Goal: Information Seeking & Learning: Learn about a topic

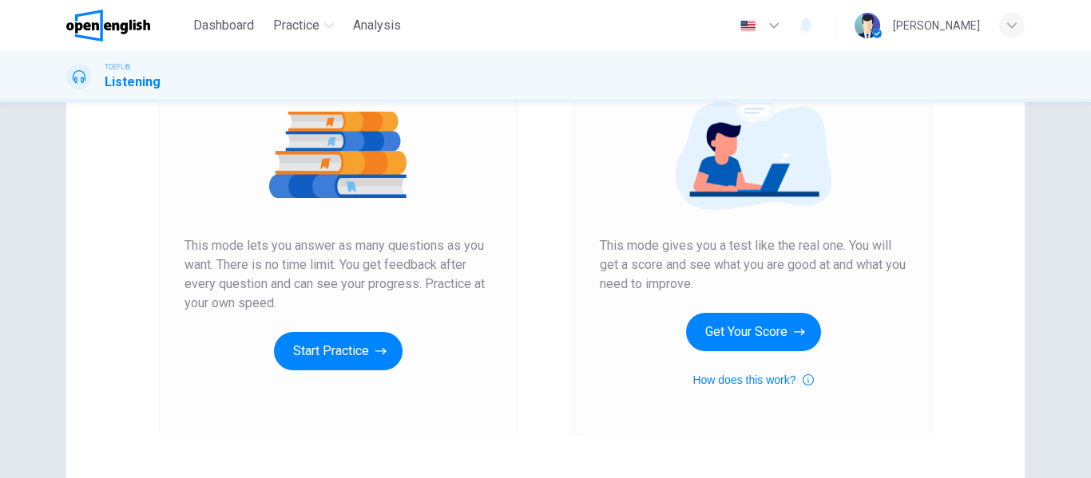
scroll to position [217, 0]
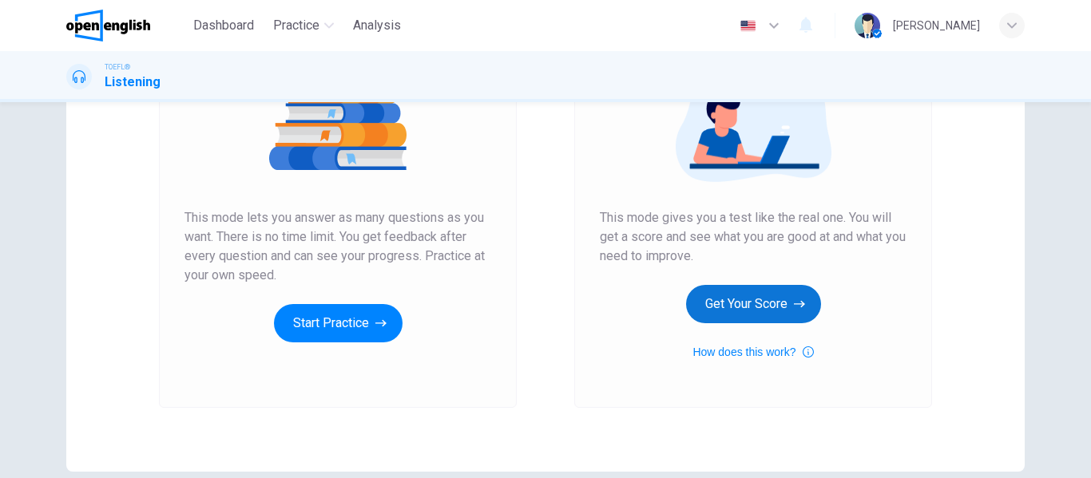
click at [746, 307] on button "Get Your Score" at bounding box center [753, 304] width 135 height 38
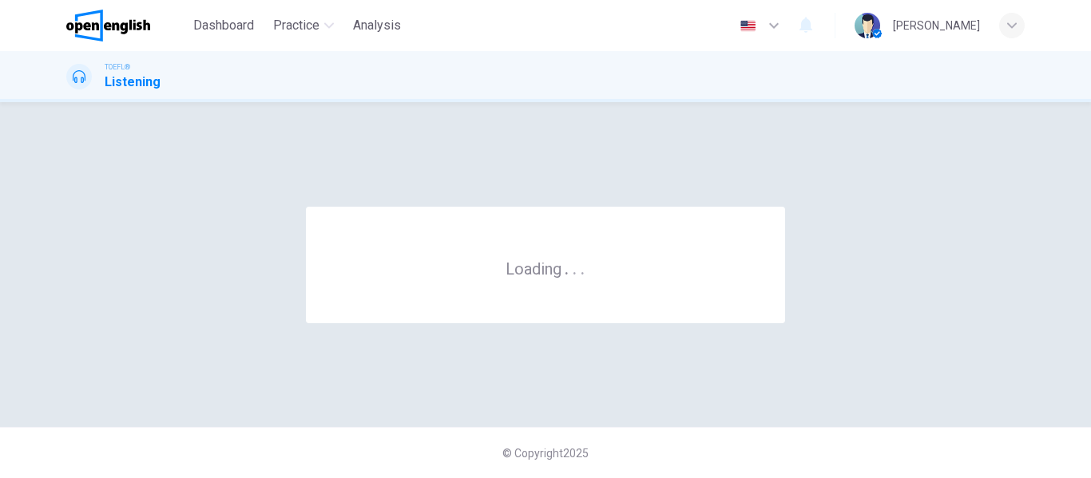
scroll to position [0, 0]
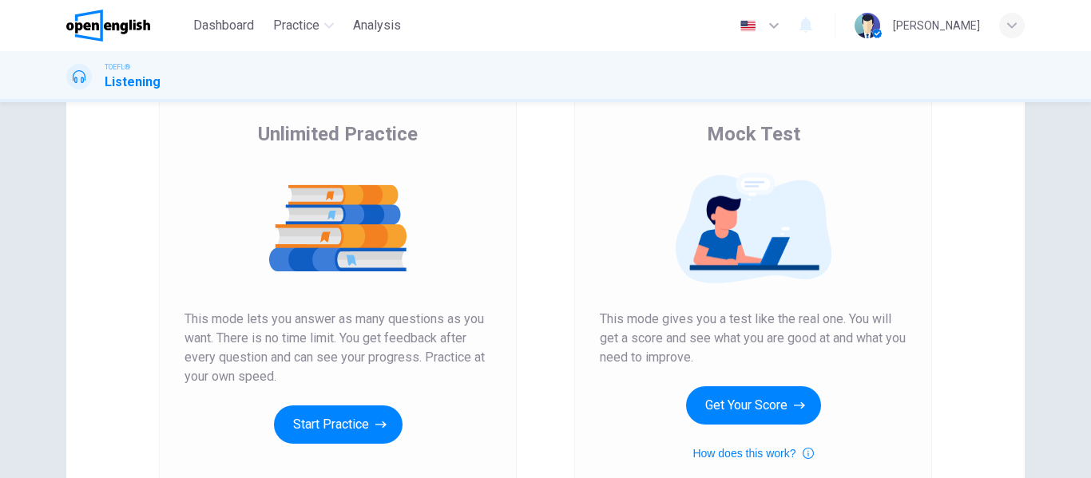
scroll to position [135, 0]
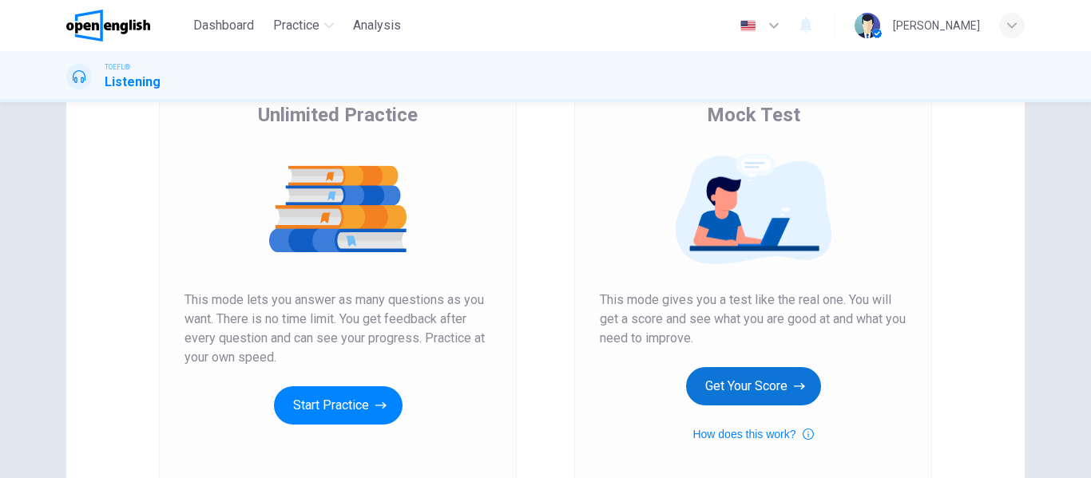
click at [701, 395] on button "Get Your Score" at bounding box center [753, 386] width 135 height 38
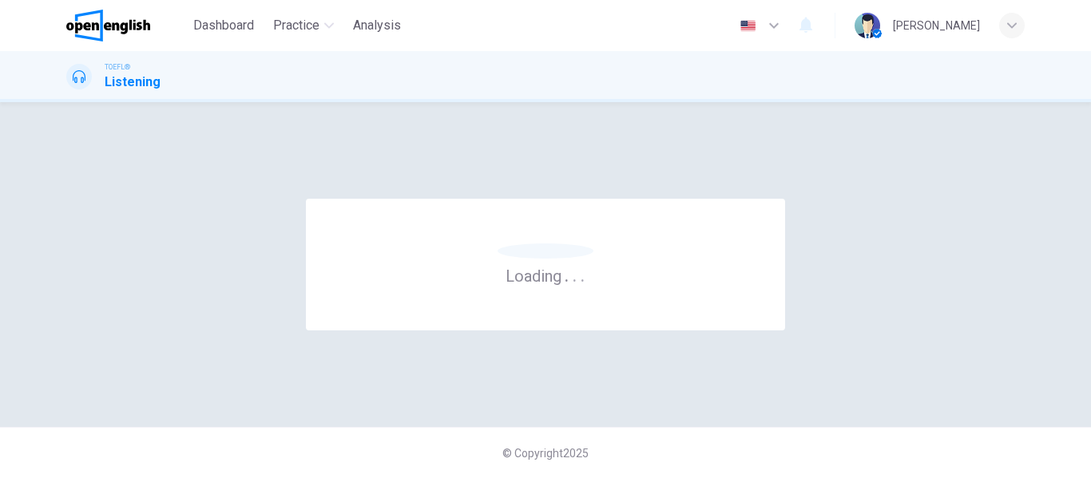
scroll to position [0, 0]
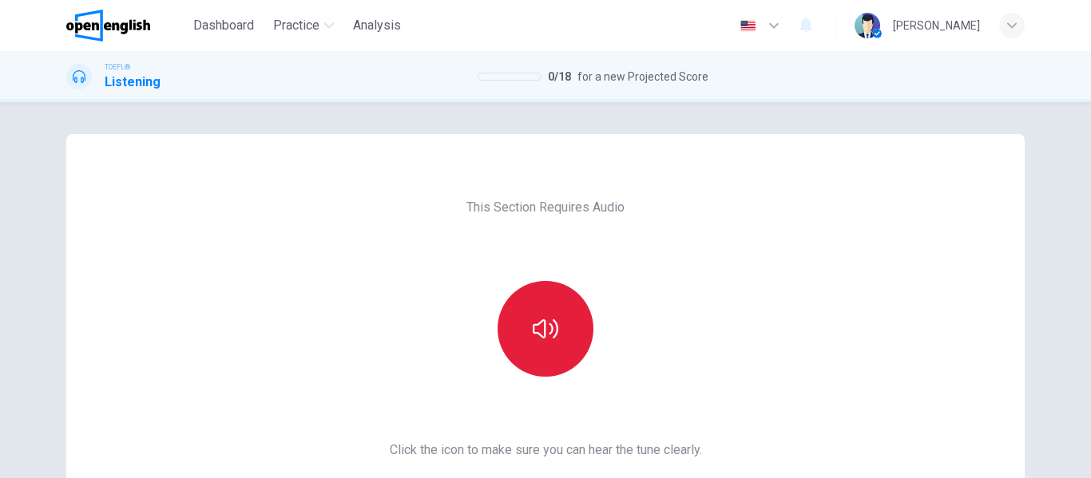
click at [544, 346] on button "button" at bounding box center [546, 329] width 96 height 96
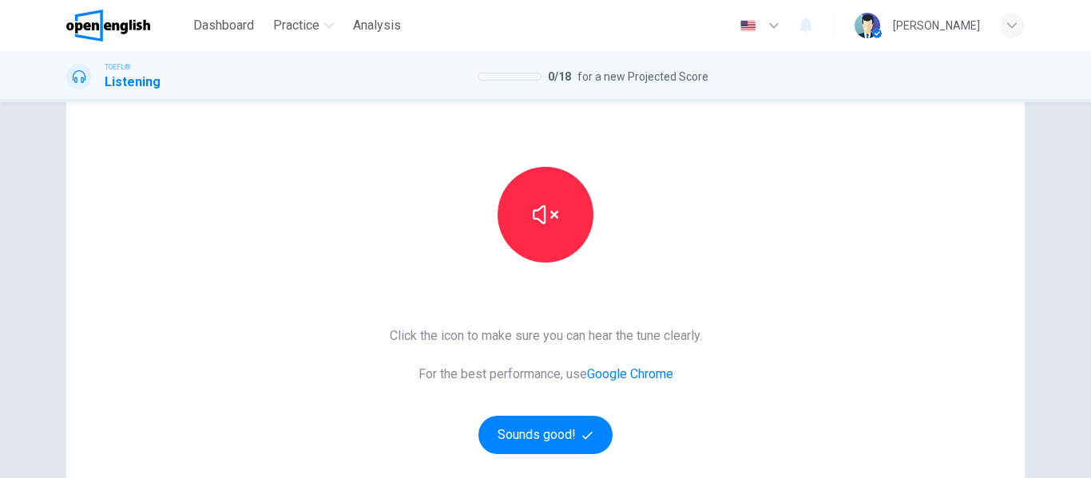
scroll to position [161, 0]
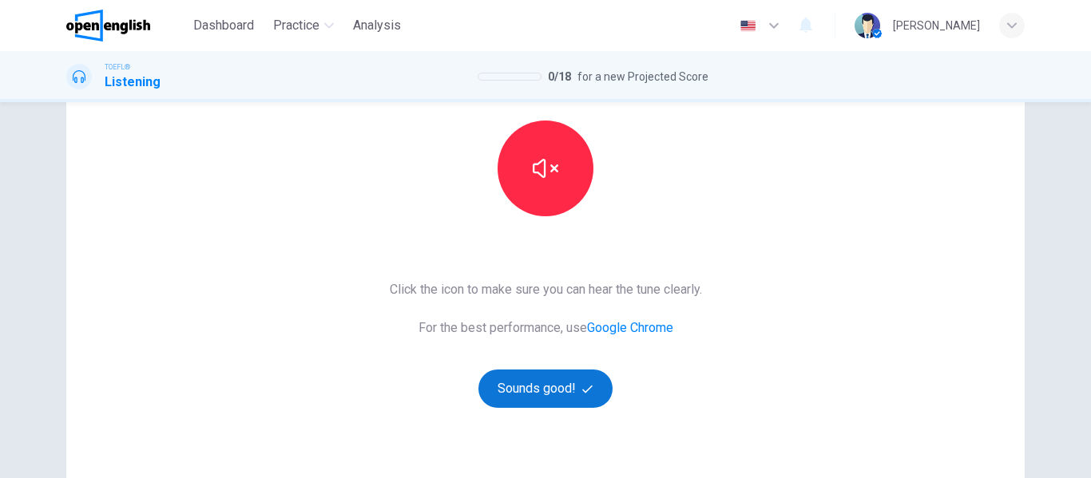
click at [519, 399] on button "Sounds good!" at bounding box center [545, 389] width 134 height 38
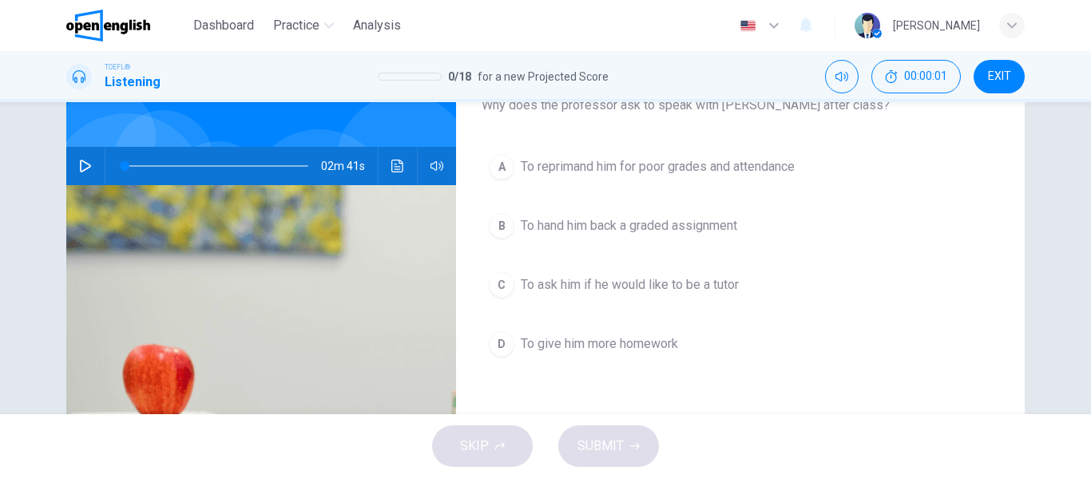
scroll to position [113, 0]
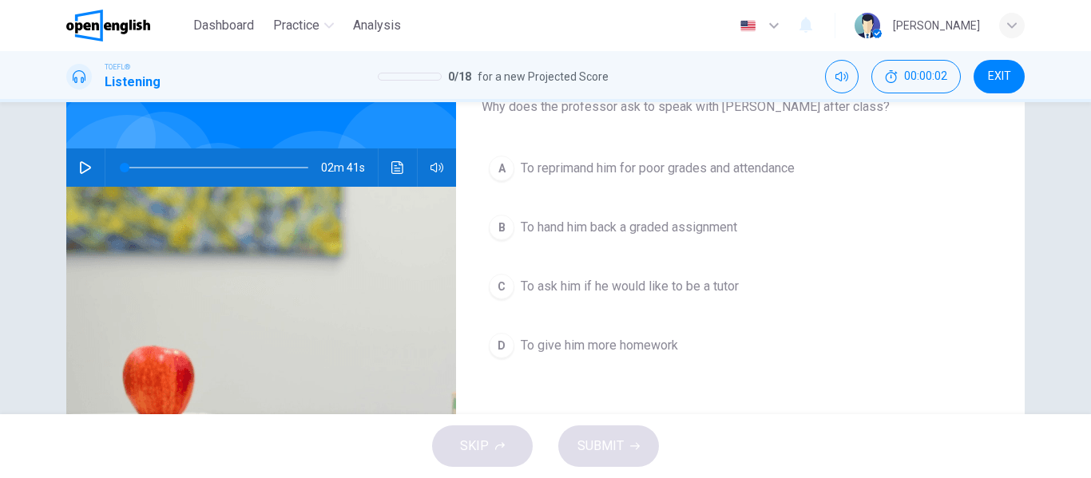
click at [93, 169] on button "button" at bounding box center [86, 168] width 26 height 38
type input "*"
click at [80, 173] on icon "button" at bounding box center [85, 167] width 13 height 13
click at [85, 165] on icon "button" at bounding box center [85, 167] width 13 height 13
click at [525, 297] on button "C To ask him if he would like to be a tutor" at bounding box center [741, 287] width 518 height 40
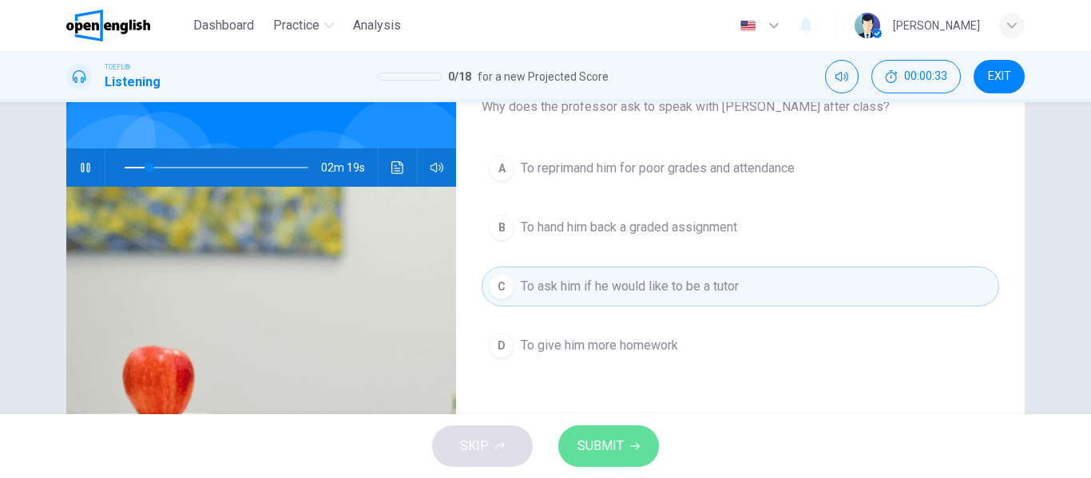
click at [580, 429] on button "SUBMIT" at bounding box center [608, 447] width 101 height 42
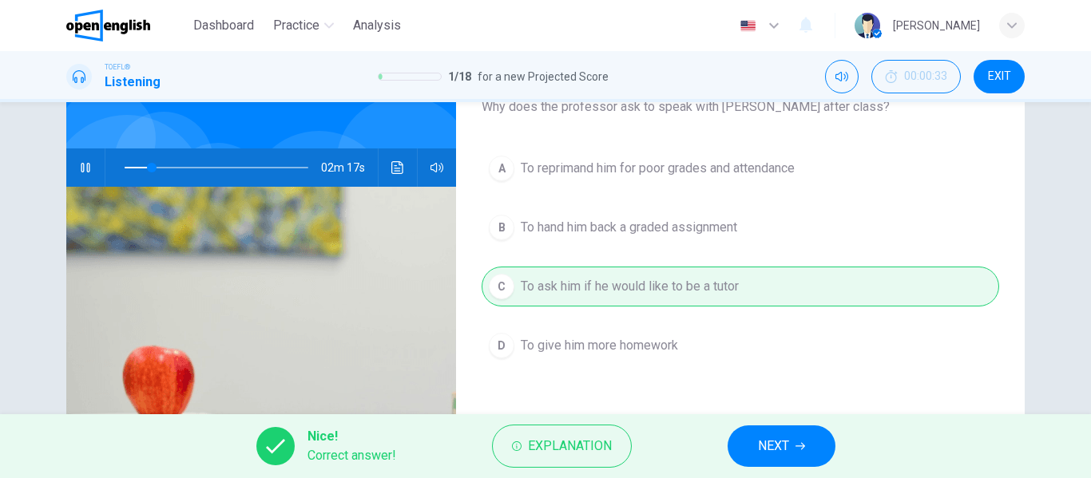
click at [786, 438] on span "NEXT" at bounding box center [773, 446] width 31 height 22
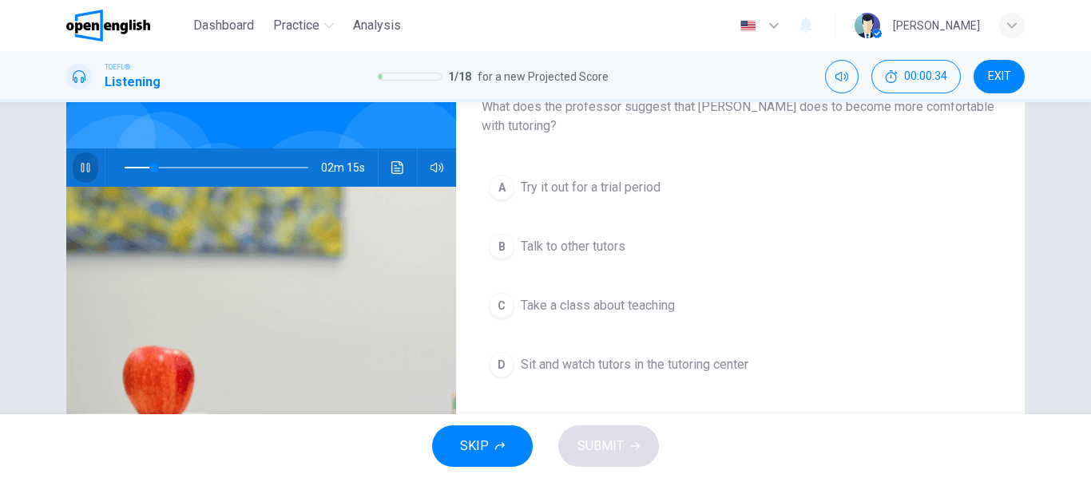
click at [77, 158] on button "button" at bounding box center [86, 168] width 26 height 38
click at [84, 169] on icon "button" at bounding box center [85, 167] width 13 height 13
click at [489, 310] on div "C" at bounding box center [502, 306] width 26 height 26
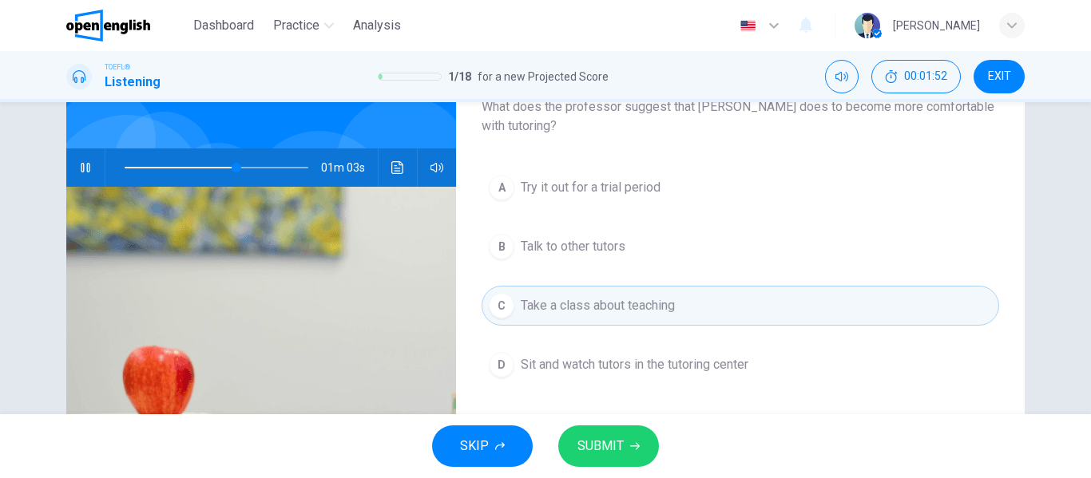
click at [578, 434] on button "SUBMIT" at bounding box center [608, 447] width 101 height 42
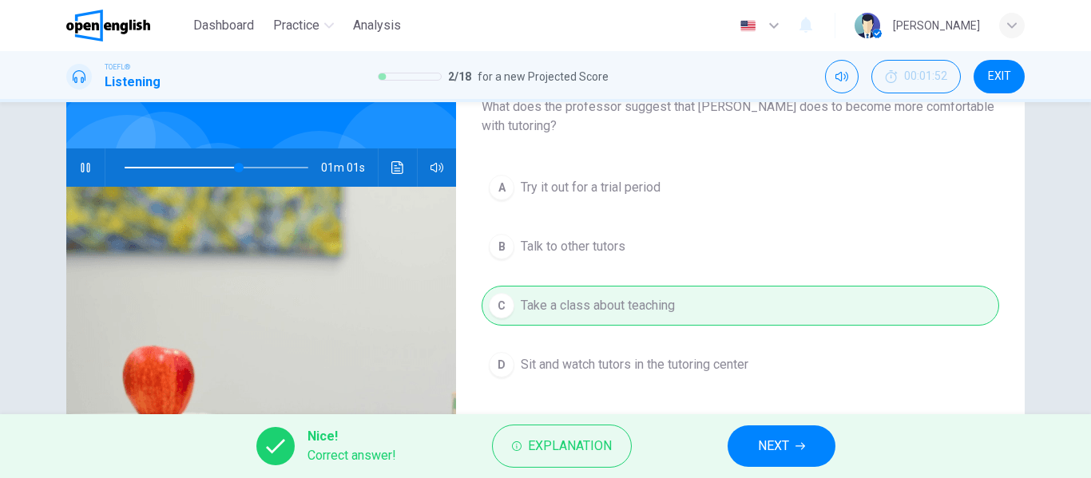
click at [753, 451] on button "NEXT" at bounding box center [782, 447] width 108 height 42
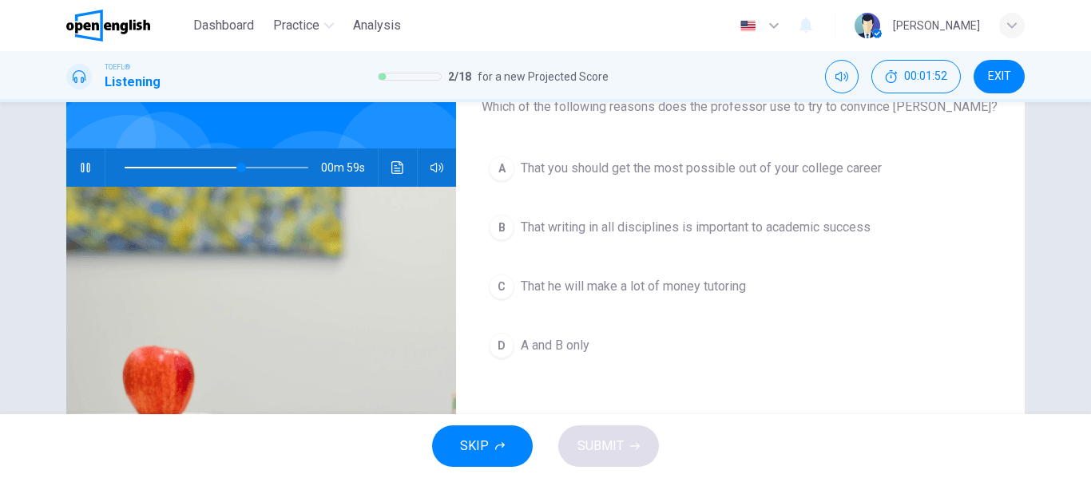
click at [86, 172] on icon "button" at bounding box center [85, 167] width 13 height 13
click at [553, 236] on span "That writing in all disciplines is important to academic success" at bounding box center [696, 227] width 350 height 19
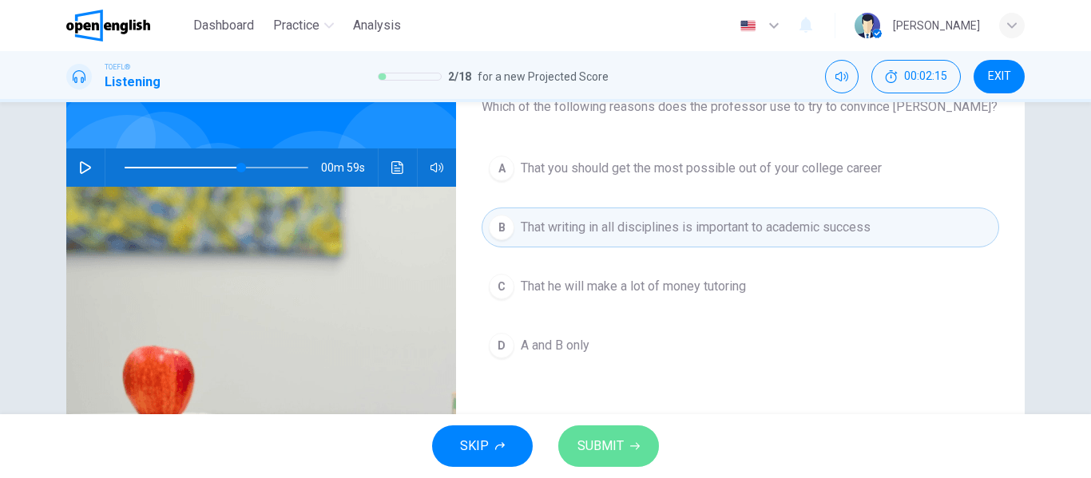
click at [568, 449] on button "SUBMIT" at bounding box center [608, 447] width 101 height 42
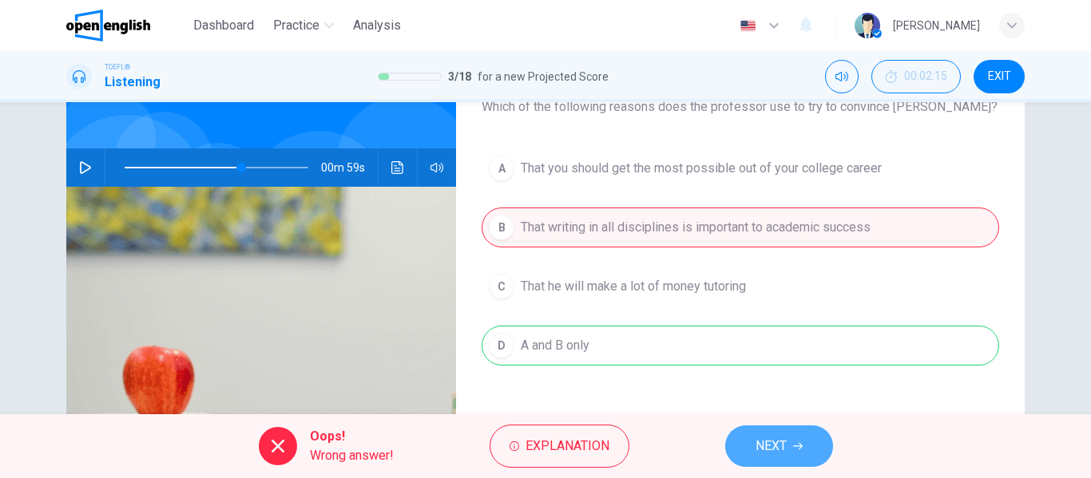
click at [764, 442] on span "NEXT" at bounding box center [770, 446] width 31 height 22
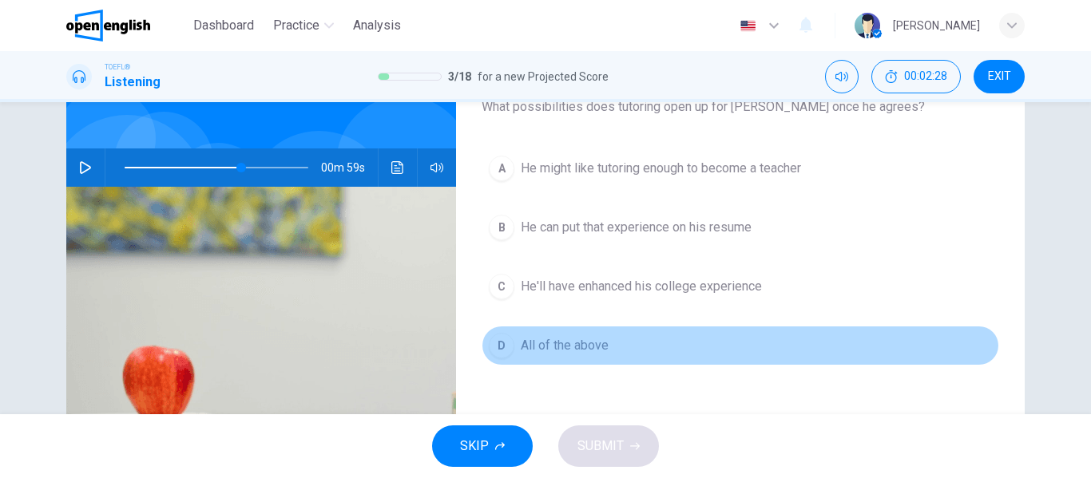
click at [586, 348] on span "All of the above" at bounding box center [565, 345] width 88 height 19
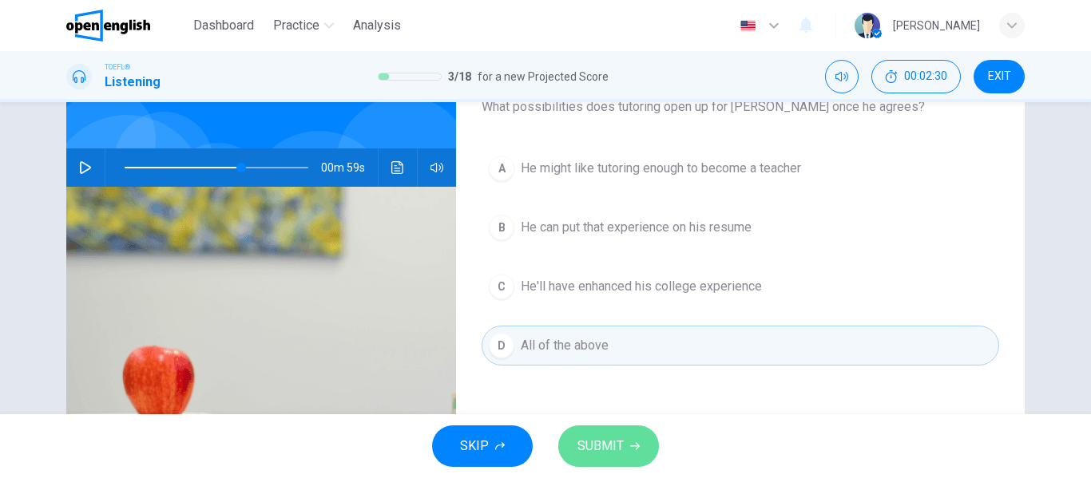
click at [593, 446] on span "SUBMIT" at bounding box center [600, 446] width 46 height 22
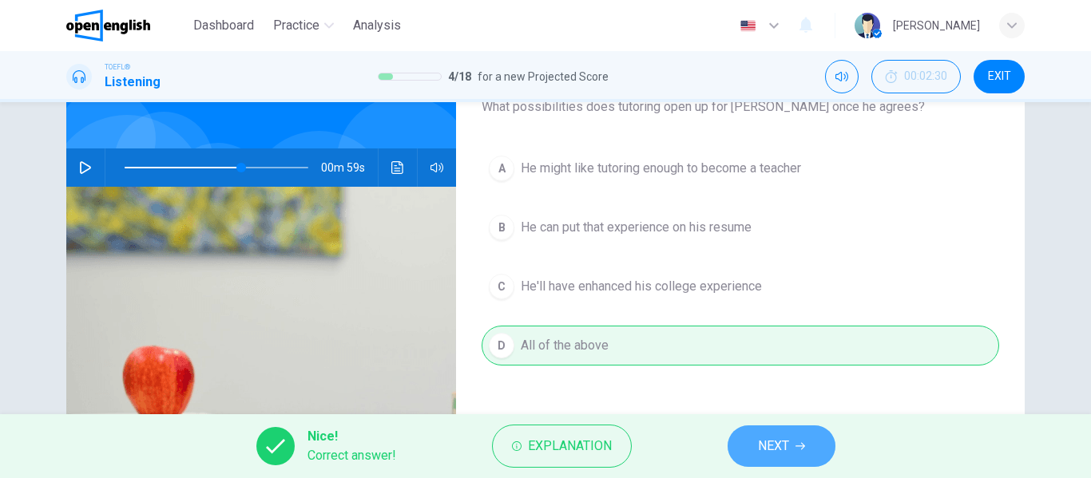
click at [763, 442] on span "NEXT" at bounding box center [773, 446] width 31 height 22
type input "**"
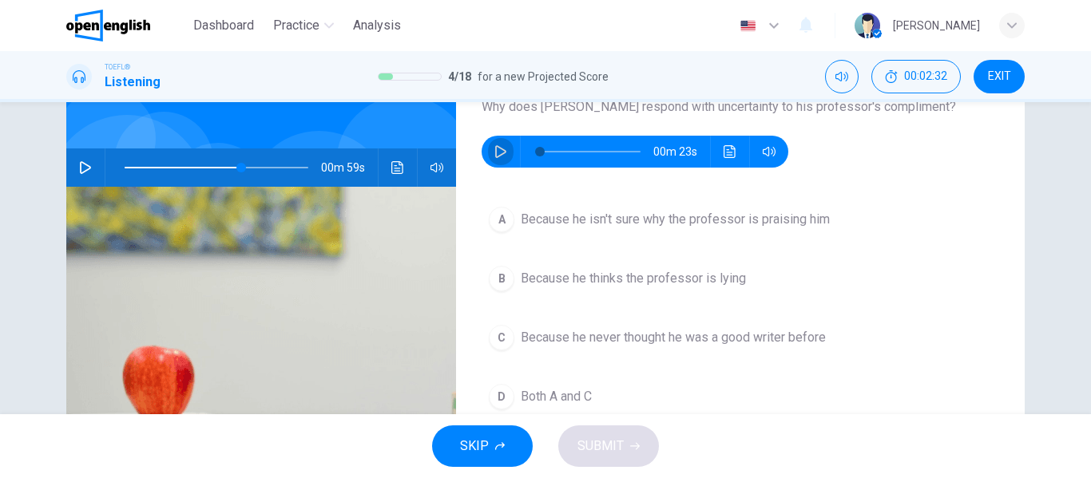
click at [503, 145] on button "button" at bounding box center [501, 152] width 26 height 32
type input "**"
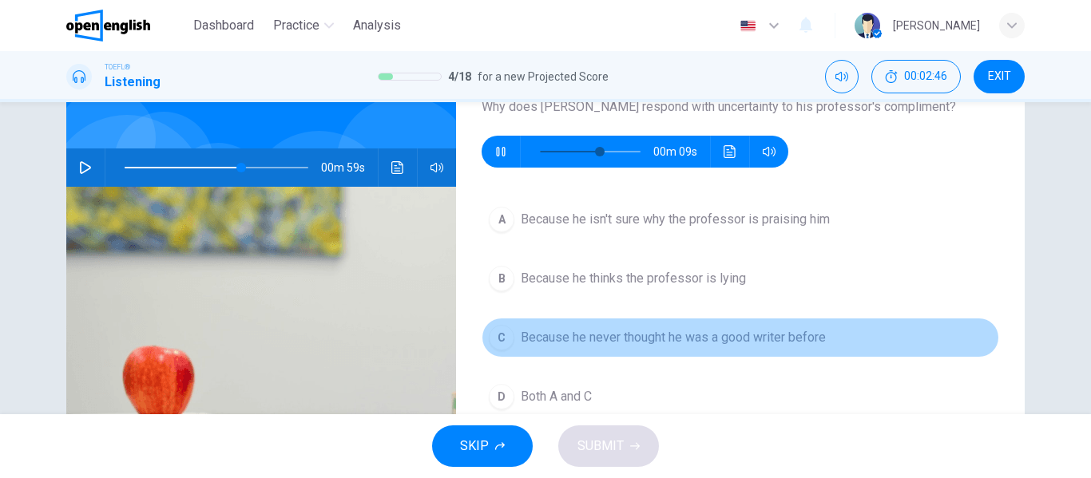
click at [708, 341] on span "Because he never thought he was a good writer before" at bounding box center [673, 337] width 305 height 19
type input "**"
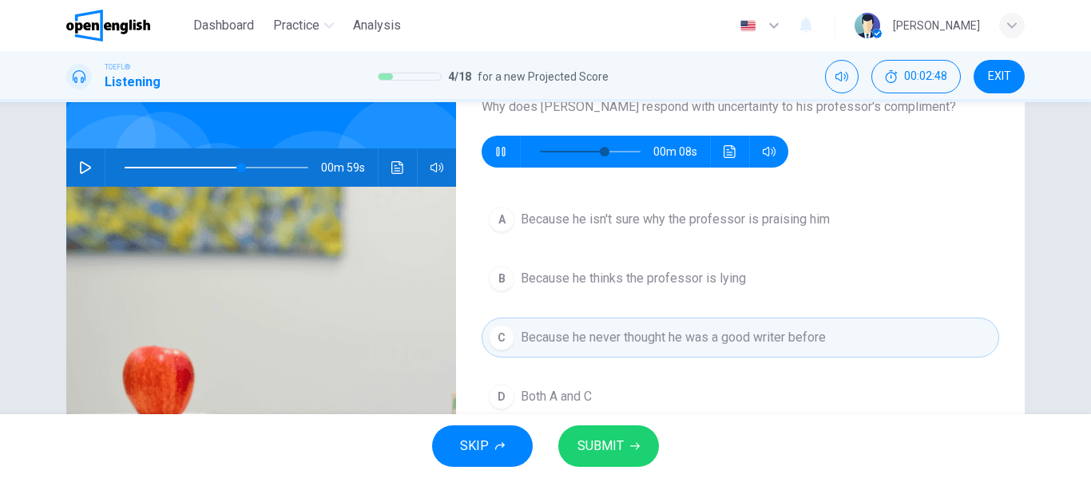
type input "**"
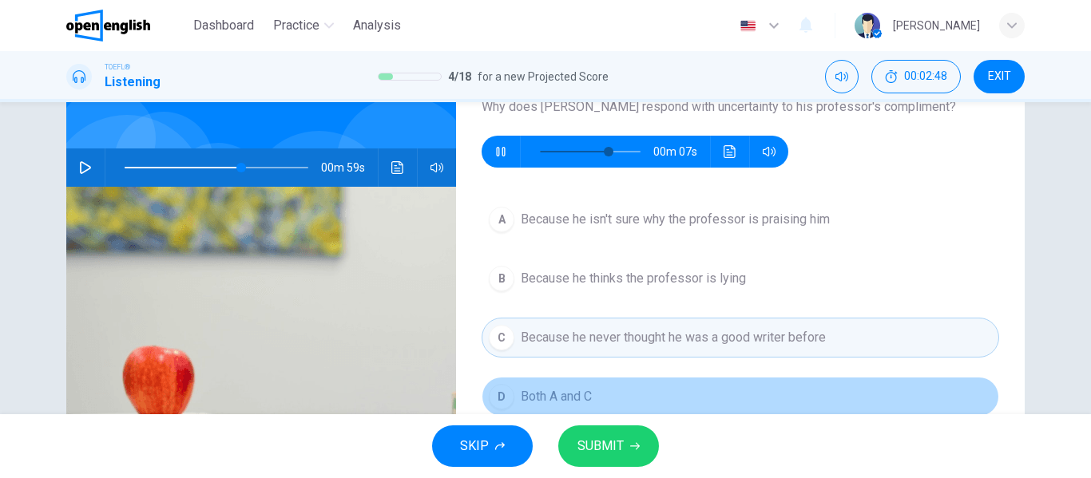
click at [582, 390] on span "Both A and C" at bounding box center [556, 396] width 71 height 19
type input "**"
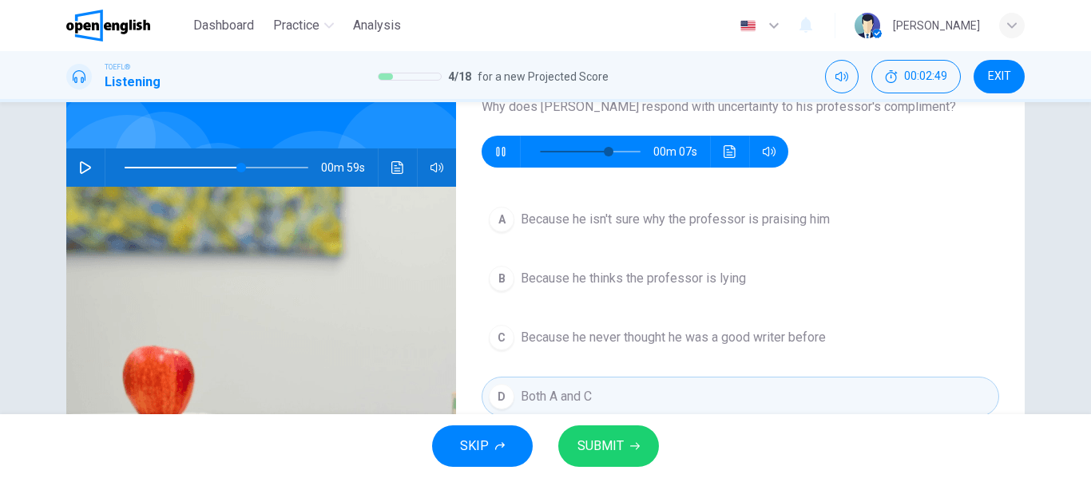
type input "**"
click at [652, 442] on button "SUBMIT" at bounding box center [608, 447] width 101 height 42
type input "**"
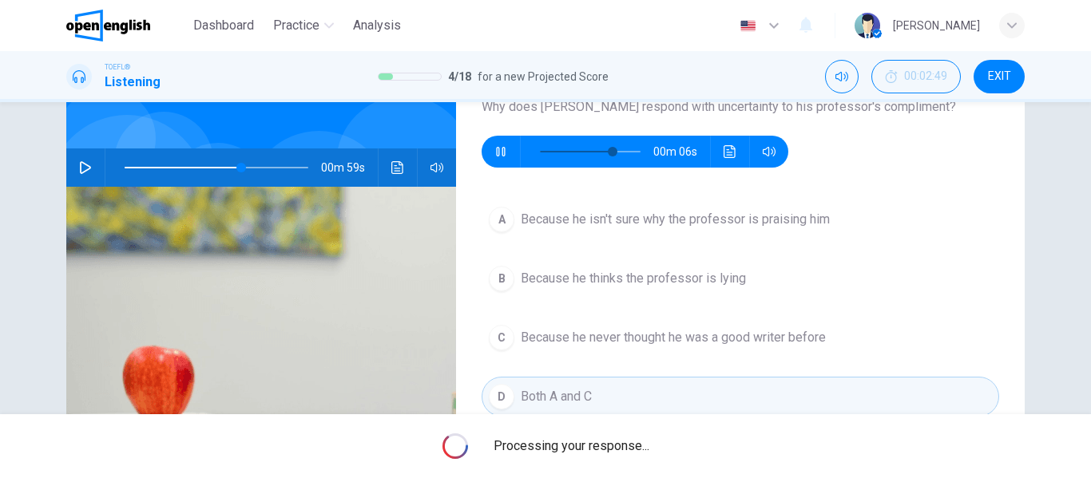
type input "**"
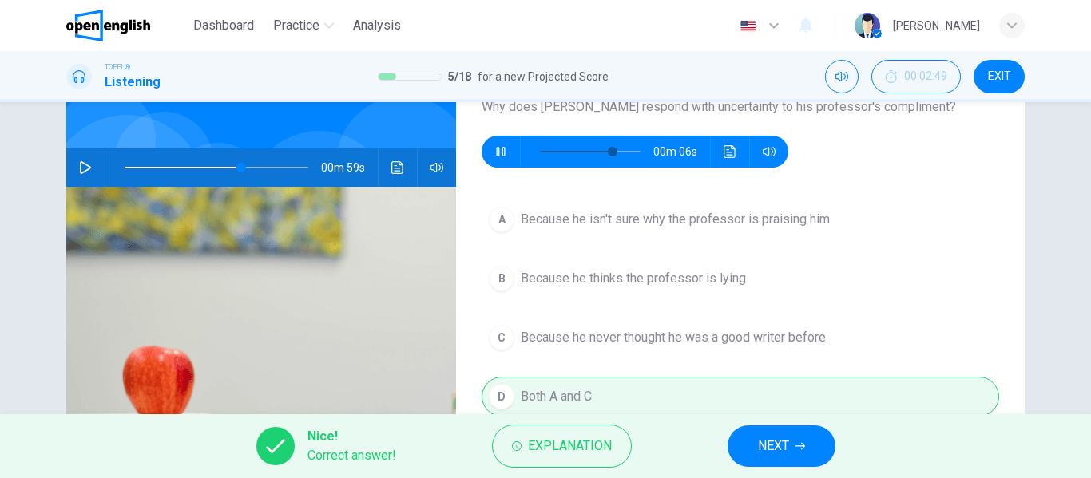
type input "**"
click at [741, 450] on button "NEXT" at bounding box center [782, 447] width 108 height 42
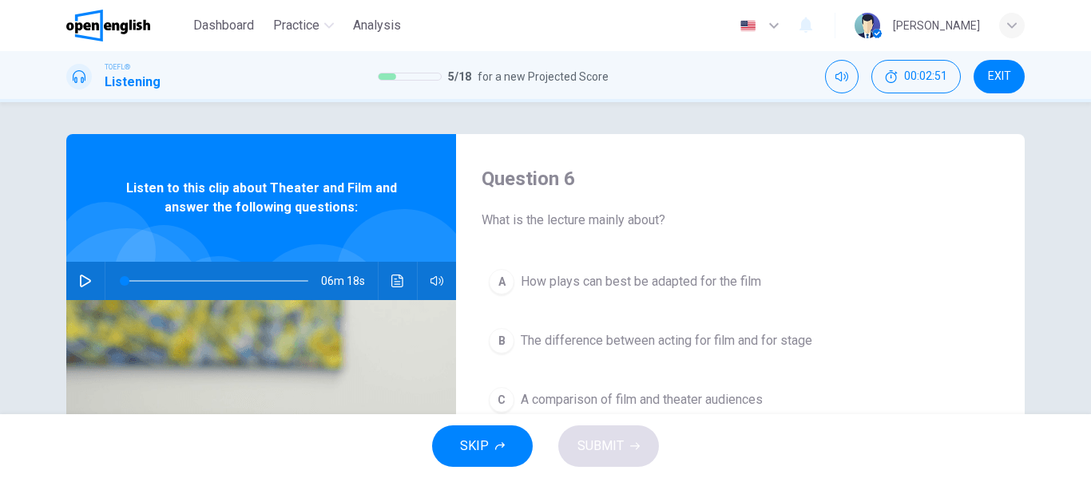
click at [73, 281] on button "button" at bounding box center [86, 281] width 26 height 38
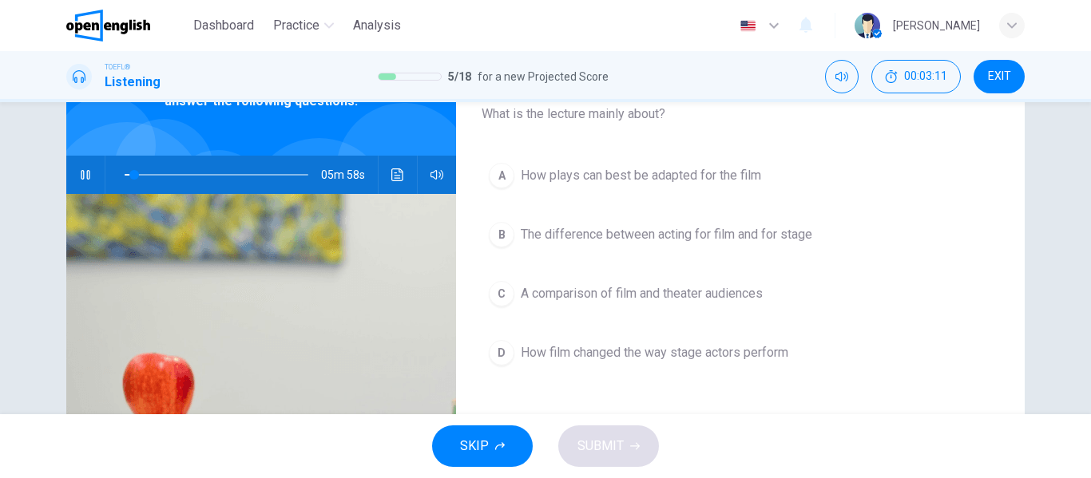
scroll to position [113, 0]
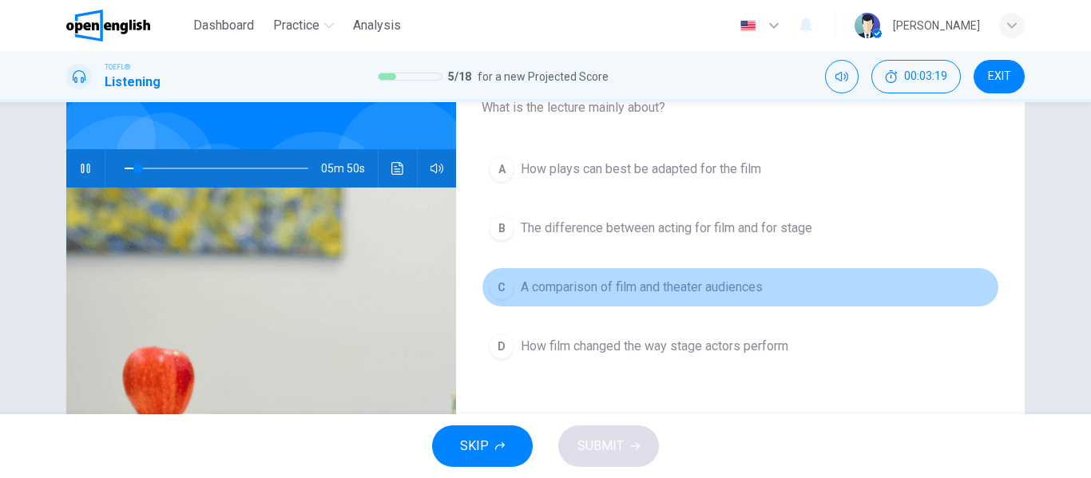
click at [605, 287] on span "A comparison of film and theater audiences" at bounding box center [642, 287] width 242 height 19
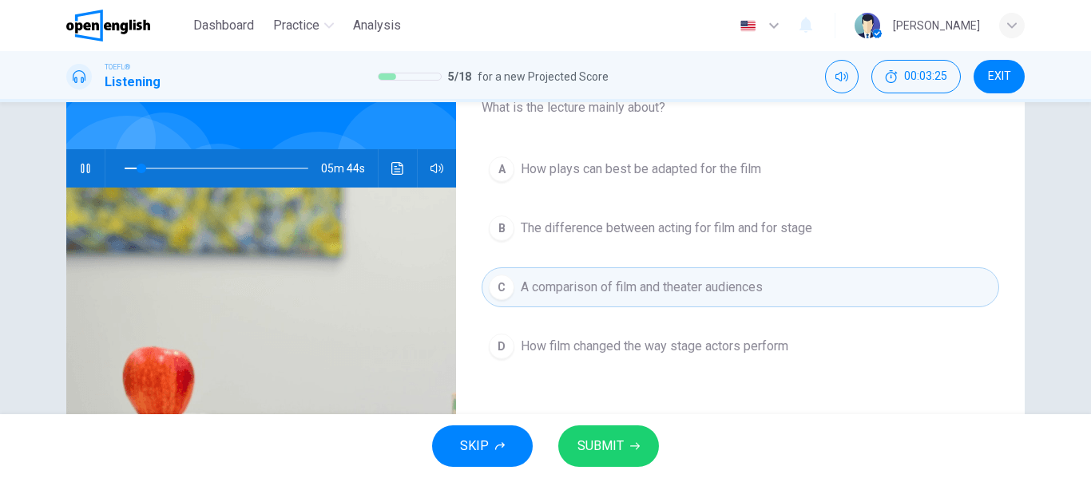
click at [604, 429] on button "SUBMIT" at bounding box center [608, 447] width 101 height 42
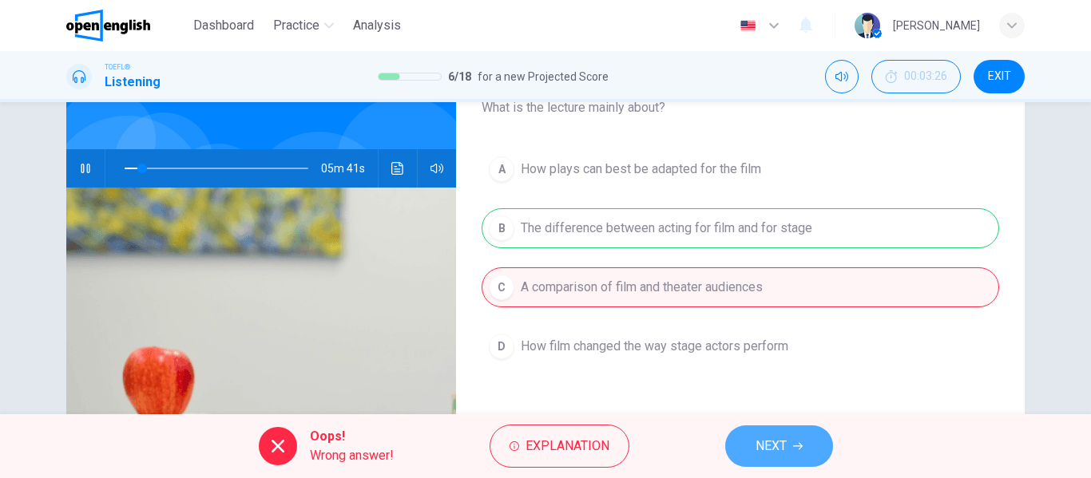
click at [747, 441] on button "NEXT" at bounding box center [779, 447] width 108 height 42
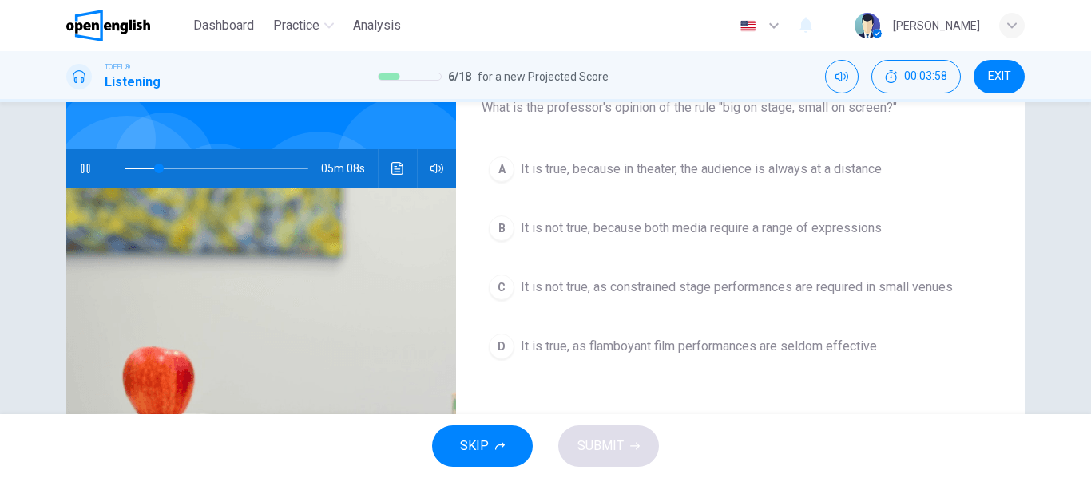
click at [81, 176] on button "button" at bounding box center [86, 168] width 26 height 38
click at [722, 347] on span "It is true, as flamboyant film performances are seldom effective" at bounding box center [699, 346] width 356 height 19
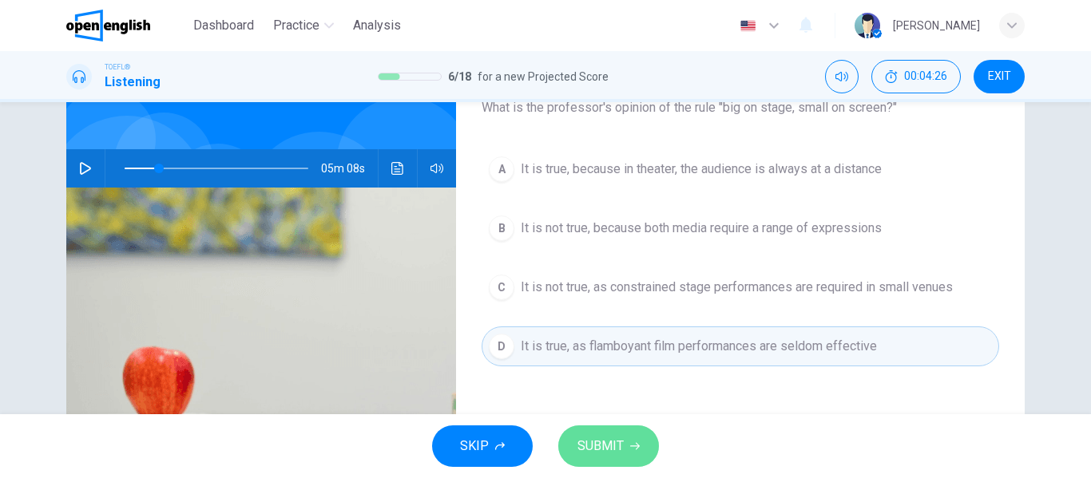
click at [627, 449] on button "SUBMIT" at bounding box center [608, 447] width 101 height 42
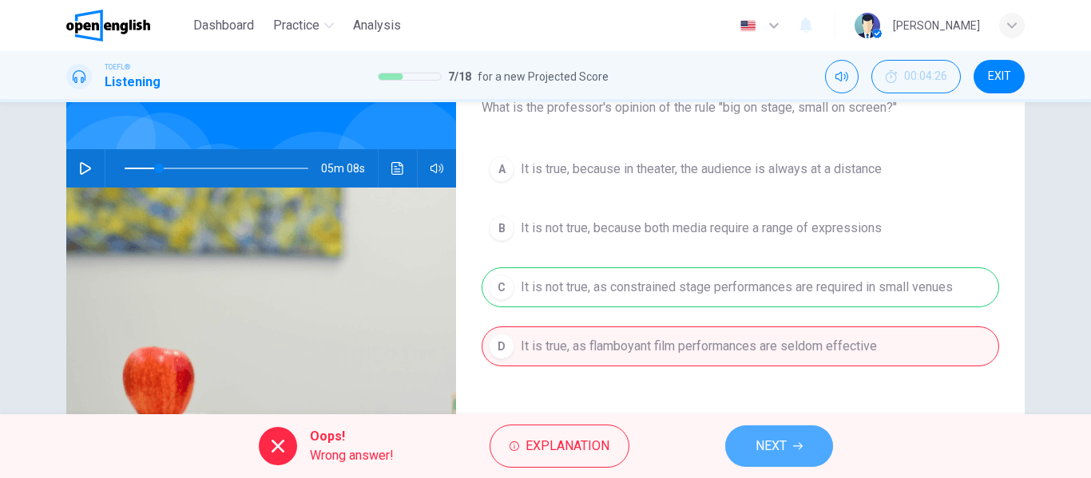
click at [767, 435] on span "NEXT" at bounding box center [770, 446] width 31 height 22
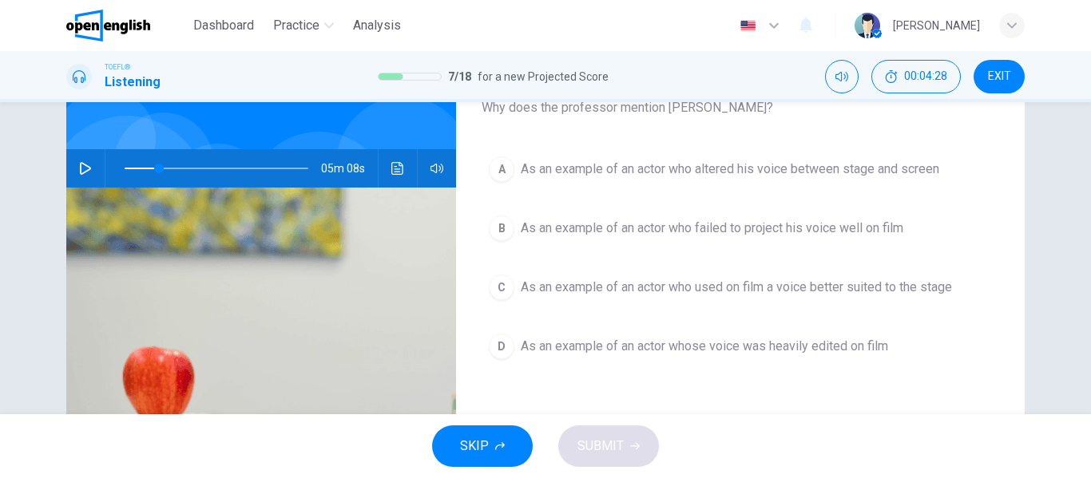
click at [81, 167] on icon "button" at bounding box center [85, 168] width 13 height 13
click at [700, 166] on span "As an example of an actor who altered his voice between stage and screen" at bounding box center [730, 169] width 418 height 19
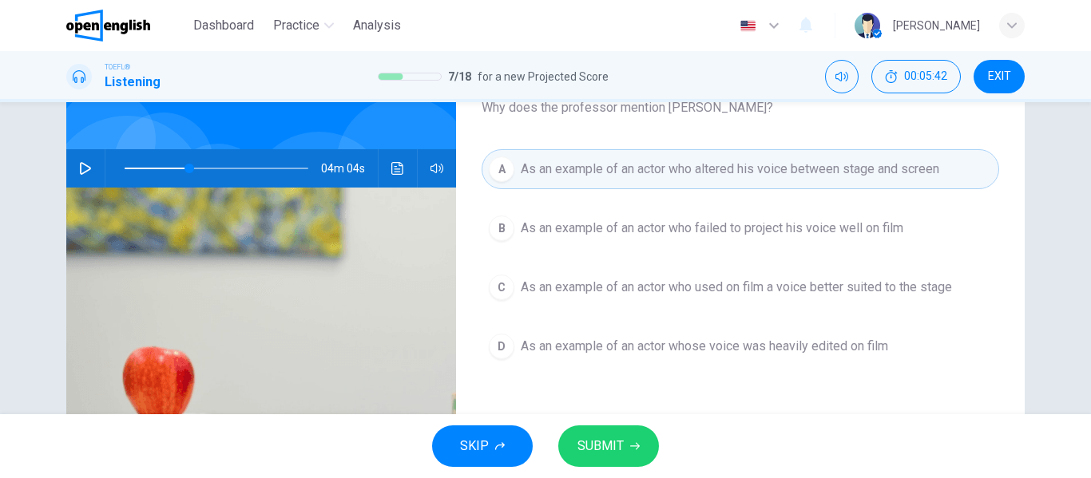
click at [622, 451] on span "SUBMIT" at bounding box center [600, 446] width 46 height 22
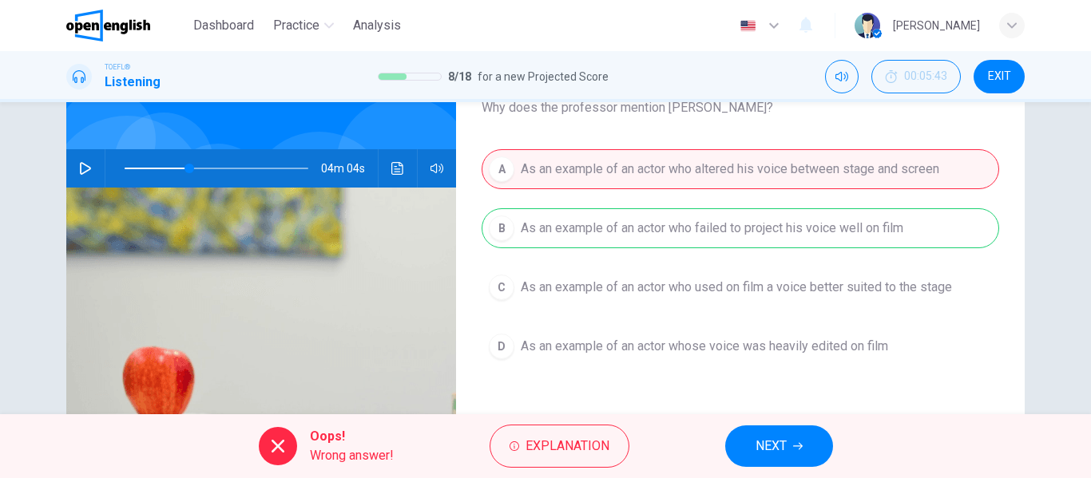
click at [770, 443] on span "NEXT" at bounding box center [770, 446] width 31 height 22
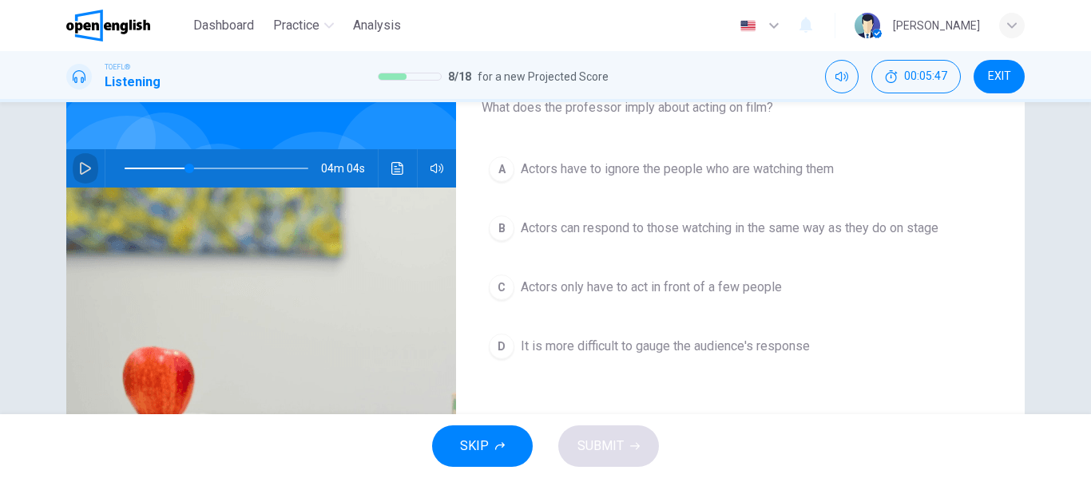
click at [93, 175] on button "button" at bounding box center [86, 168] width 26 height 38
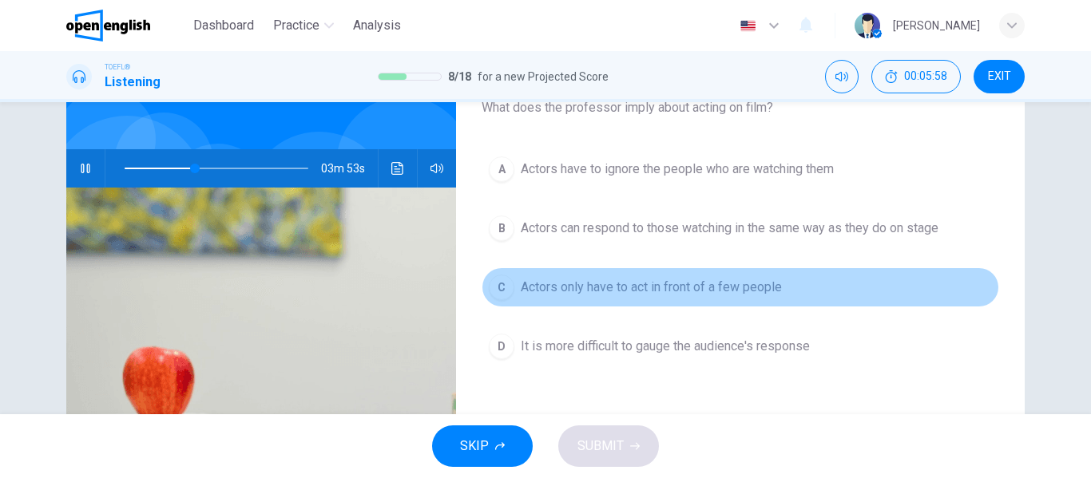
click at [629, 295] on span "Actors only have to act in front of a few people" at bounding box center [651, 287] width 261 height 19
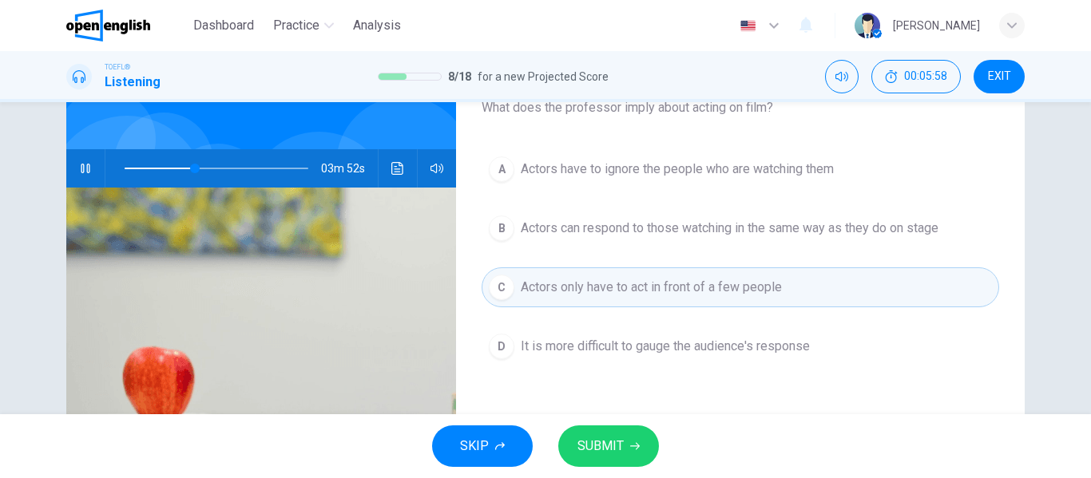
click at [584, 432] on button "SUBMIT" at bounding box center [608, 447] width 101 height 42
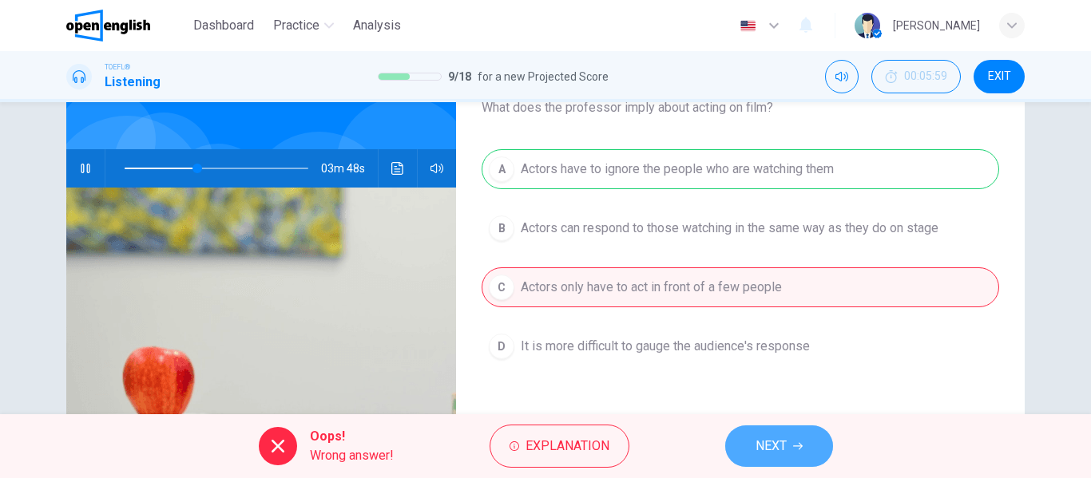
click at [759, 438] on span "NEXT" at bounding box center [770, 446] width 31 height 22
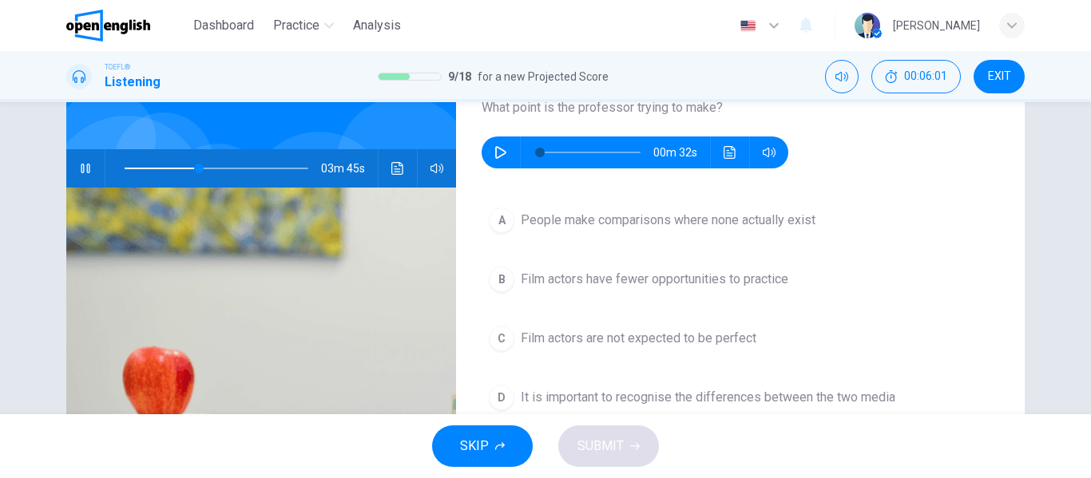
click at [81, 167] on icon "button" at bounding box center [85, 169] width 9 height 10
type input "**"
click at [483, 145] on div "00m 32s" at bounding box center [635, 153] width 307 height 32
click at [494, 151] on icon "button" at bounding box center [500, 152] width 13 height 13
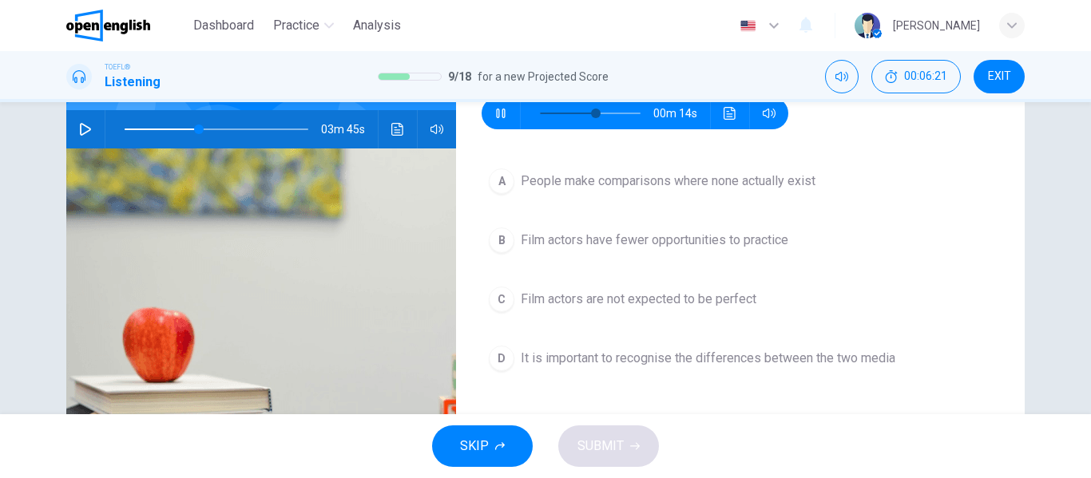
scroll to position [157, 0]
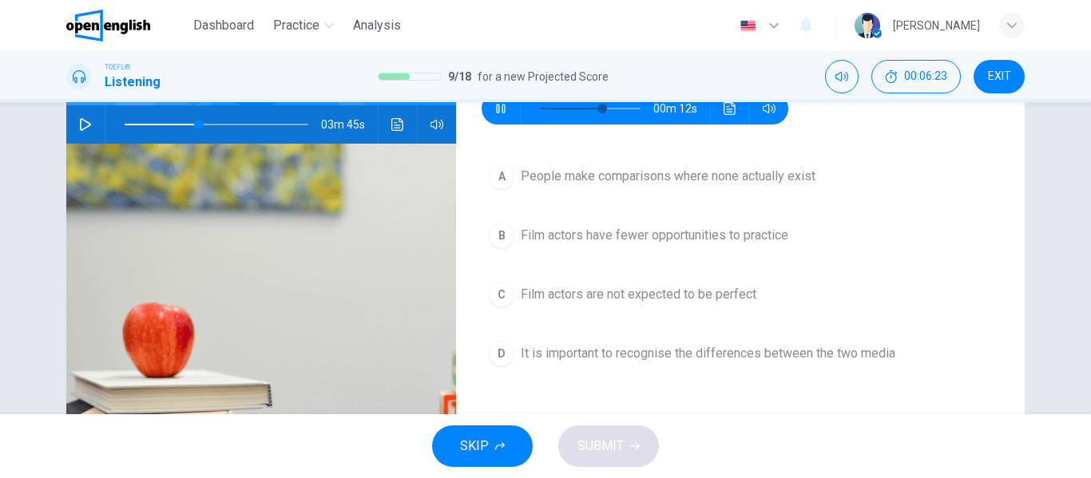
type input "**"
click at [867, 358] on span "It is important to recognise the differences between the two media" at bounding box center [708, 353] width 375 height 19
type input "**"
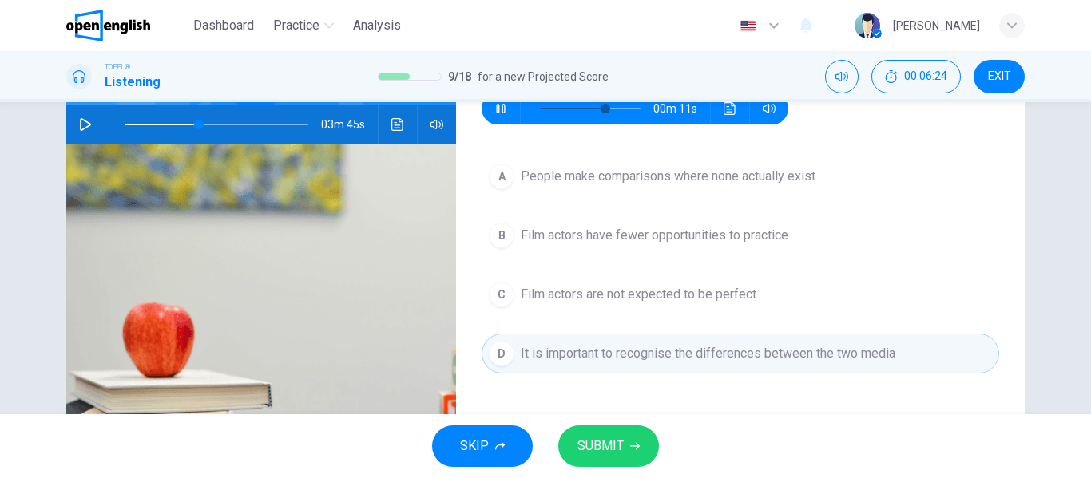
type input "**"
click at [630, 432] on button "SUBMIT" at bounding box center [608, 447] width 101 height 42
type input "**"
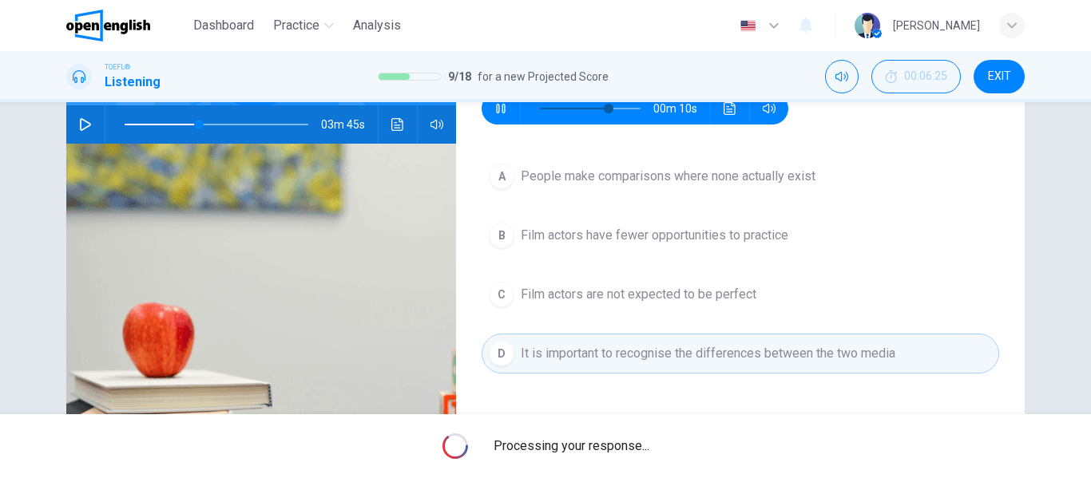
type input "**"
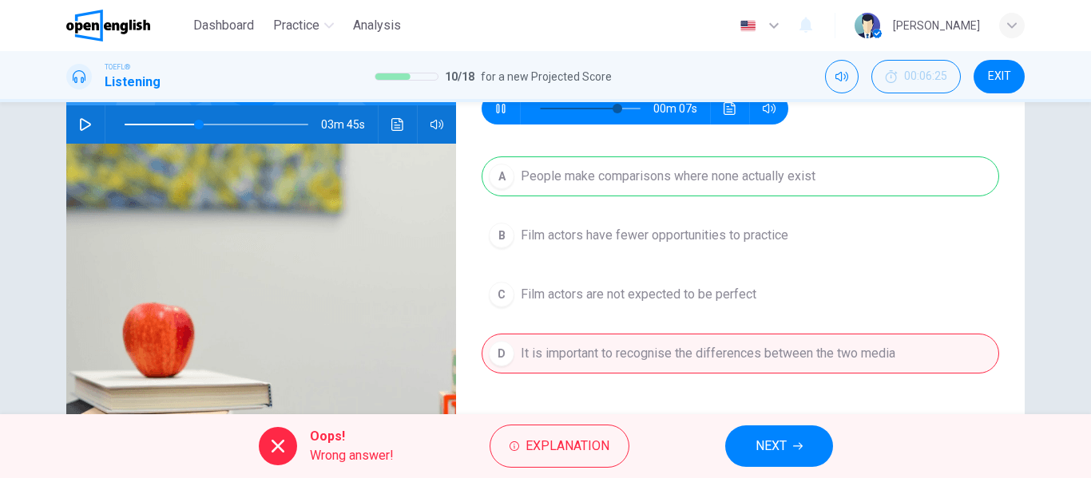
type input "**"
click at [774, 432] on button "NEXT" at bounding box center [779, 447] width 108 height 42
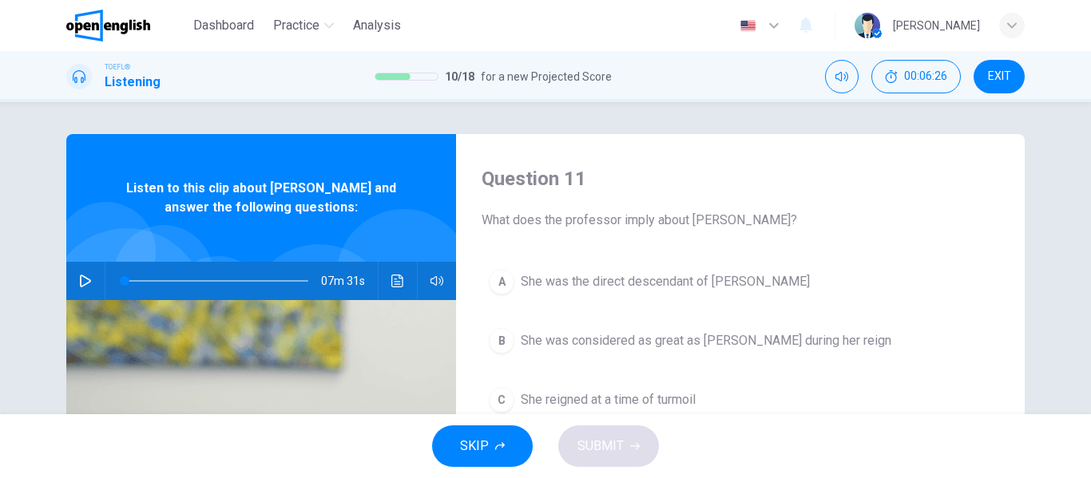
click at [82, 283] on icon "button" at bounding box center [85, 281] width 13 height 13
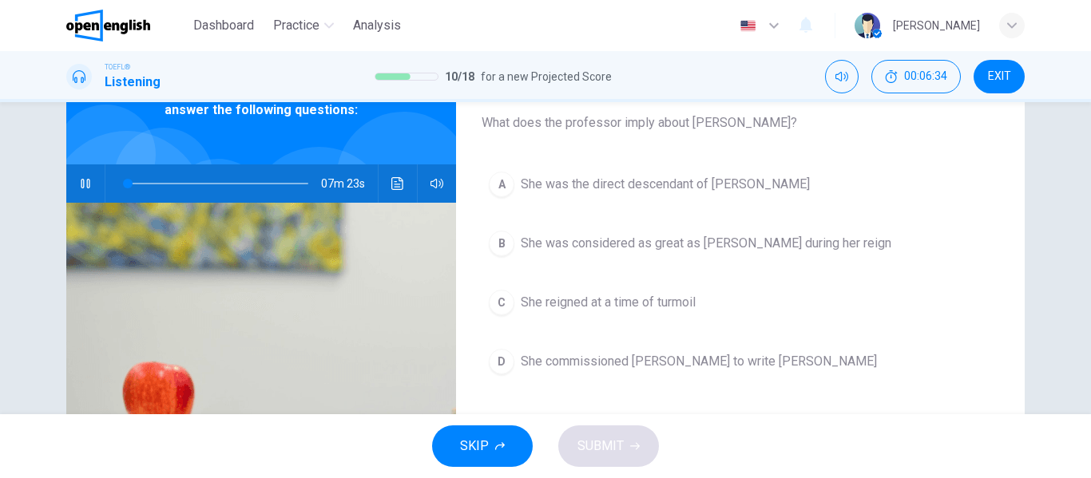
scroll to position [99, 0]
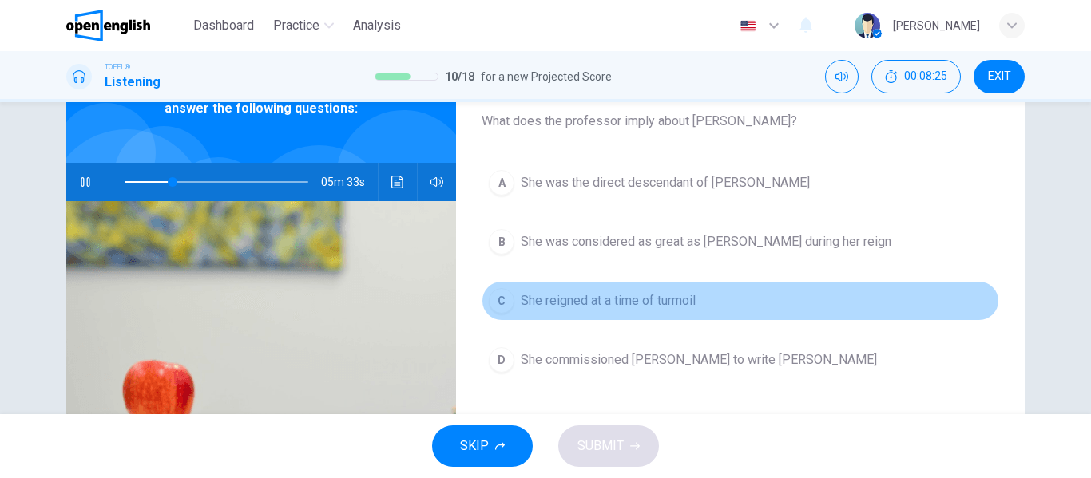
click at [566, 299] on span "She reigned at a time of turmoil" at bounding box center [608, 300] width 175 height 19
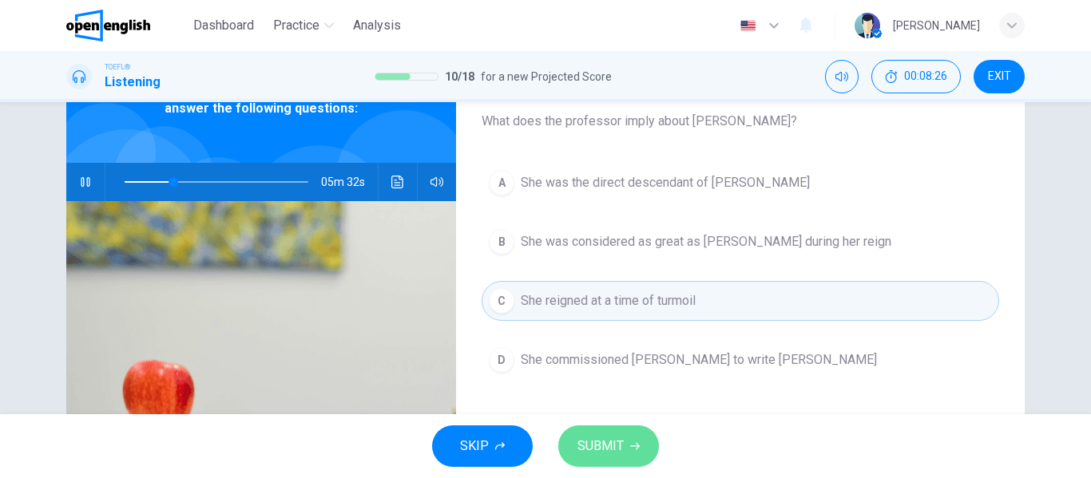
click at [601, 453] on span "SUBMIT" at bounding box center [600, 446] width 46 height 22
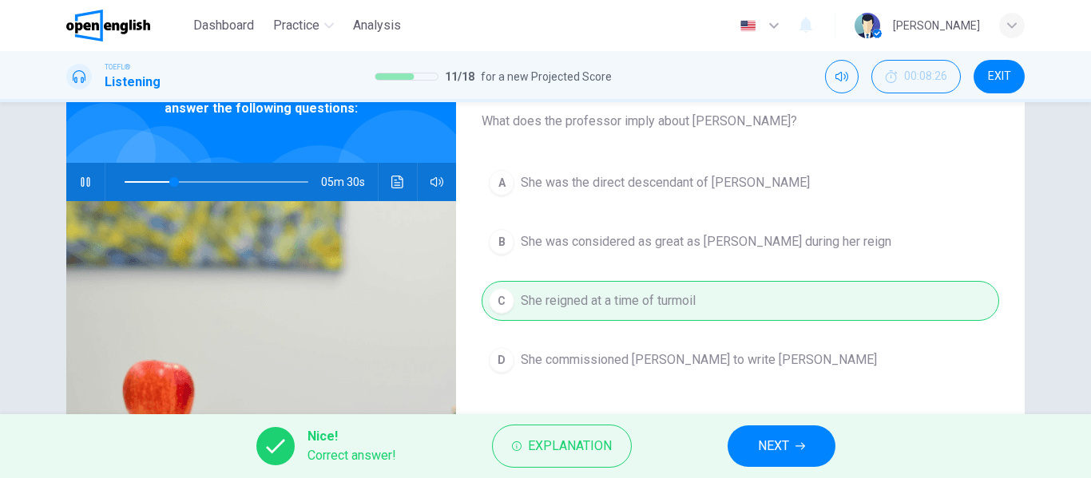
click at [810, 458] on button "NEXT" at bounding box center [782, 447] width 108 height 42
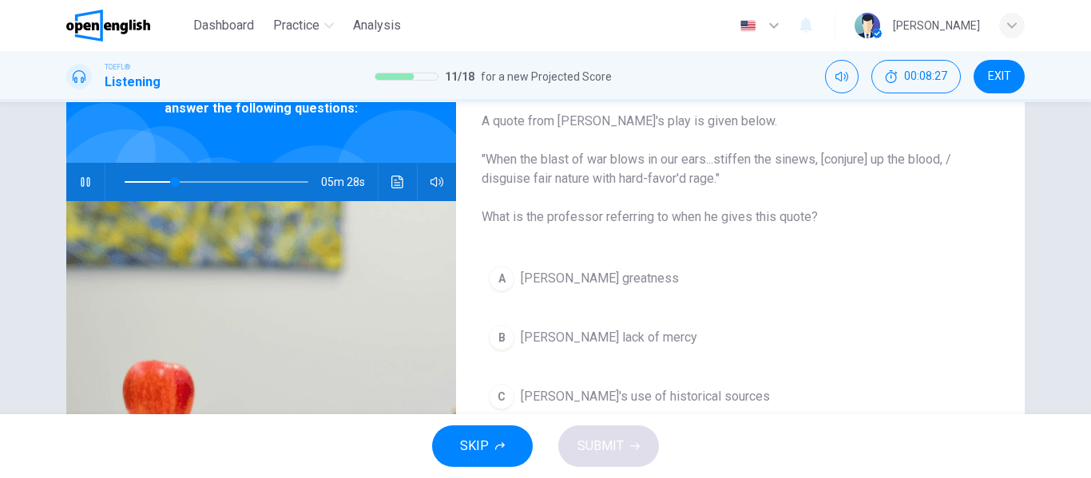
click at [85, 176] on icon "button" at bounding box center [85, 182] width 13 height 13
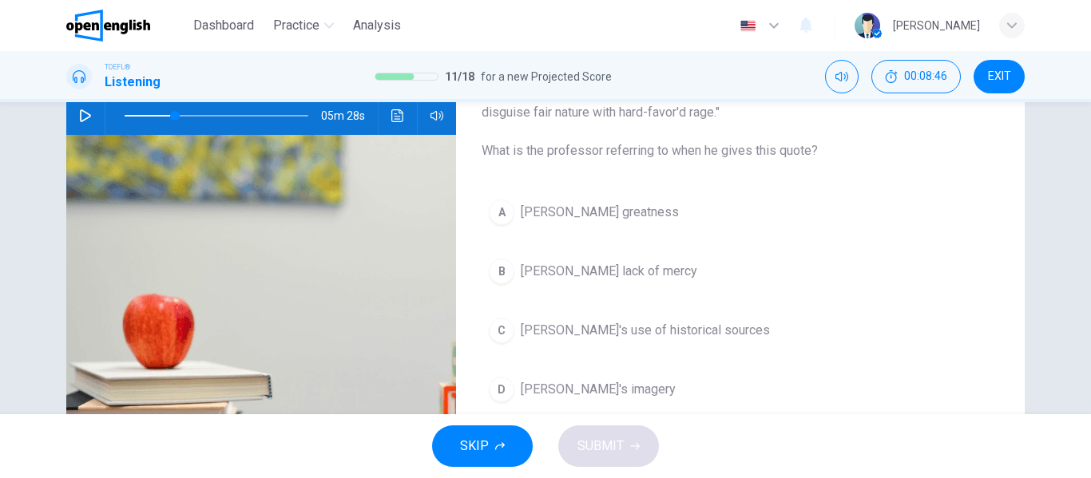
scroll to position [169, 0]
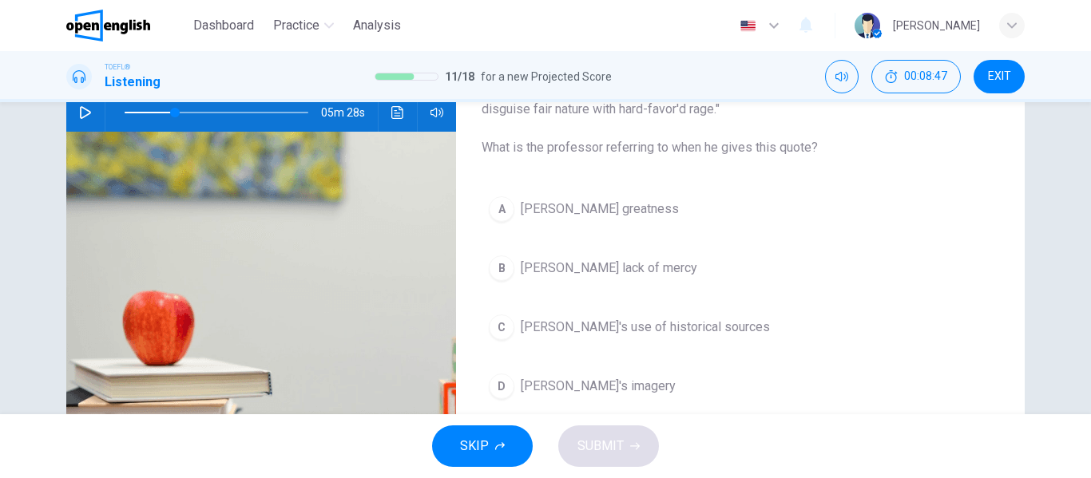
click at [726, 320] on span "Shakespeare's use of historical sources" at bounding box center [645, 327] width 249 height 19
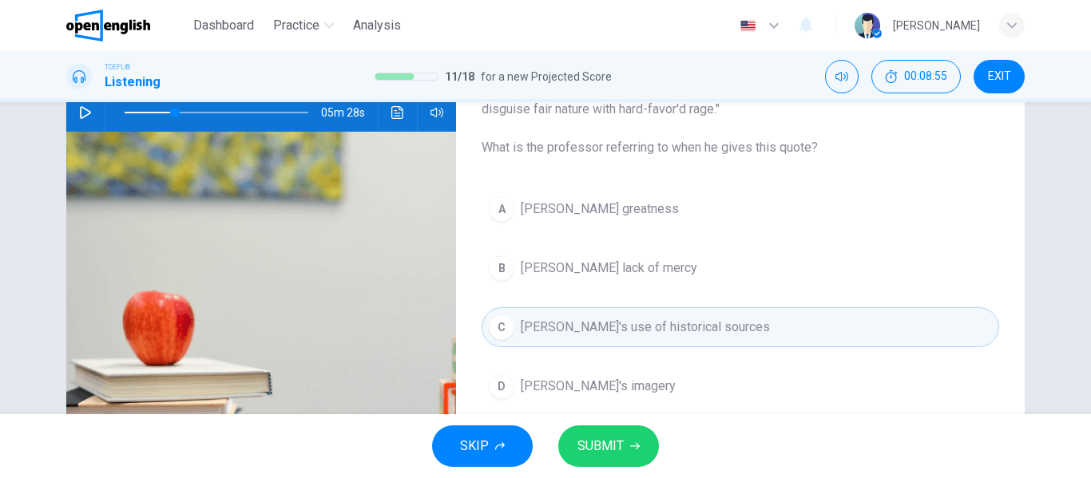
click at [73, 113] on button "button" at bounding box center [86, 112] width 26 height 38
click at [593, 439] on span "SUBMIT" at bounding box center [600, 446] width 46 height 22
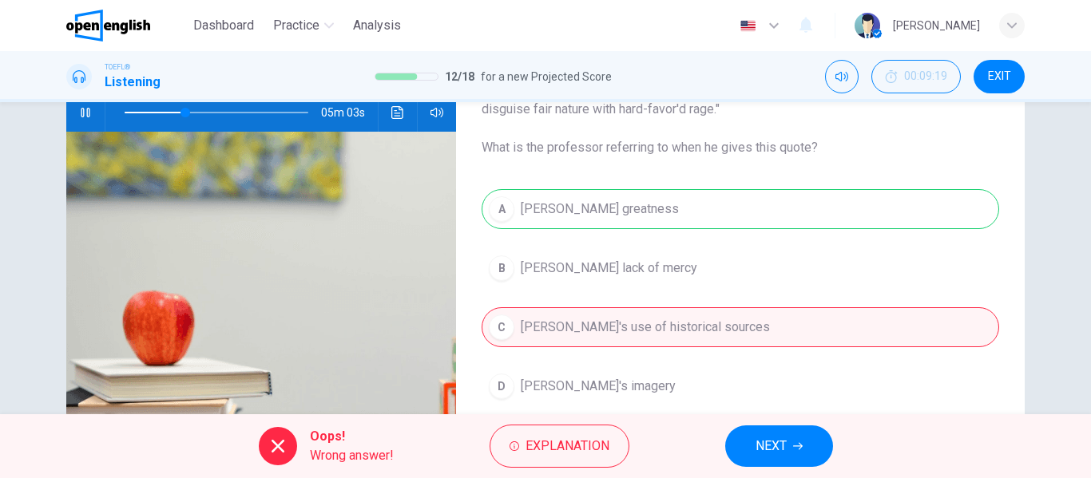
click at [743, 425] on div "Oops! Wrong answer! Explanation NEXT" at bounding box center [545, 446] width 1091 height 64
click at [748, 437] on button "NEXT" at bounding box center [779, 447] width 108 height 42
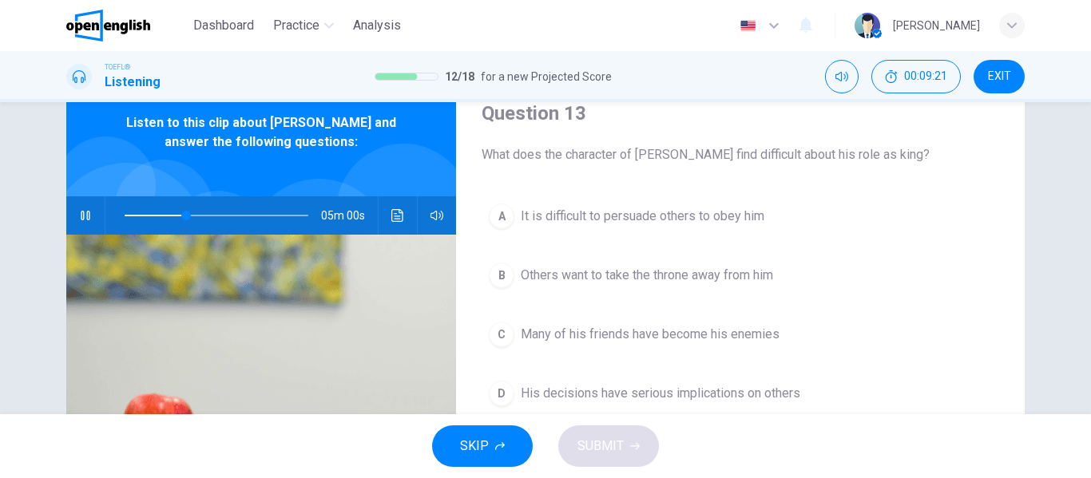
scroll to position [64, 0]
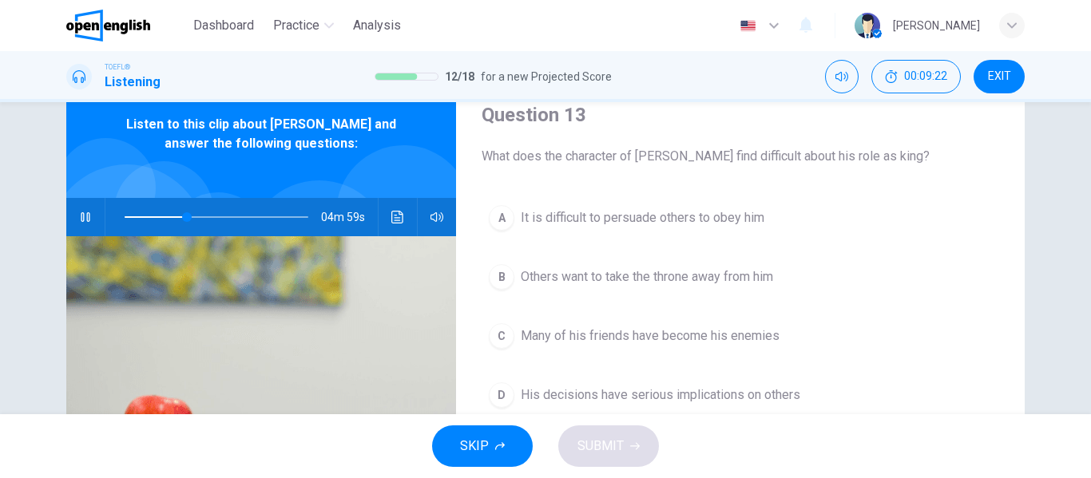
click at [73, 221] on button "button" at bounding box center [86, 217] width 26 height 38
click at [81, 212] on icon "button" at bounding box center [85, 217] width 13 height 13
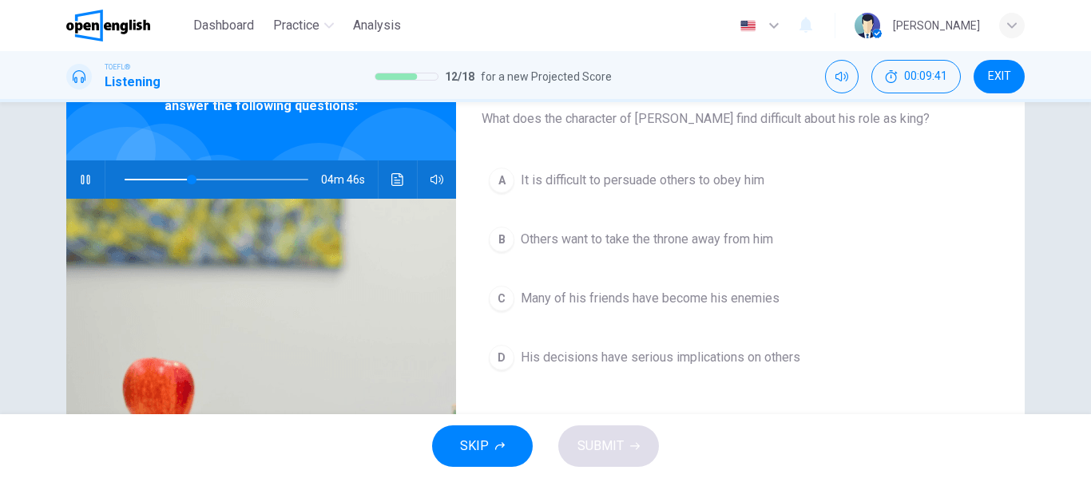
scroll to position [91, 0]
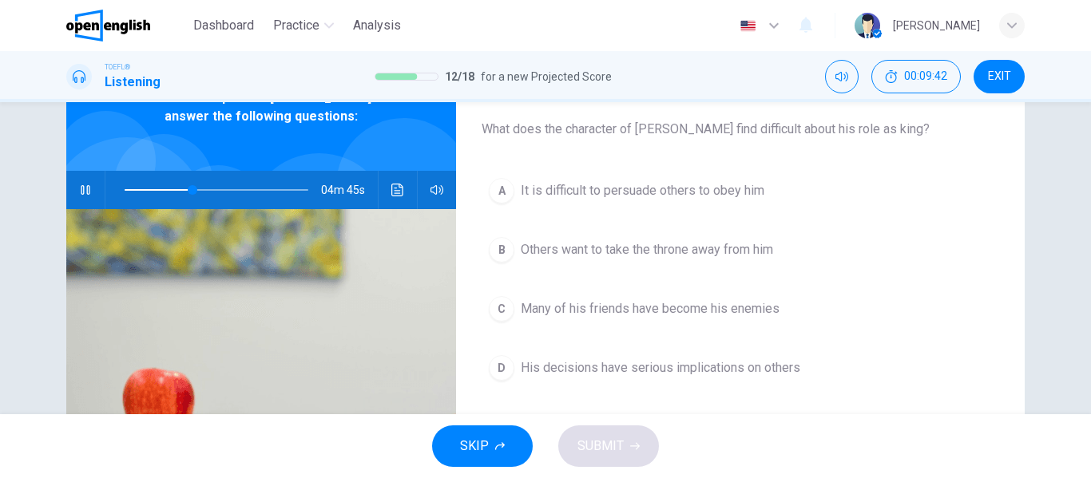
click at [754, 349] on button "D His decisions have serious implications on others" at bounding box center [741, 368] width 518 height 40
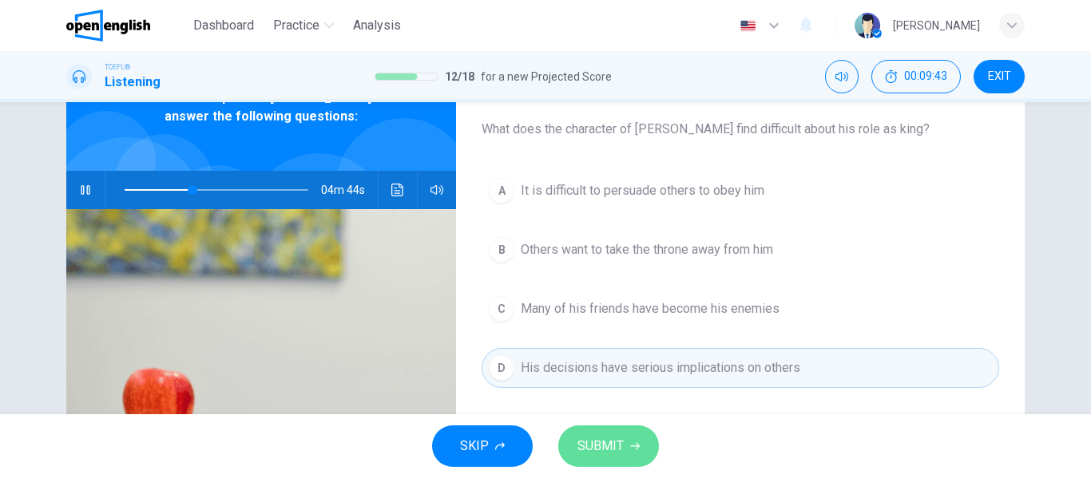
click at [573, 431] on button "SUBMIT" at bounding box center [608, 447] width 101 height 42
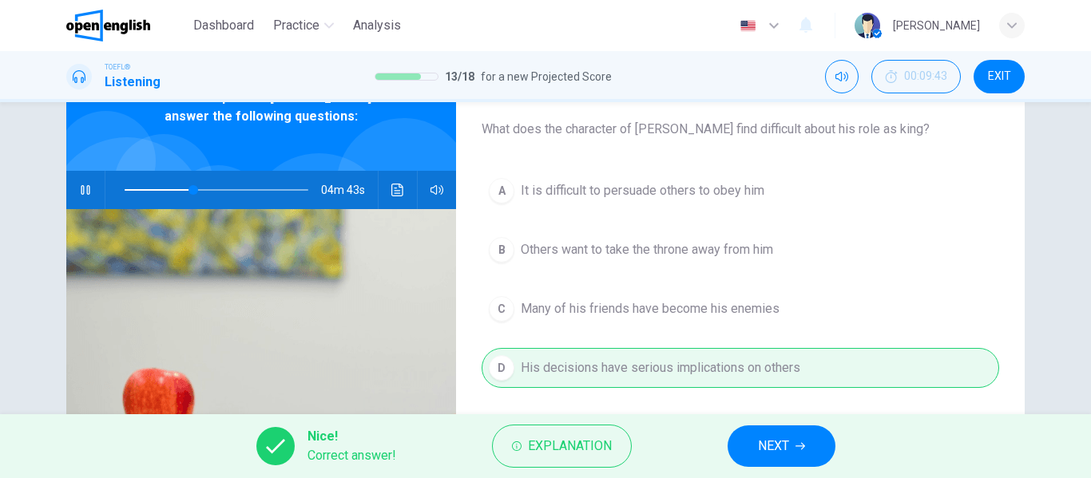
click at [766, 433] on button "NEXT" at bounding box center [782, 447] width 108 height 42
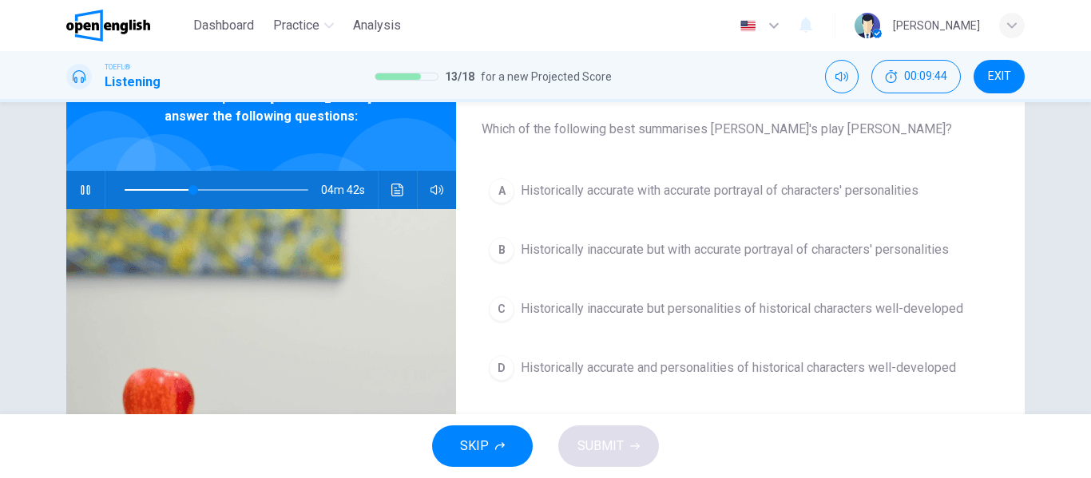
click at [79, 187] on icon "button" at bounding box center [85, 190] width 13 height 13
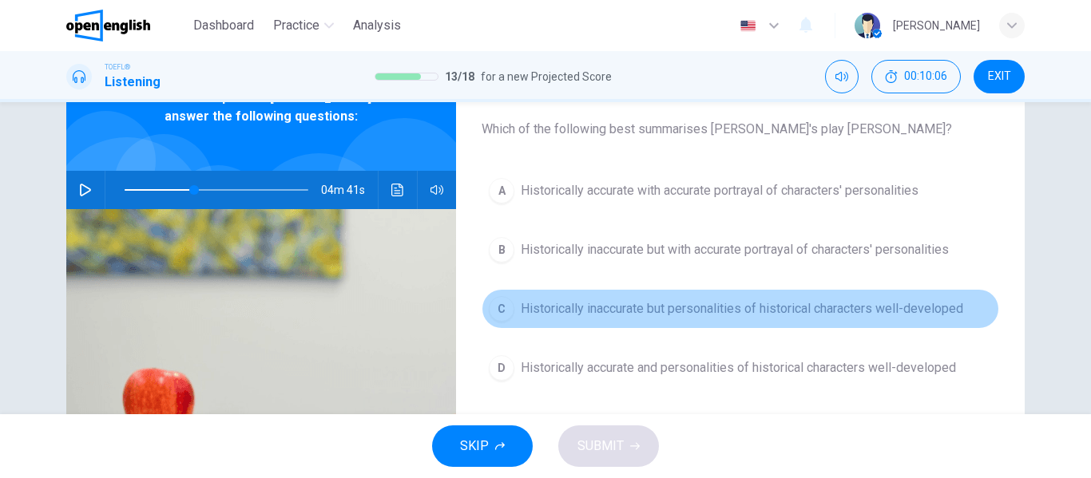
click at [553, 313] on span "Historically inaccurate but personalities of historical characters well-develop…" at bounding box center [742, 308] width 442 height 19
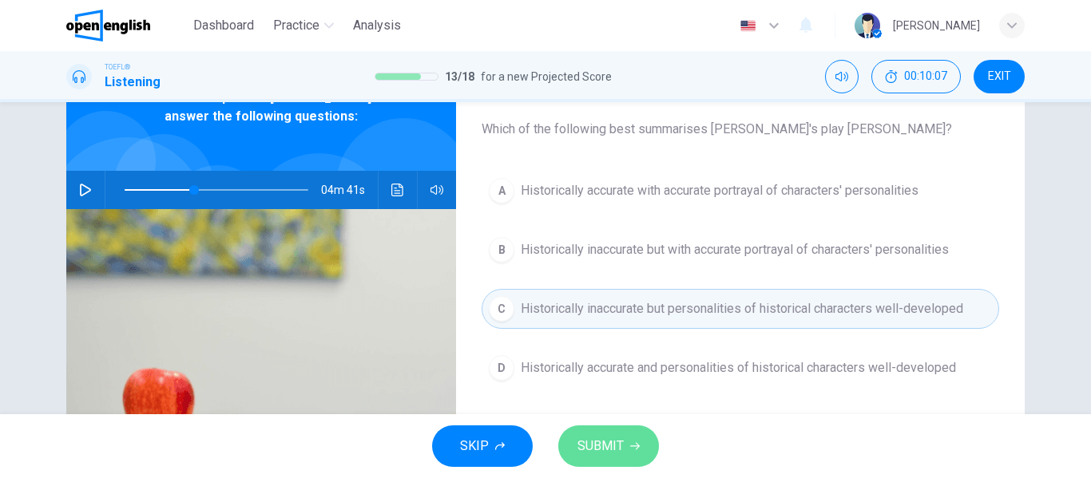
click at [586, 440] on span "SUBMIT" at bounding box center [600, 446] width 46 height 22
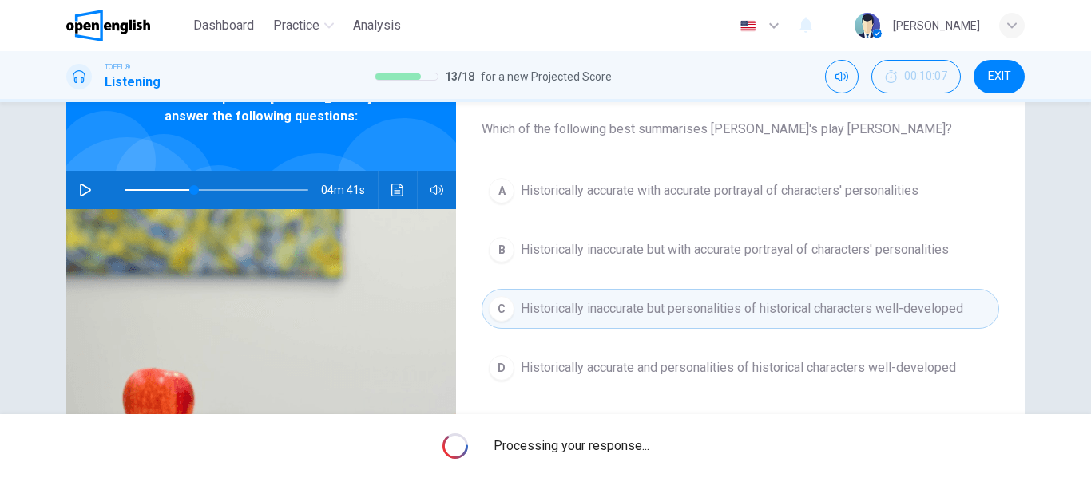
type input "**"
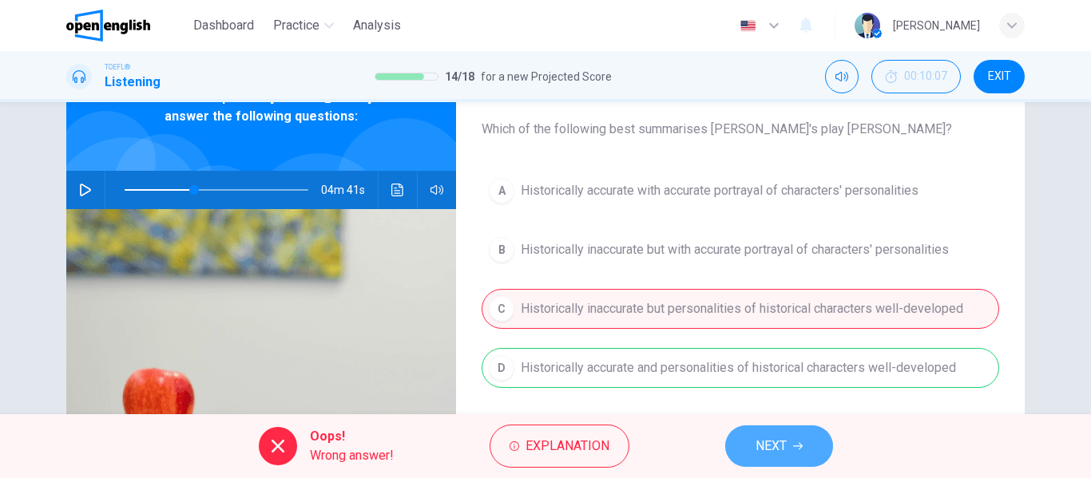
click at [771, 443] on span "NEXT" at bounding box center [770, 446] width 31 height 22
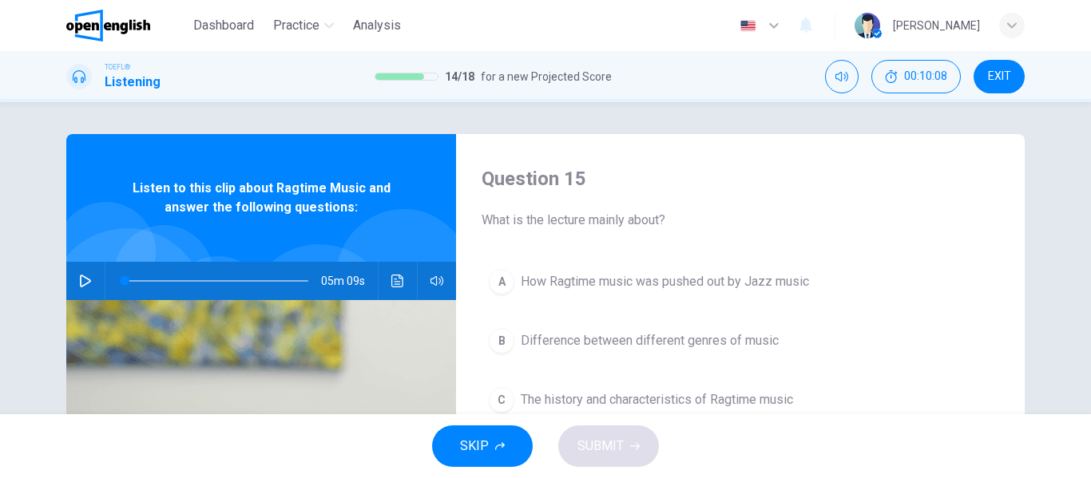
click at [92, 275] on button "button" at bounding box center [86, 281] width 26 height 38
click at [84, 275] on icon "button" at bounding box center [85, 281] width 13 height 13
click at [85, 280] on icon "button" at bounding box center [85, 281] width 11 height 13
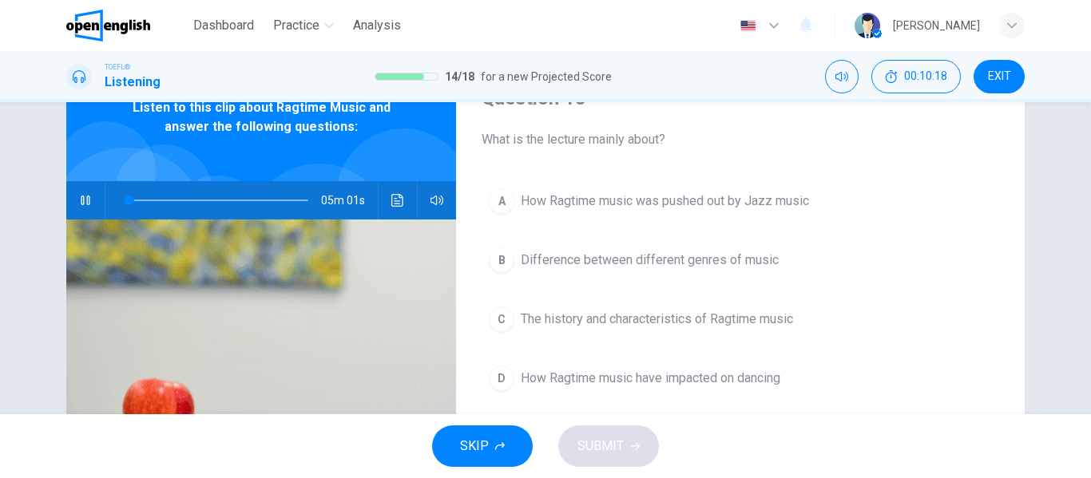
scroll to position [88, 0]
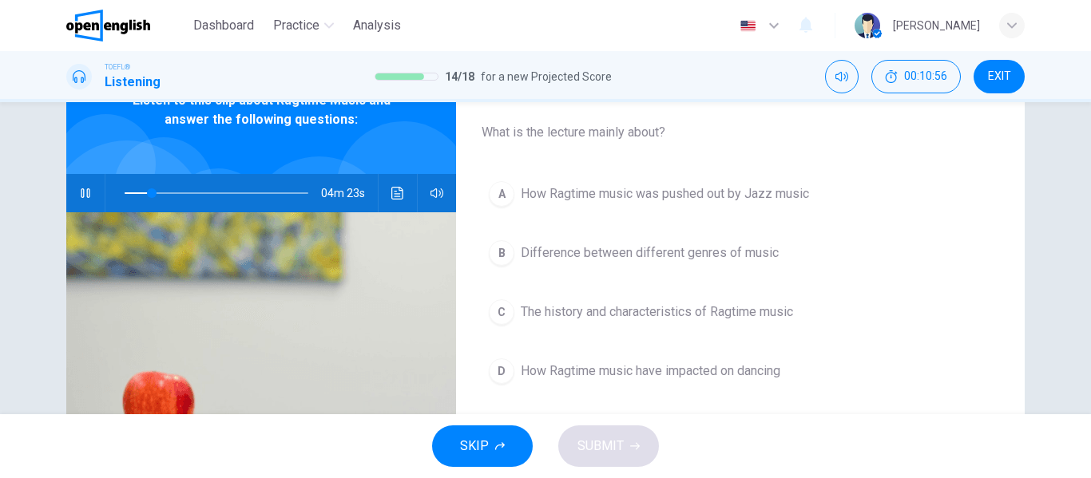
click at [799, 386] on button "D How Ragtime music have impacted on dancing" at bounding box center [741, 371] width 518 height 40
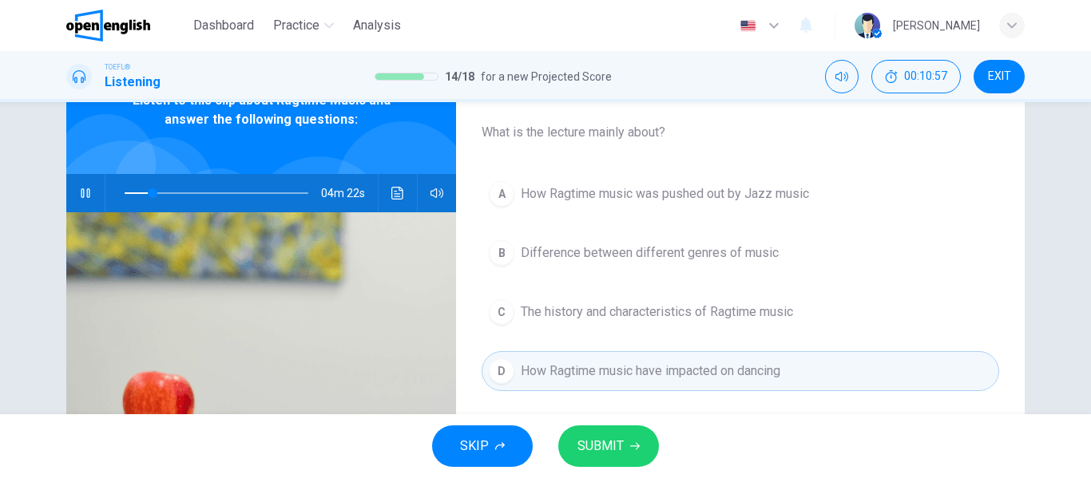
click at [645, 429] on button "SUBMIT" at bounding box center [608, 447] width 101 height 42
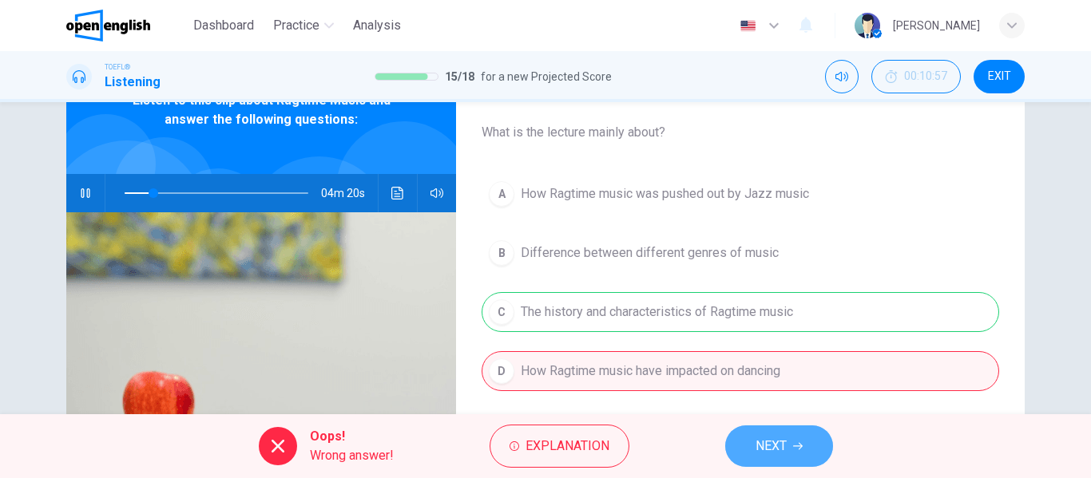
click at [740, 450] on button "NEXT" at bounding box center [779, 447] width 108 height 42
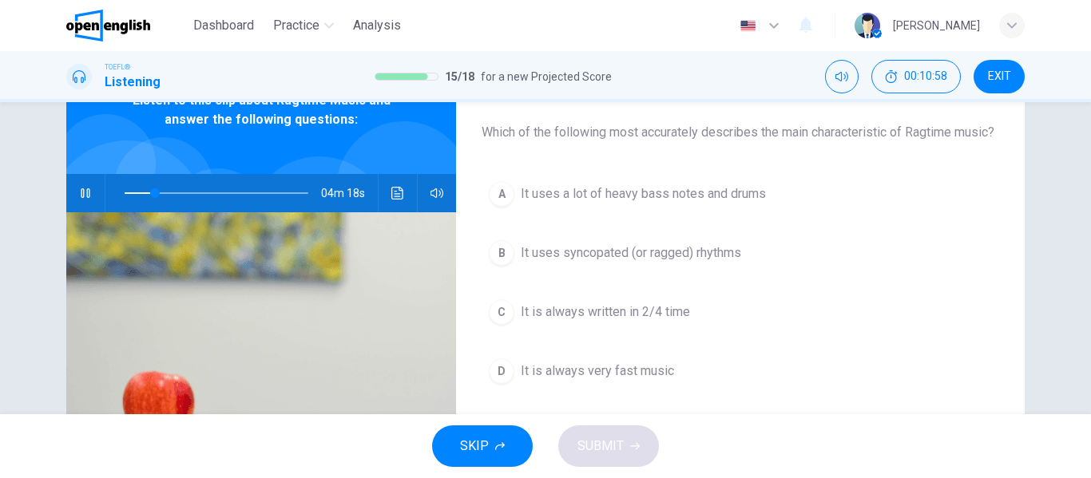
click at [82, 189] on icon "button" at bounding box center [85, 193] width 13 height 13
click at [78, 183] on button "button" at bounding box center [86, 193] width 26 height 38
click at [720, 263] on span "It uses syncopated (or ragged) rhythms" at bounding box center [631, 253] width 220 height 19
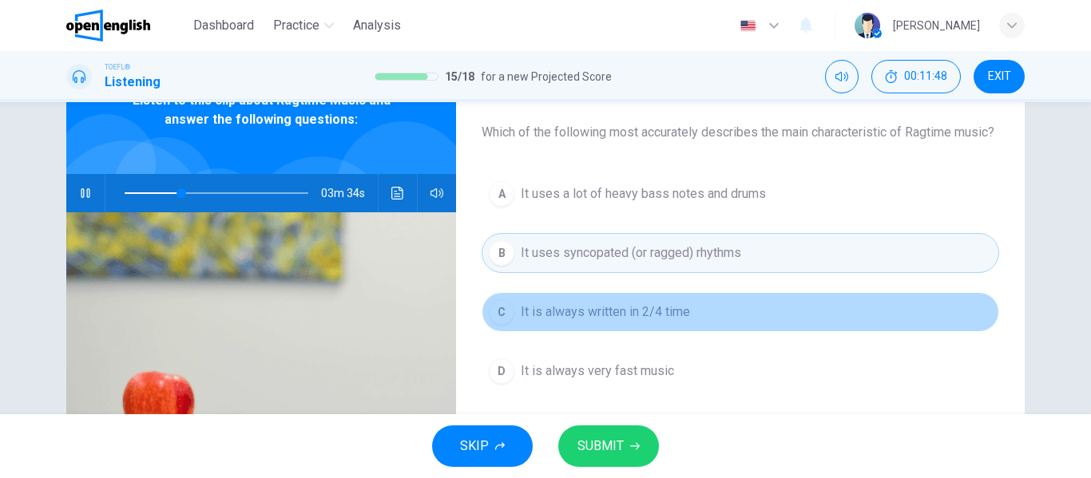
click at [610, 322] on span "It is always written in 2/4 time" at bounding box center [605, 312] width 169 height 19
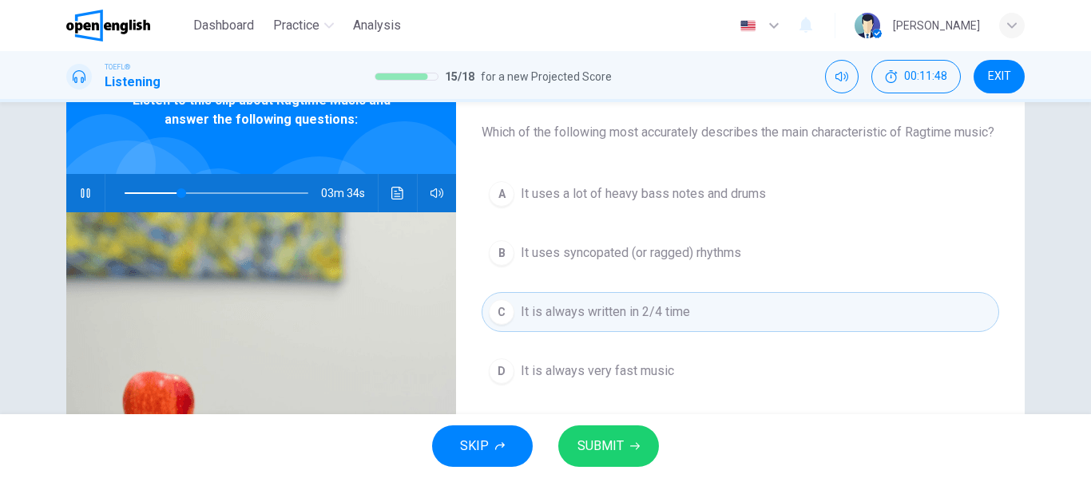
click at [599, 435] on span "SUBMIT" at bounding box center [600, 446] width 46 height 22
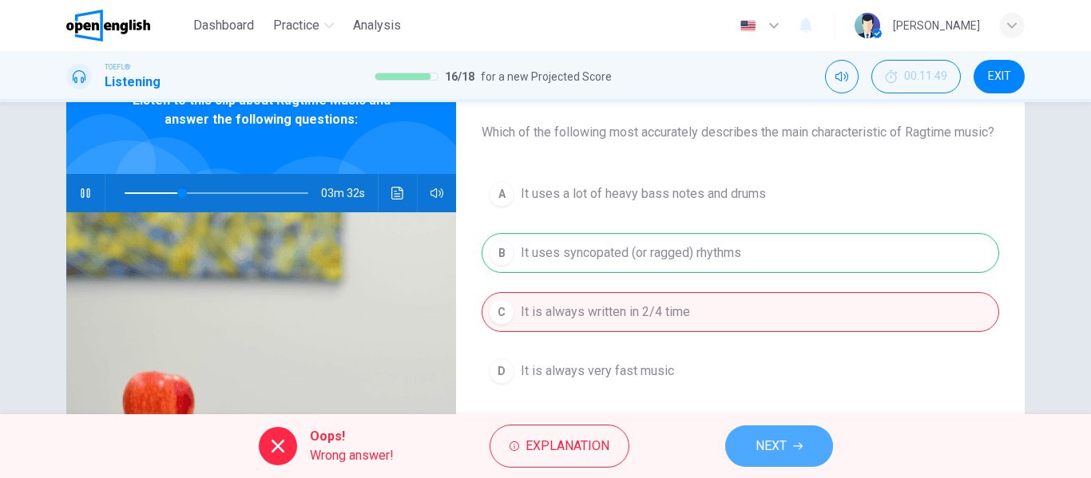
click at [742, 446] on button "NEXT" at bounding box center [779, 447] width 108 height 42
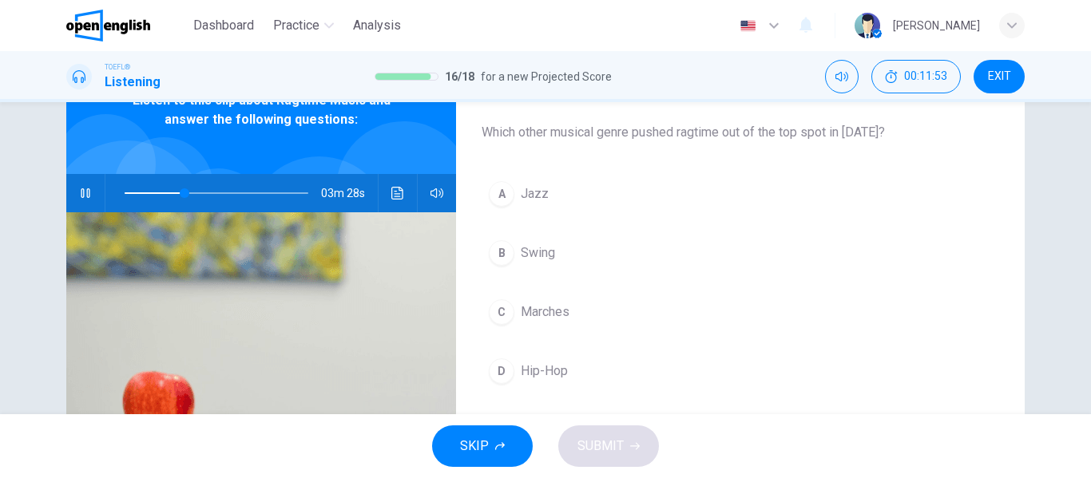
click at [536, 192] on span "Jazz" at bounding box center [535, 193] width 28 height 19
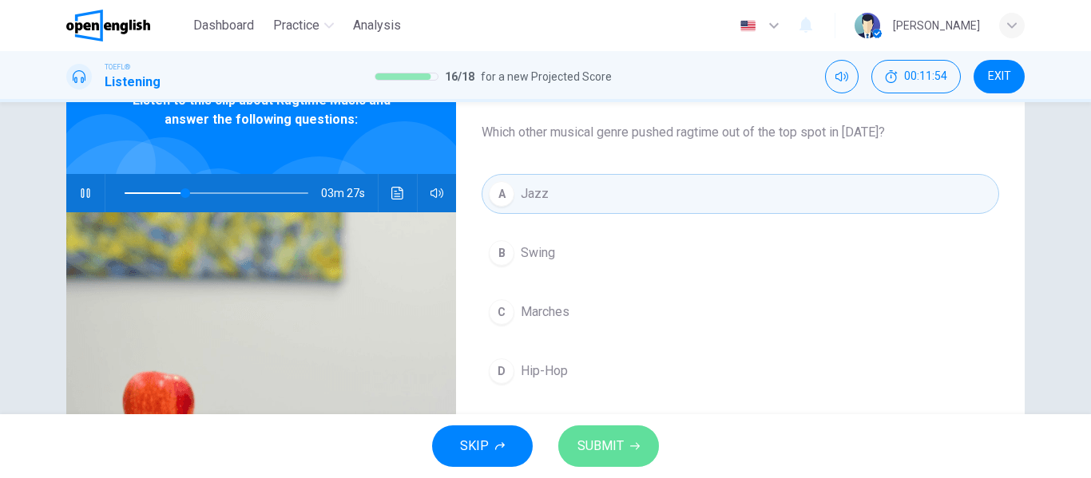
click at [607, 456] on span "SUBMIT" at bounding box center [600, 446] width 46 height 22
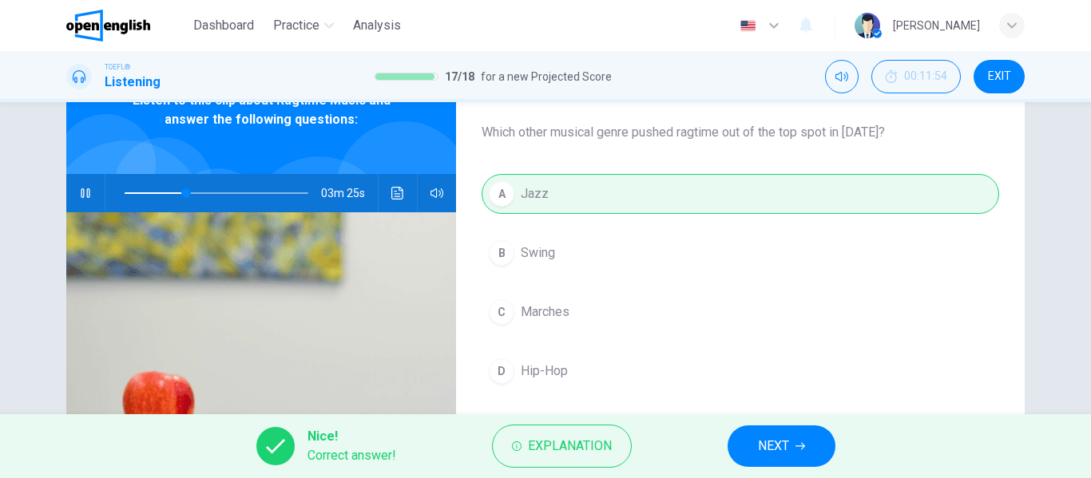
click at [743, 454] on button "NEXT" at bounding box center [782, 447] width 108 height 42
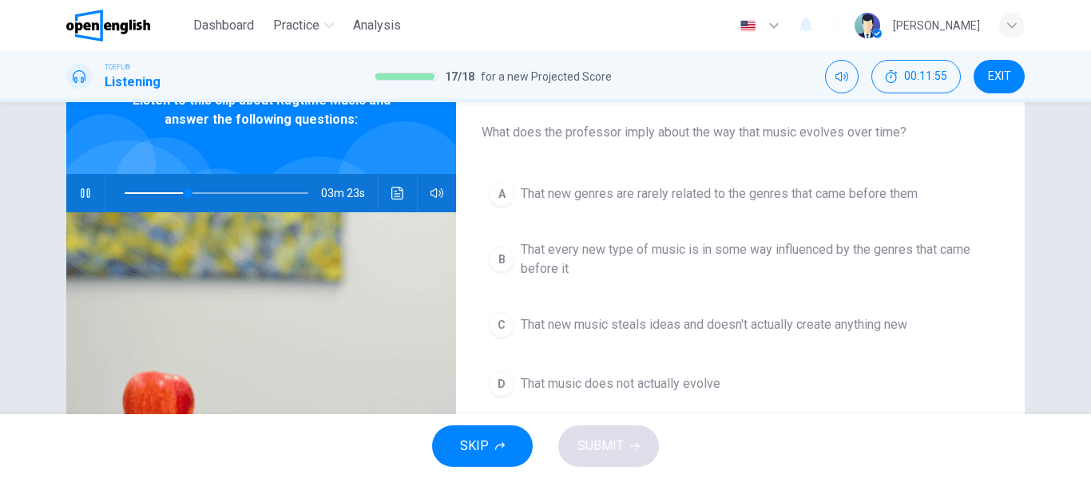
click at [73, 196] on button "button" at bounding box center [86, 193] width 26 height 38
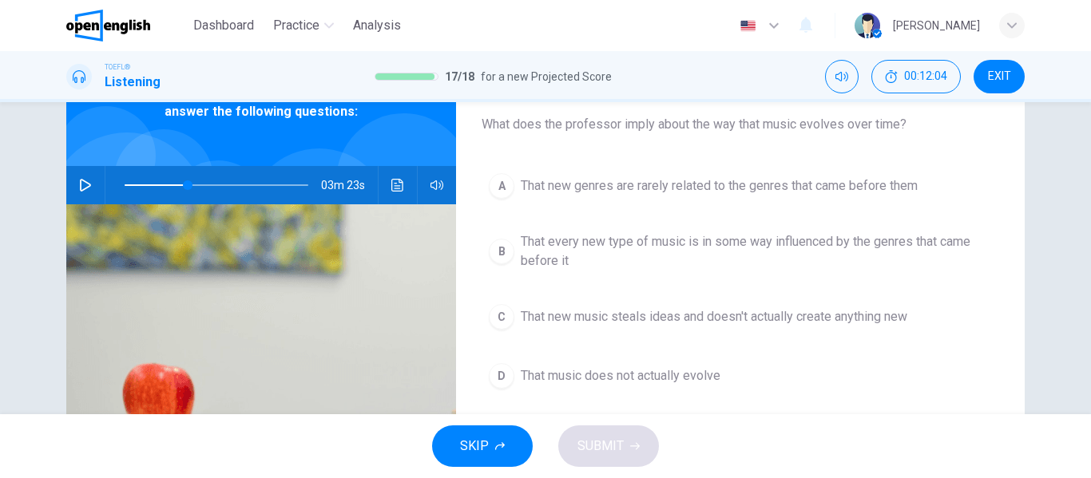
scroll to position [94, 0]
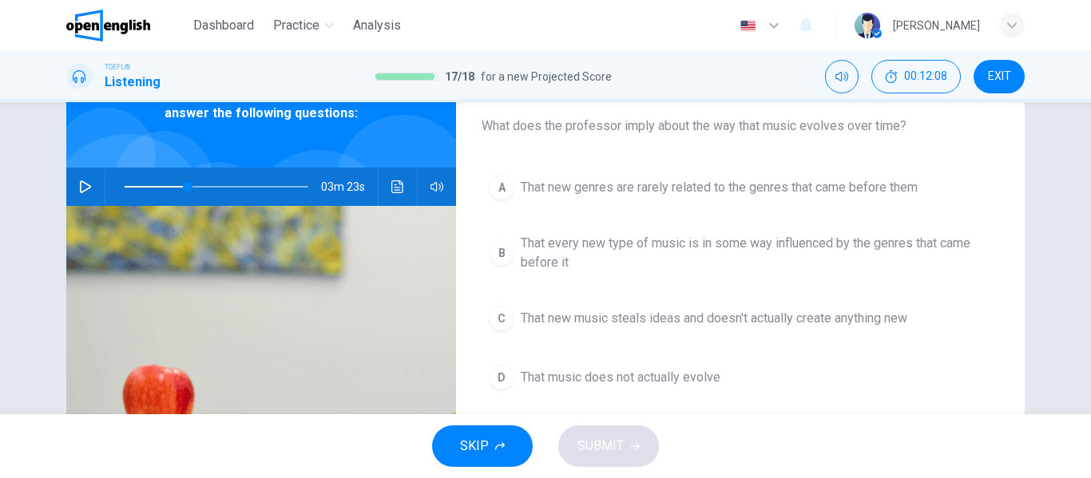
click at [855, 263] on span "That every new type of music is in some way influenced by the genres that came …" at bounding box center [756, 253] width 471 height 38
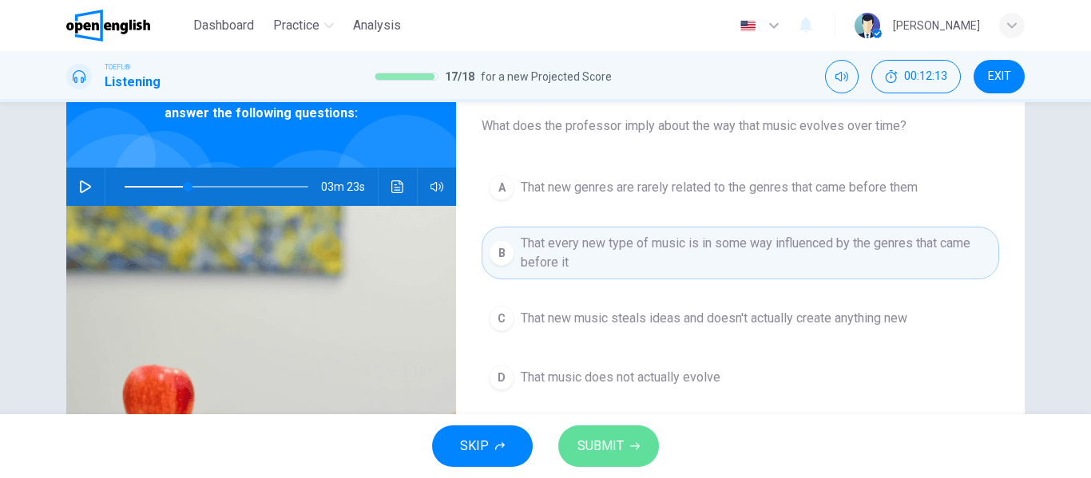
click at [628, 436] on button "SUBMIT" at bounding box center [608, 447] width 101 height 42
type input "**"
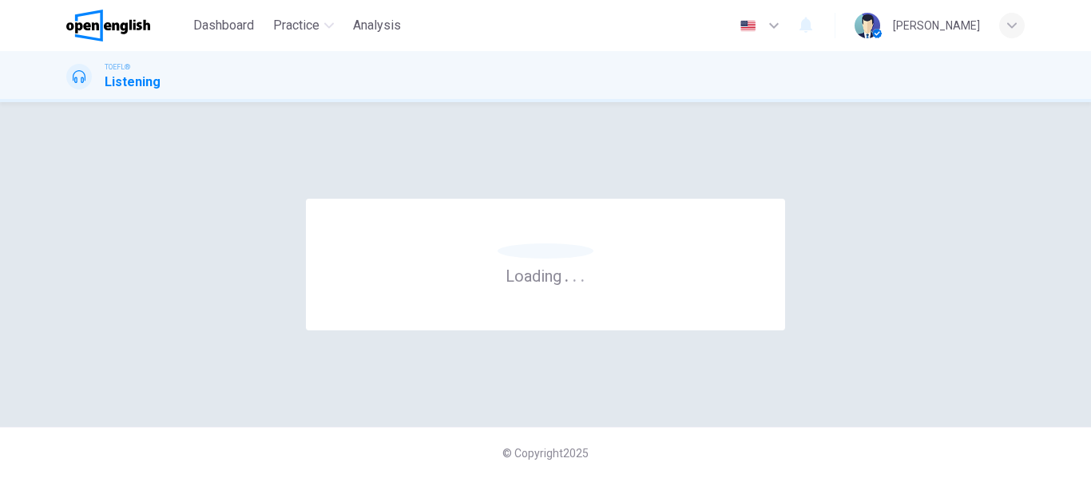
scroll to position [0, 0]
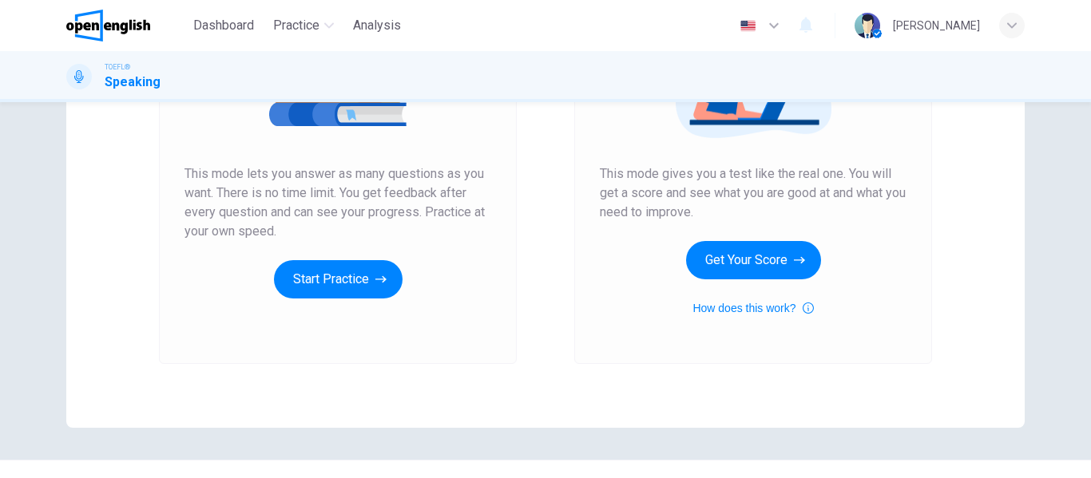
scroll to position [263, 0]
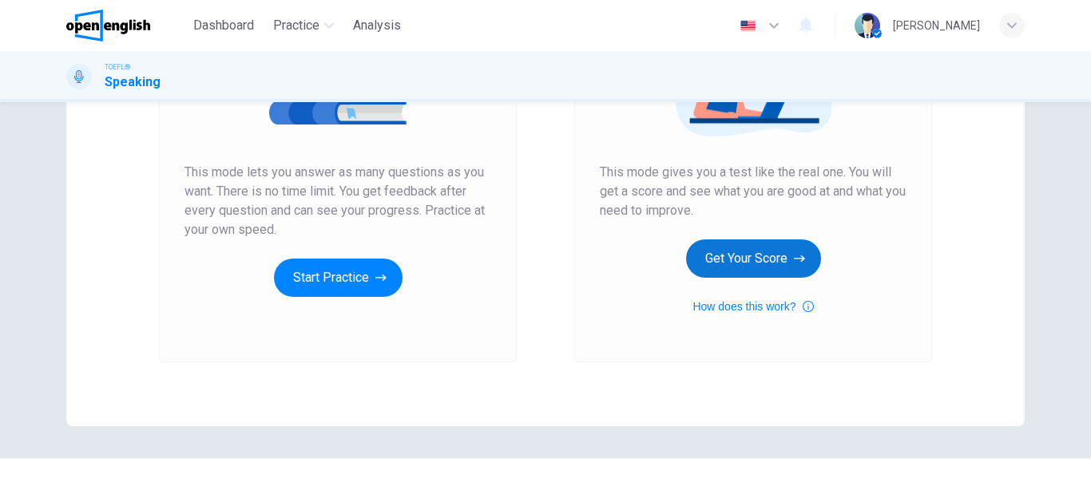
click at [769, 269] on button "Get Your Score" at bounding box center [753, 259] width 135 height 38
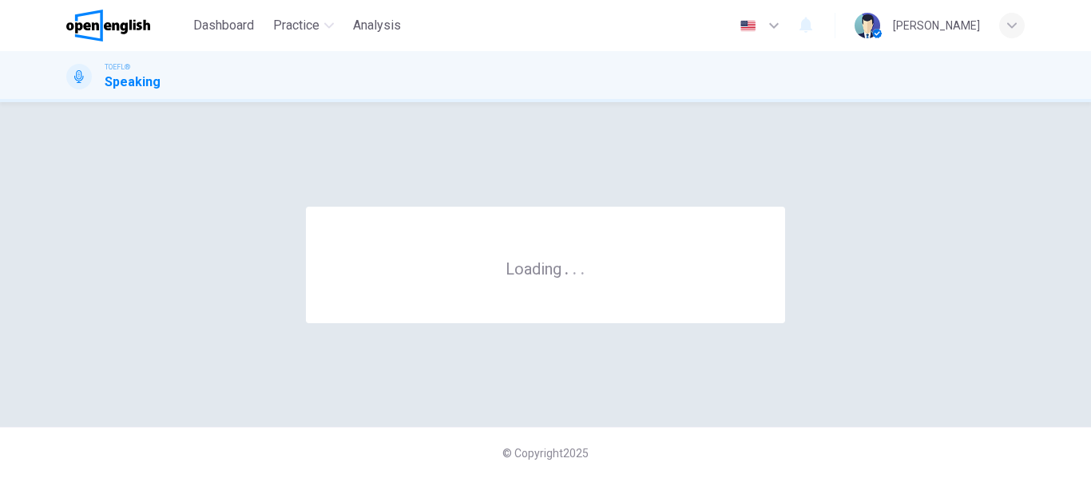
scroll to position [0, 0]
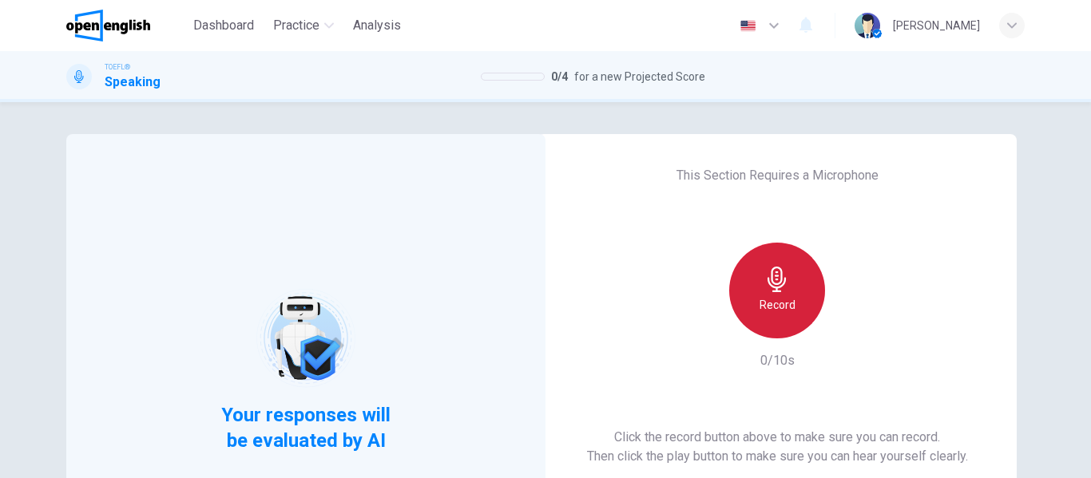
click at [767, 278] on icon "button" at bounding box center [776, 280] width 18 height 26
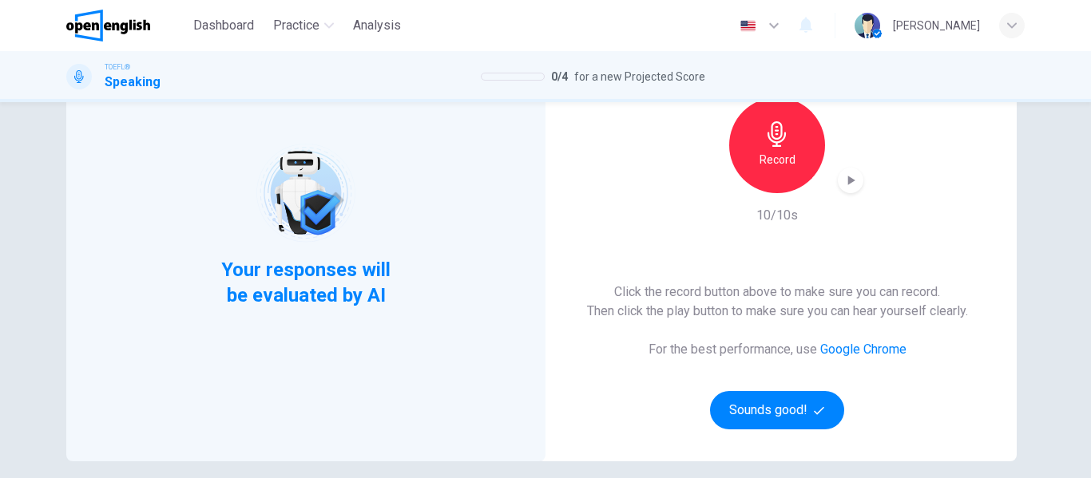
scroll to position [159, 0]
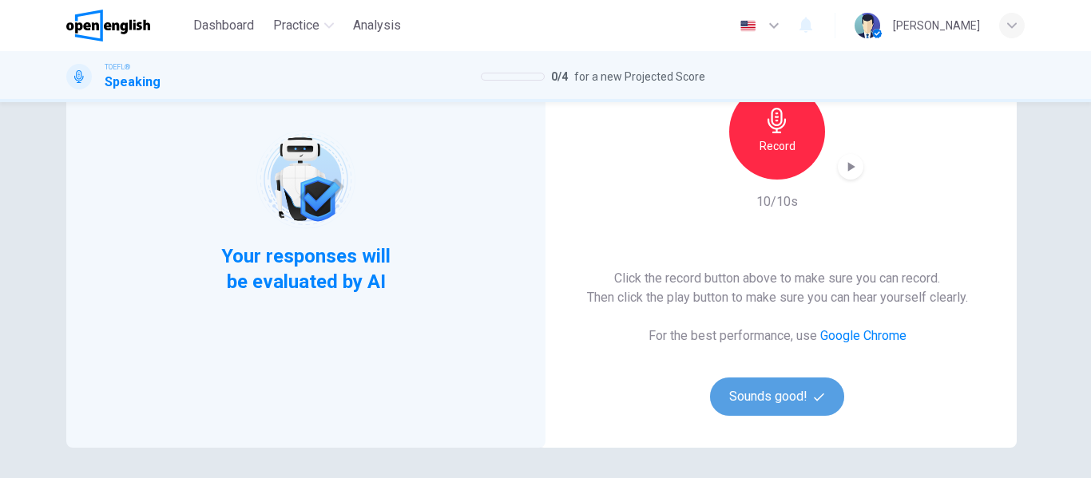
click at [740, 406] on button "Sounds good!" at bounding box center [777, 397] width 134 height 38
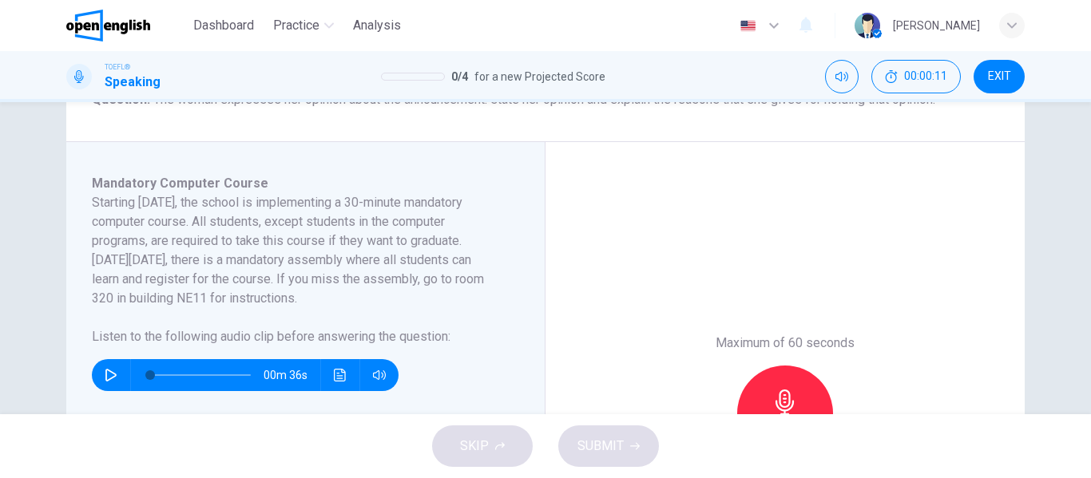
scroll to position [262, 0]
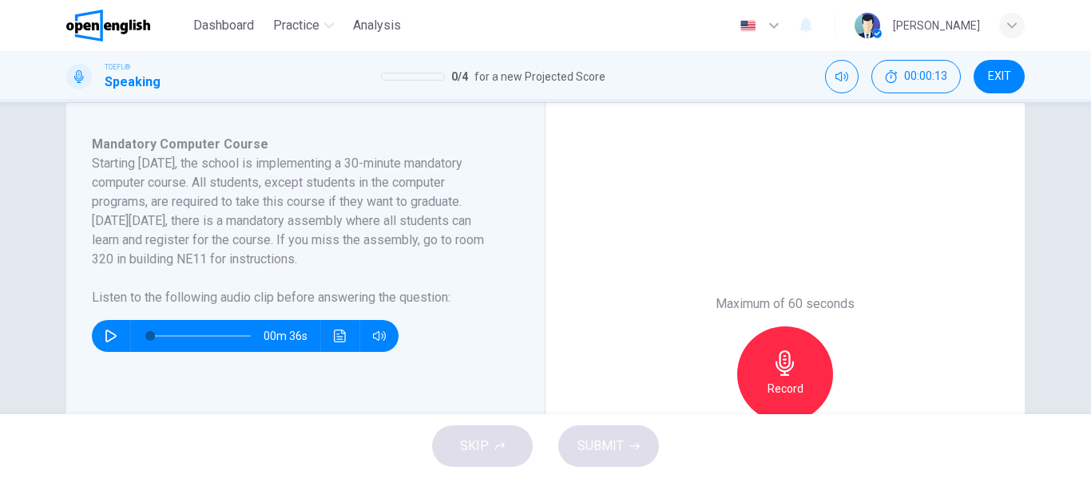
click at [120, 335] on div "00m 36s" at bounding box center [245, 336] width 307 height 32
click at [113, 335] on button "button" at bounding box center [111, 336] width 26 height 32
type input "*"
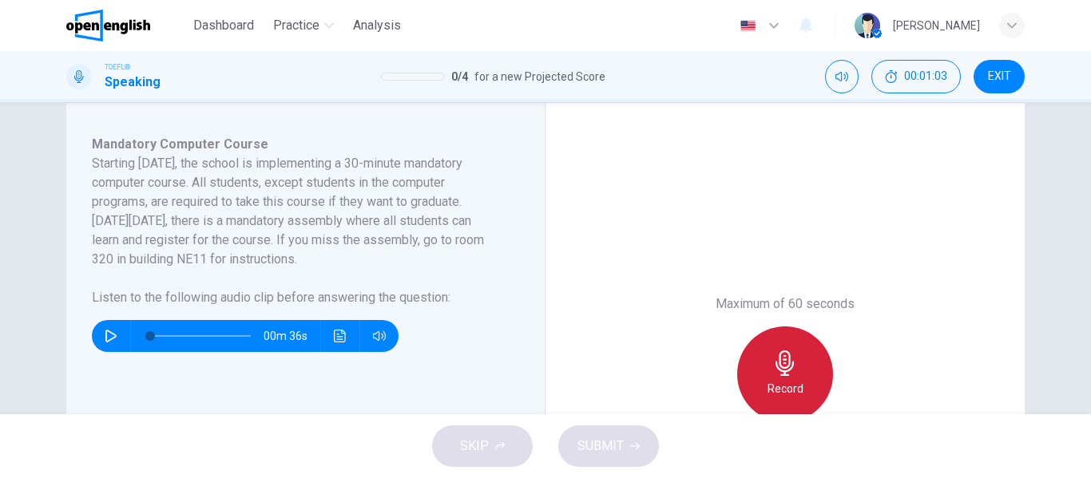
click at [772, 367] on icon "button" at bounding box center [785, 364] width 26 height 26
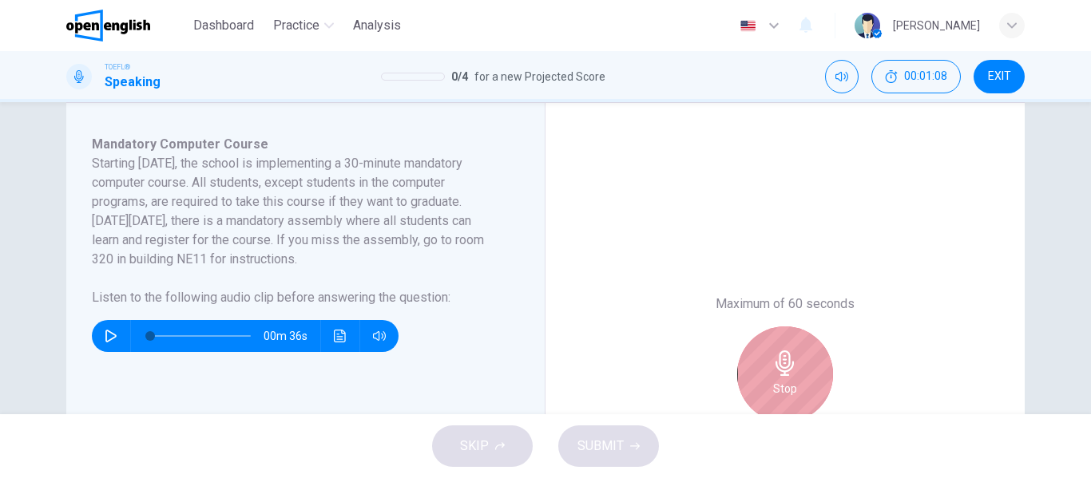
click at [772, 367] on icon "button" at bounding box center [785, 364] width 26 height 26
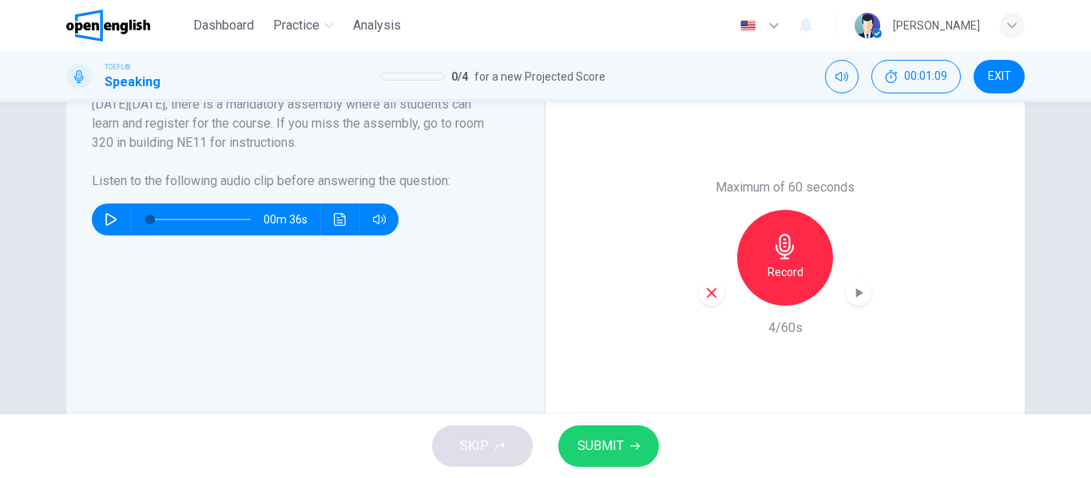
scroll to position [390, 0]
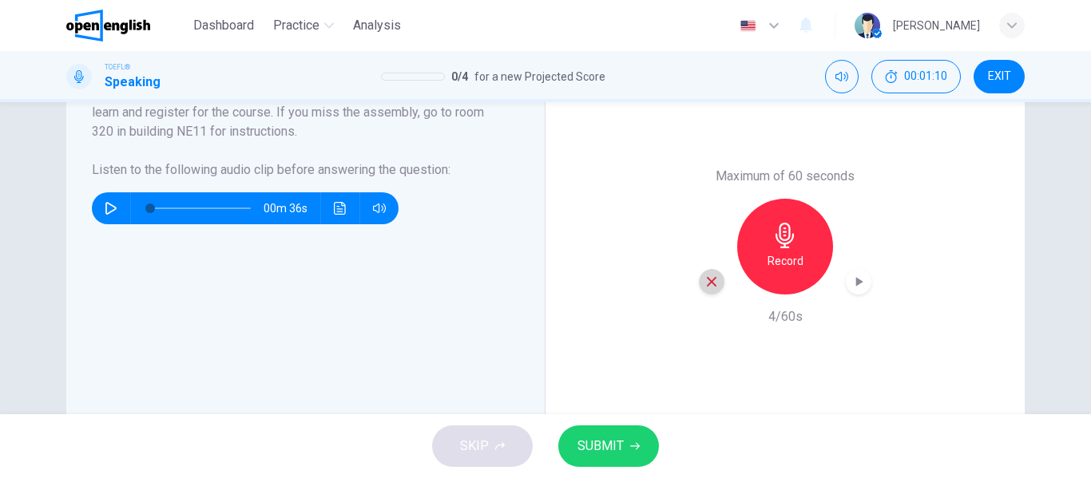
click at [700, 284] on div "button" at bounding box center [712, 282] width 26 height 26
click at [763, 258] on div "Record" at bounding box center [785, 247] width 96 height 96
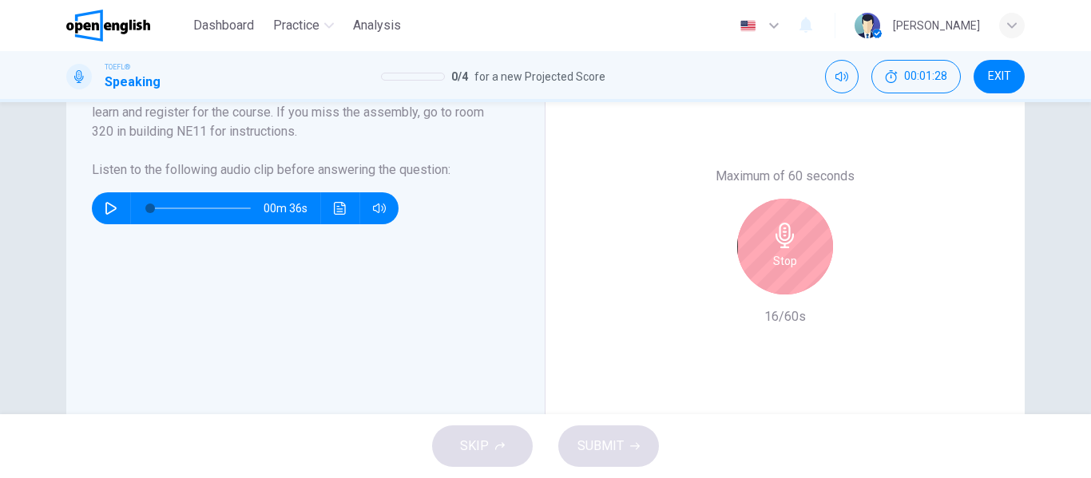
click at [749, 327] on div "Maximum of 60 seconds Stop 16/60s" at bounding box center [784, 246] width 479 height 543
click at [761, 275] on div "Stop" at bounding box center [785, 247] width 96 height 96
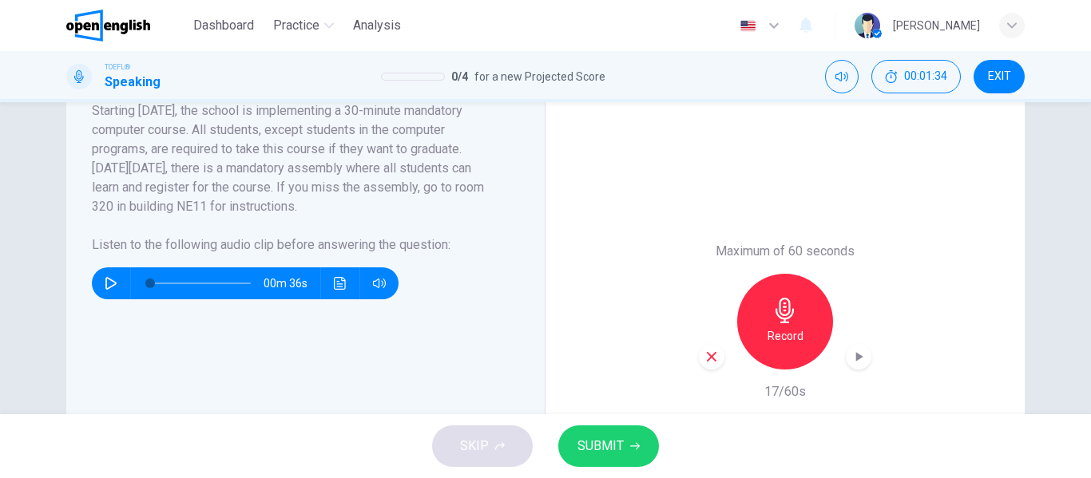
scroll to position [316, 0]
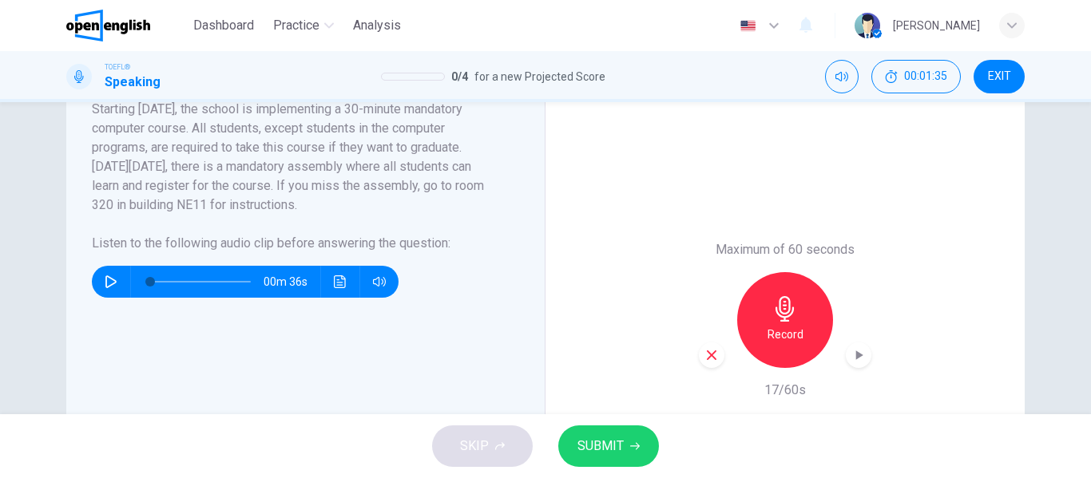
drag, startPoint x: 1078, startPoint y: 298, endPoint x: 1082, endPoint y: 266, distance: 32.2
click at [1082, 266] on div "Question 1 Question Type : Integrated 2 Directions : You will now read a short …" at bounding box center [545, 258] width 1091 height 312
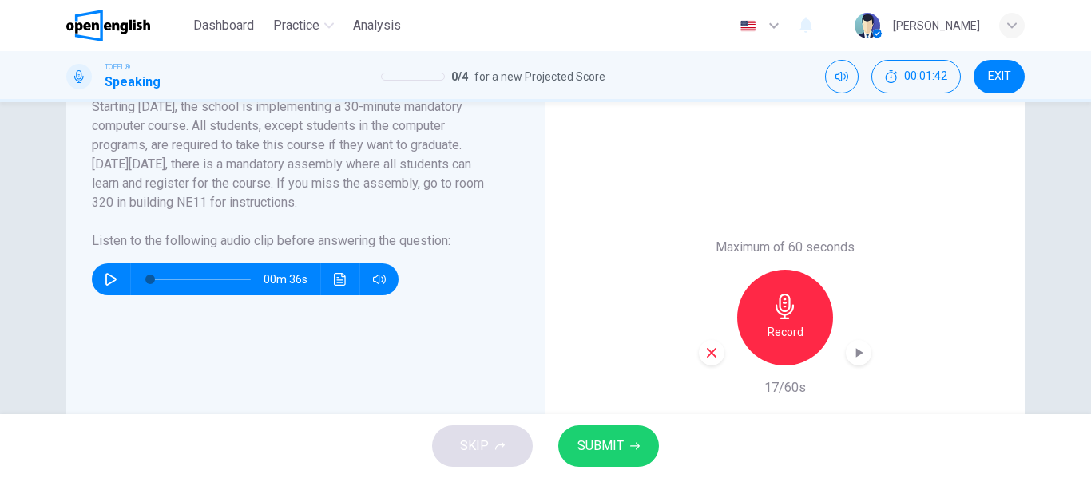
click at [851, 354] on icon "button" at bounding box center [859, 353] width 16 height 16
click at [853, 354] on icon "button" at bounding box center [858, 353] width 11 height 12
click at [783, 311] on icon "button" at bounding box center [784, 307] width 18 height 26
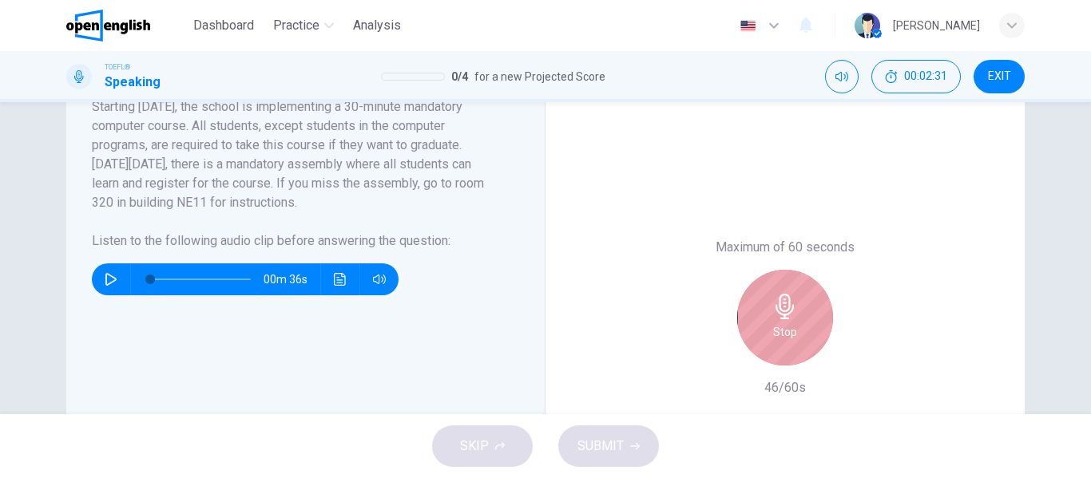
click at [783, 311] on icon "button" at bounding box center [784, 307] width 18 height 26
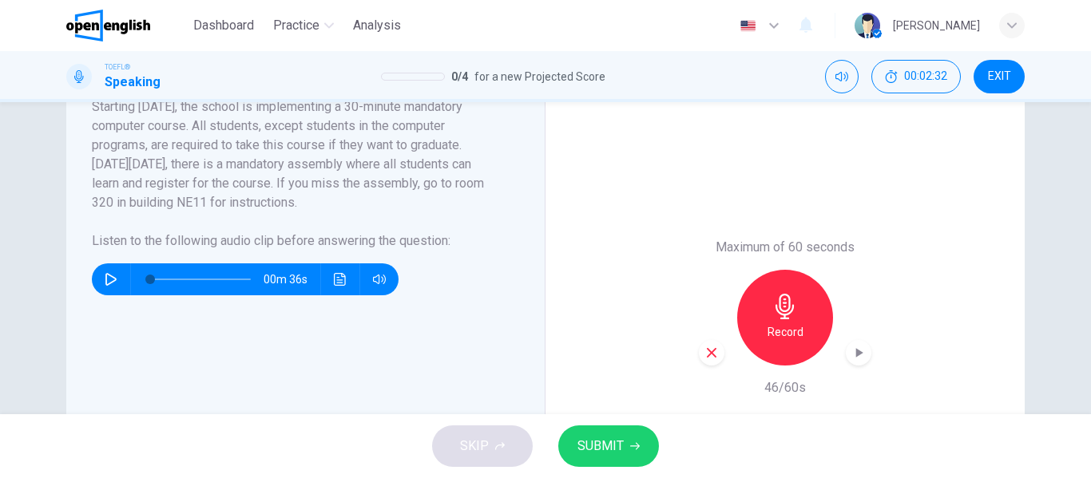
click at [614, 441] on span "SUBMIT" at bounding box center [600, 446] width 46 height 22
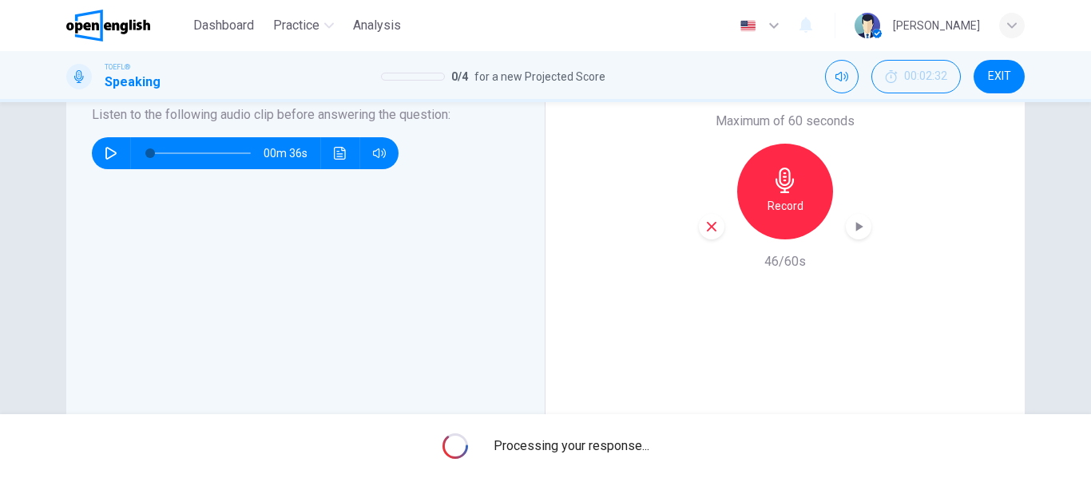
scroll to position [385, 0]
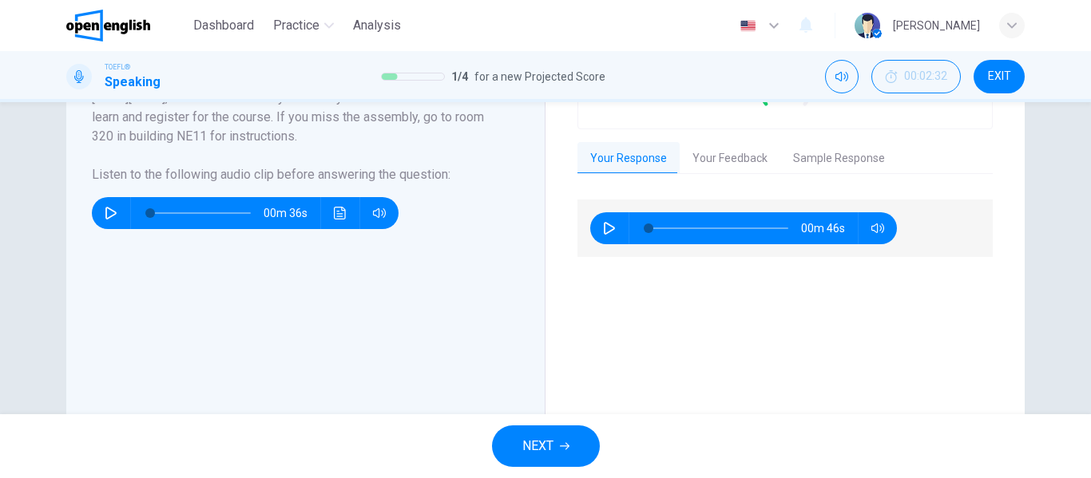
click at [694, 149] on button "Your Feedback" at bounding box center [730, 159] width 101 height 34
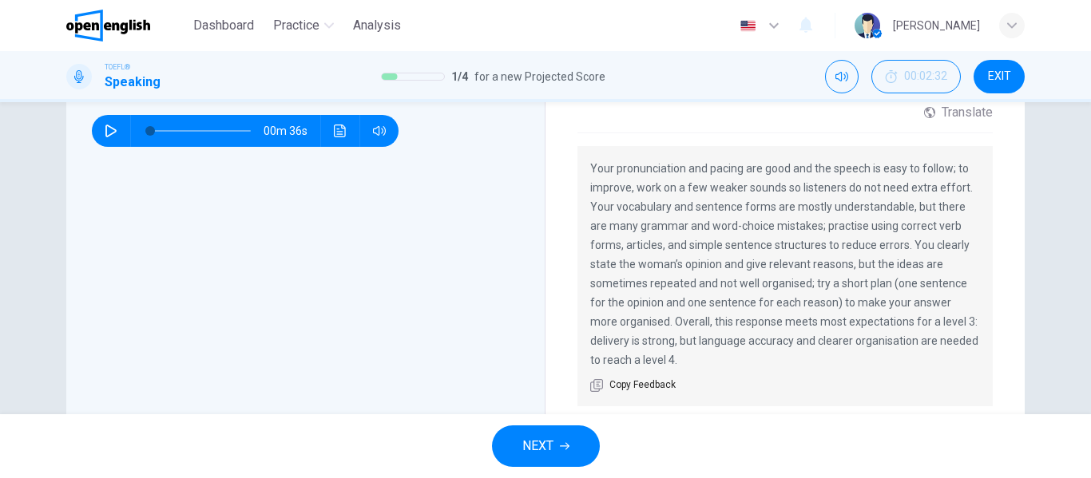
scroll to position [470, 0]
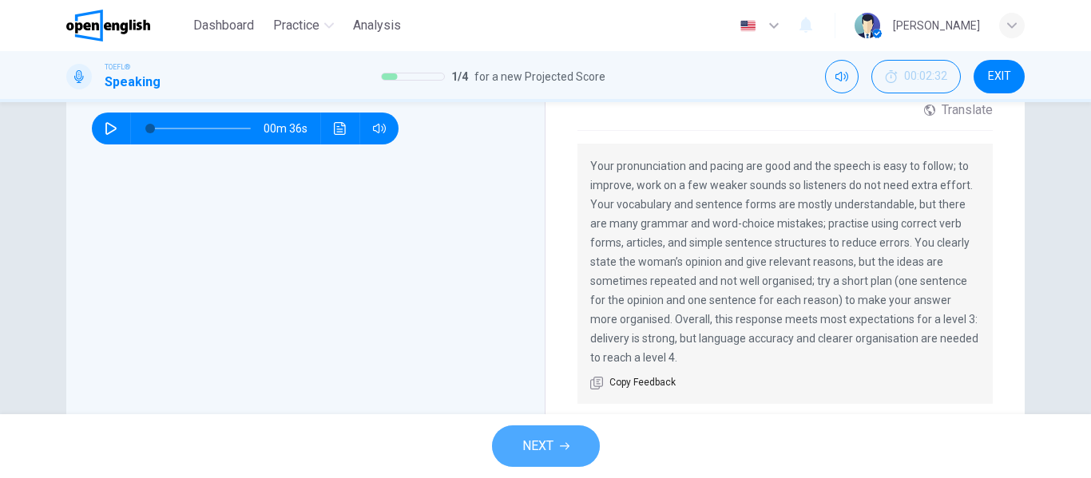
click at [556, 431] on button "NEXT" at bounding box center [546, 447] width 108 height 42
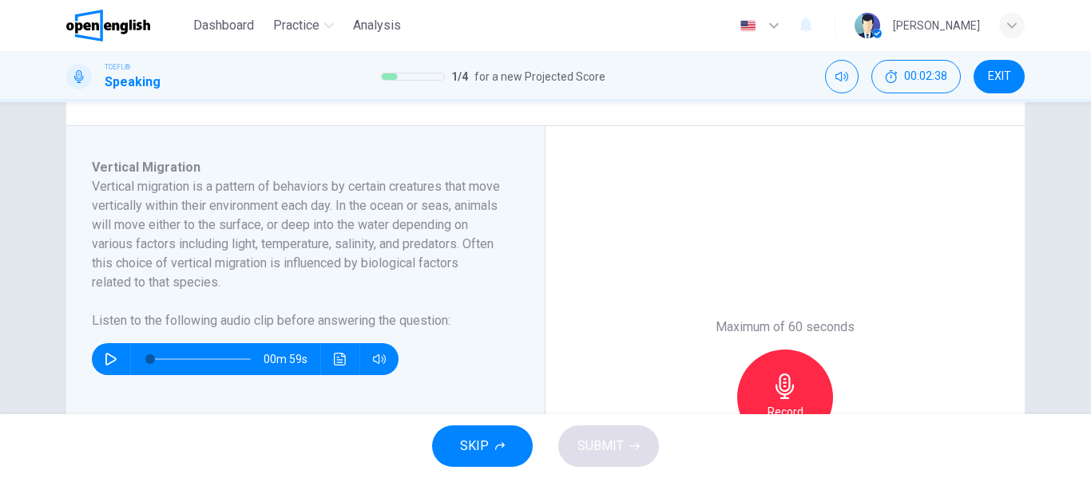
scroll to position [241, 0]
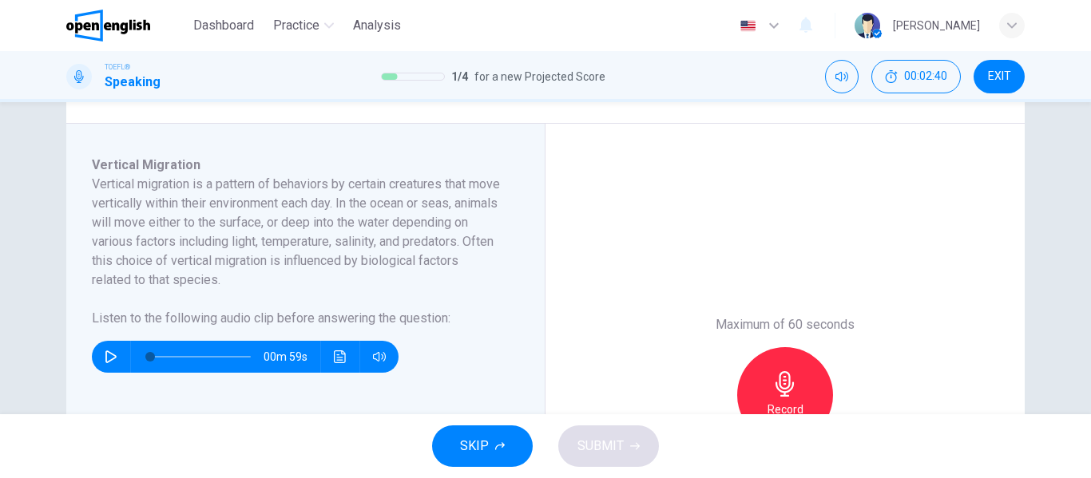
click at [105, 351] on icon "button" at bounding box center [111, 357] width 13 height 13
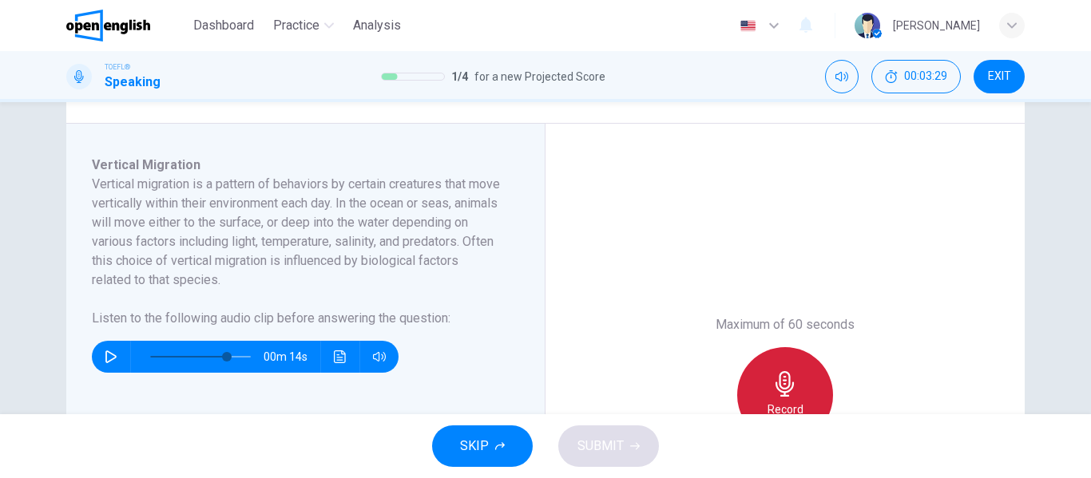
click at [791, 372] on icon "button" at bounding box center [785, 384] width 26 height 26
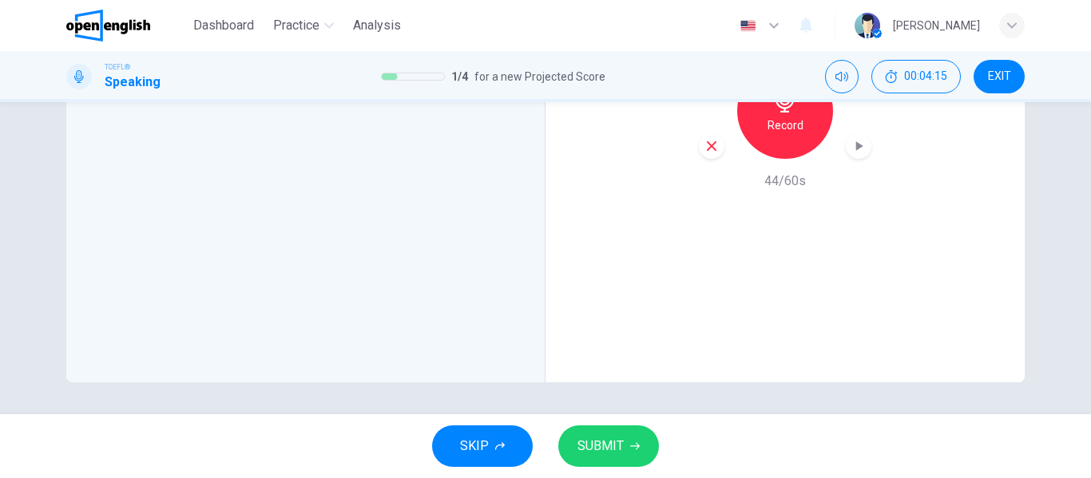
scroll to position [456, 0]
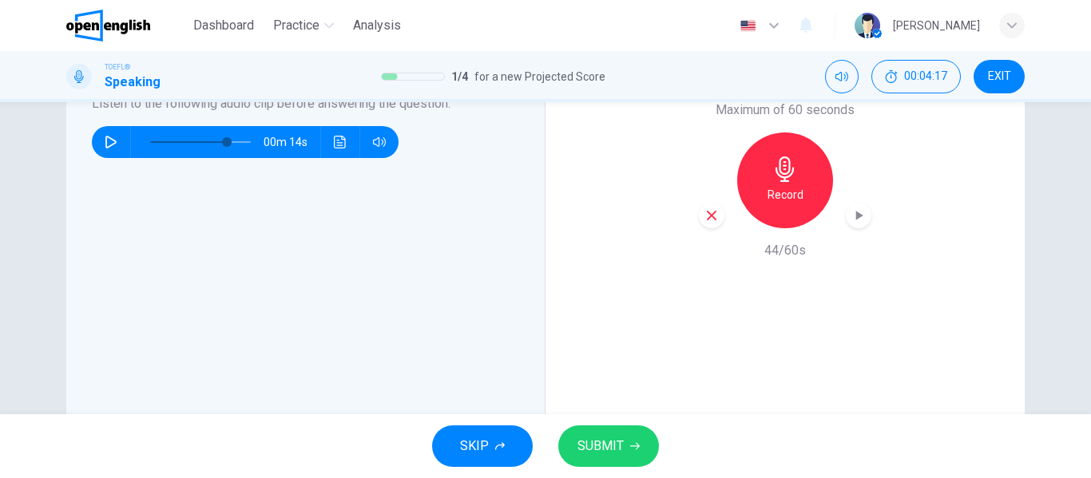
click at [598, 452] on span "SUBMIT" at bounding box center [600, 446] width 46 height 22
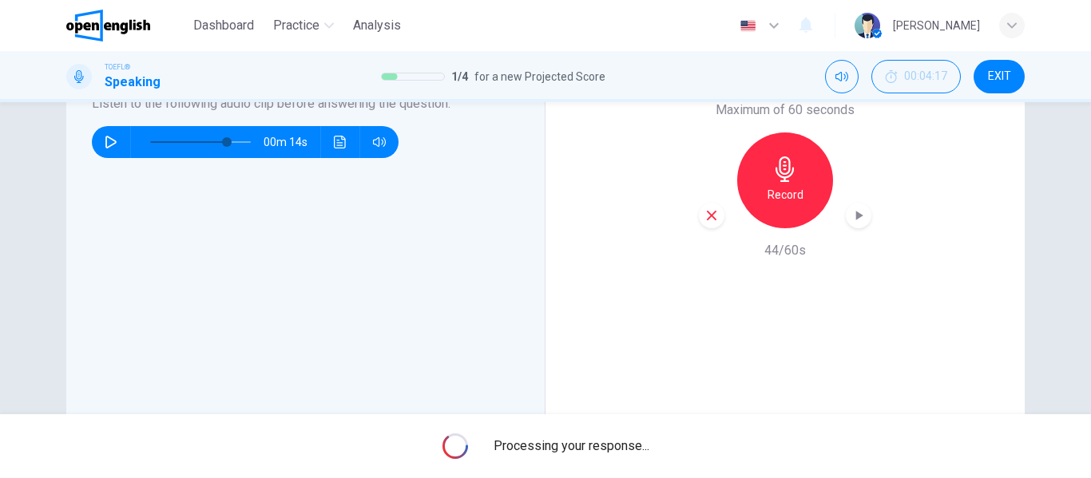
type input "*"
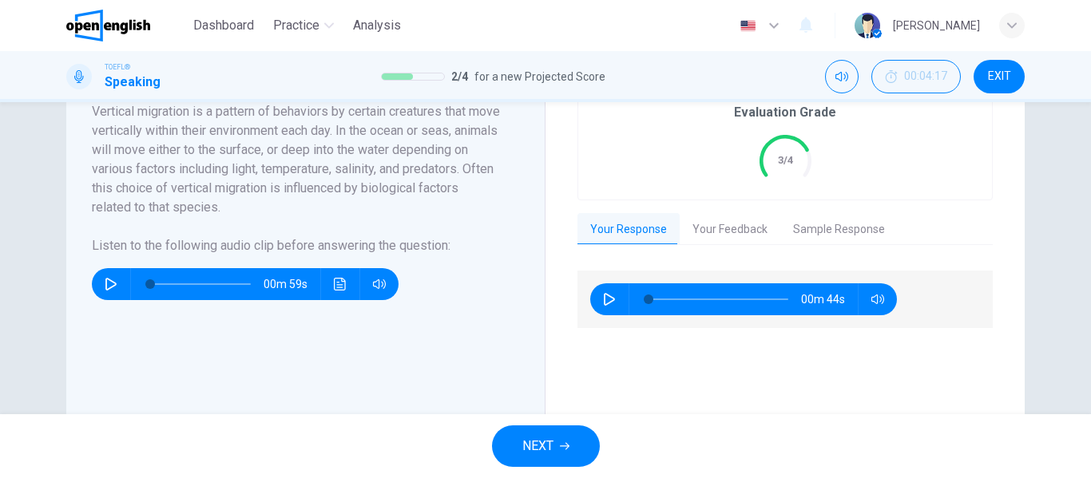
scroll to position [296, 0]
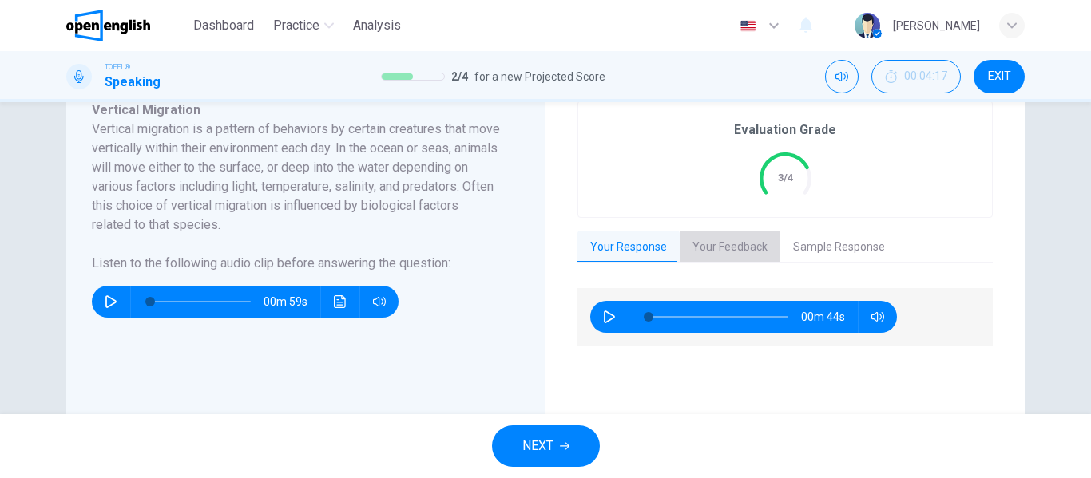
click at [688, 238] on button "Your Feedback" at bounding box center [730, 248] width 101 height 34
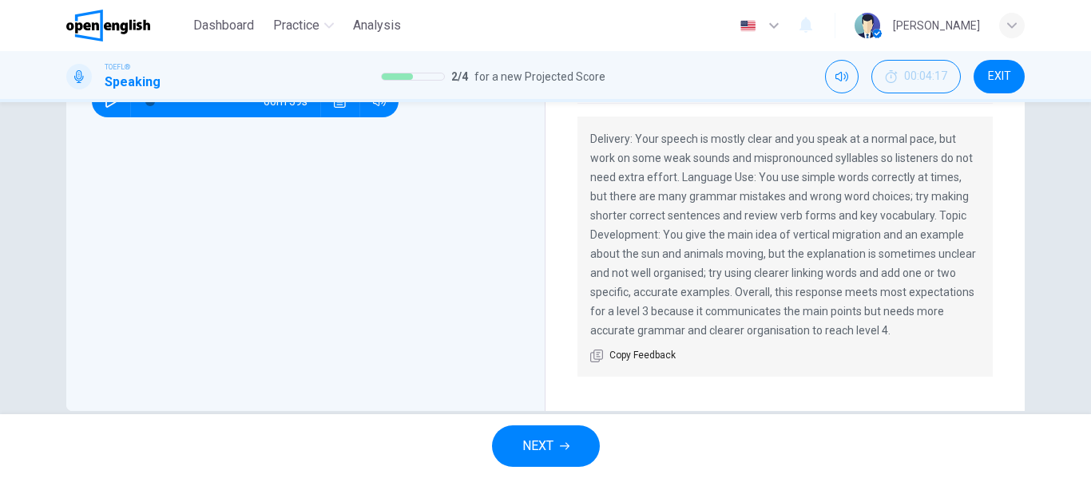
scroll to position [502, 0]
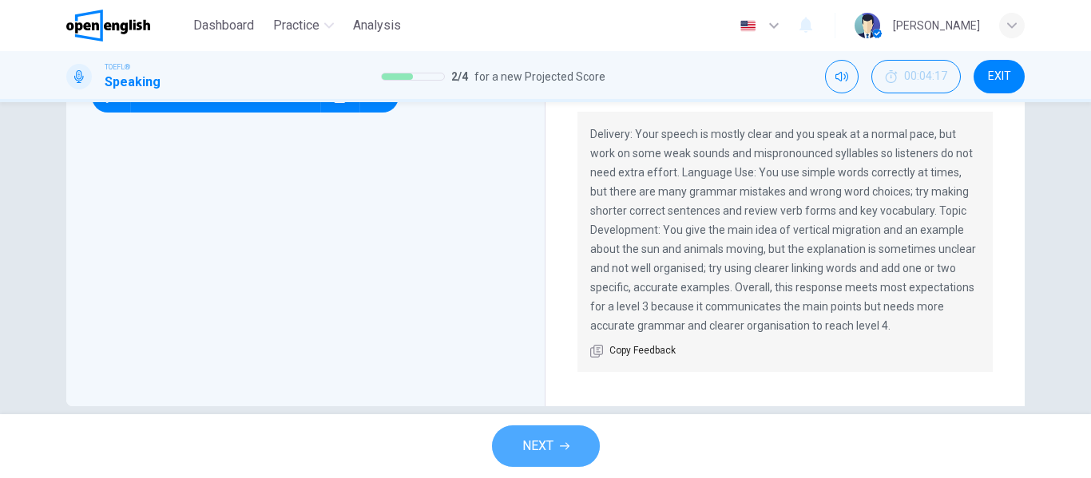
click at [544, 436] on span "NEXT" at bounding box center [537, 446] width 31 height 22
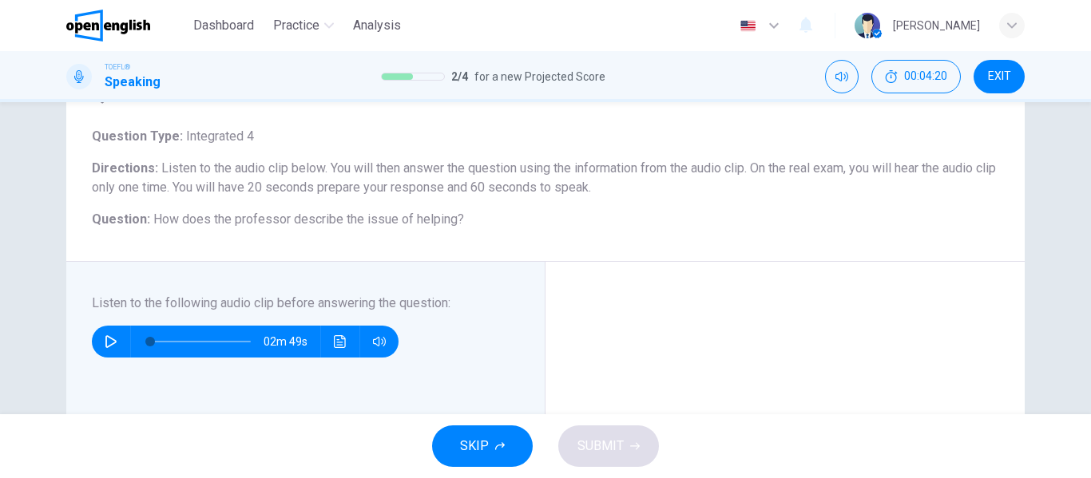
scroll to position [74, 0]
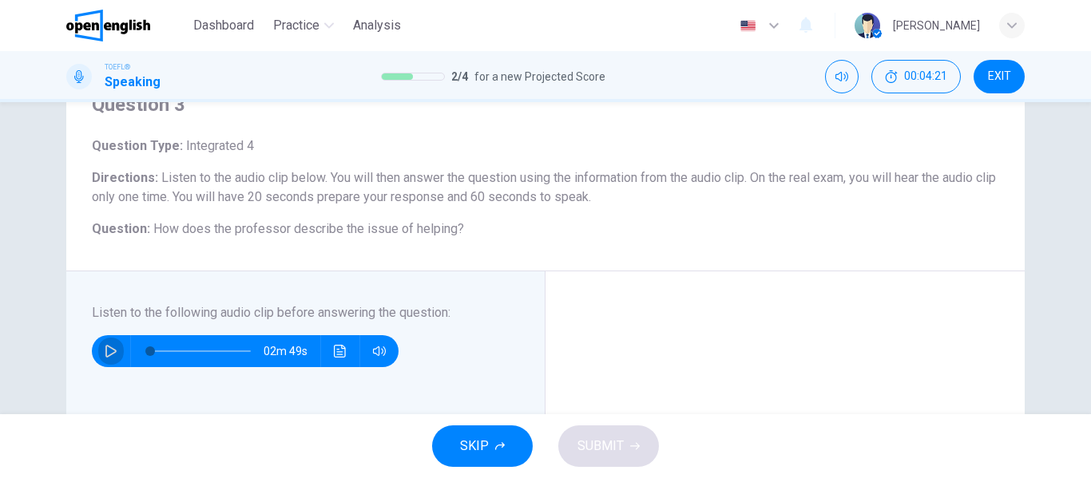
click at [101, 343] on button "button" at bounding box center [111, 351] width 26 height 32
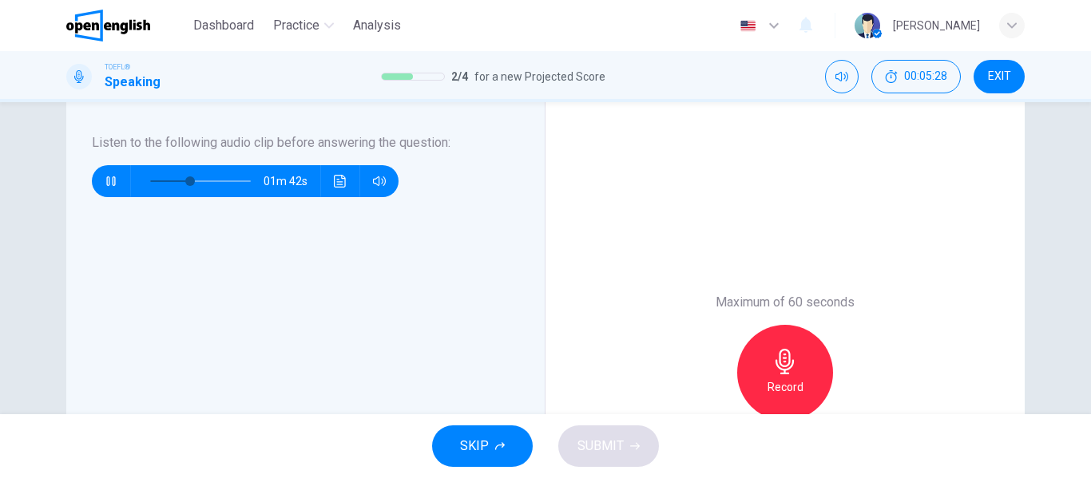
scroll to position [253, 0]
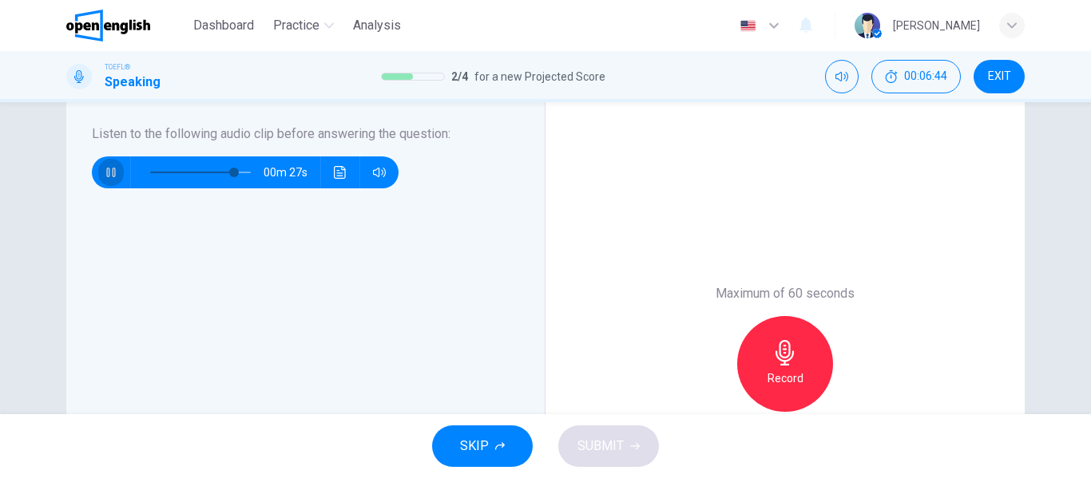
click at [103, 161] on button "button" at bounding box center [111, 173] width 26 height 32
click at [756, 331] on div "Record" at bounding box center [785, 364] width 96 height 96
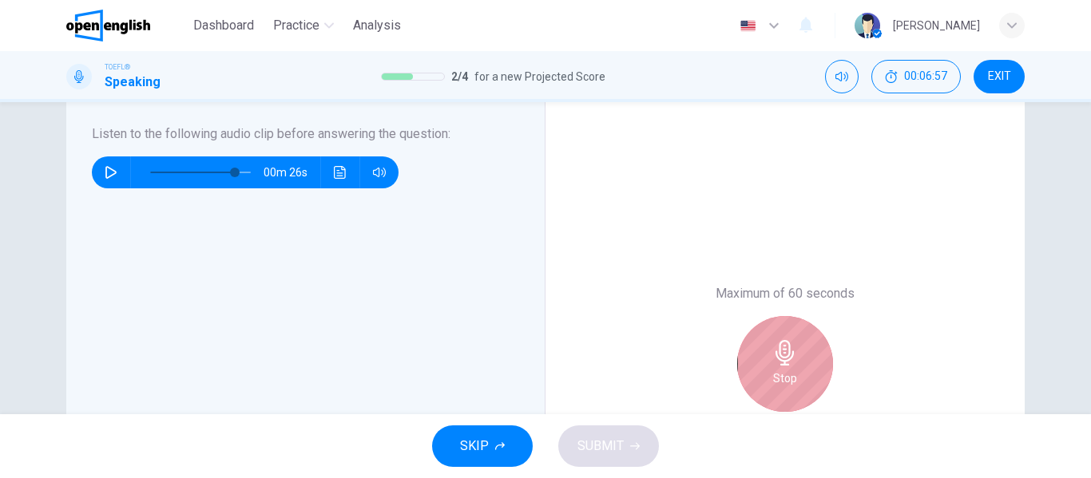
click at [756, 331] on div "Stop" at bounding box center [785, 364] width 96 height 96
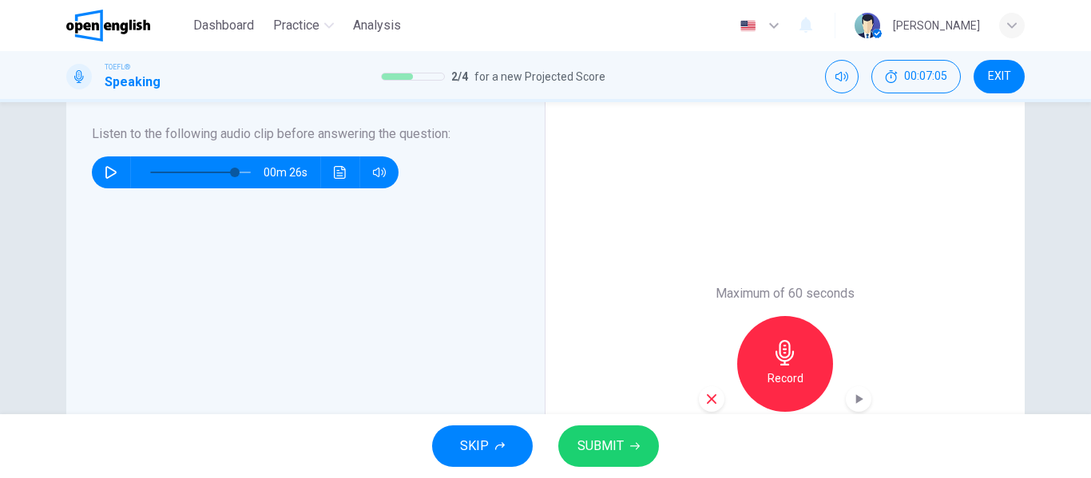
click at [756, 331] on div "Record" at bounding box center [785, 364] width 96 height 96
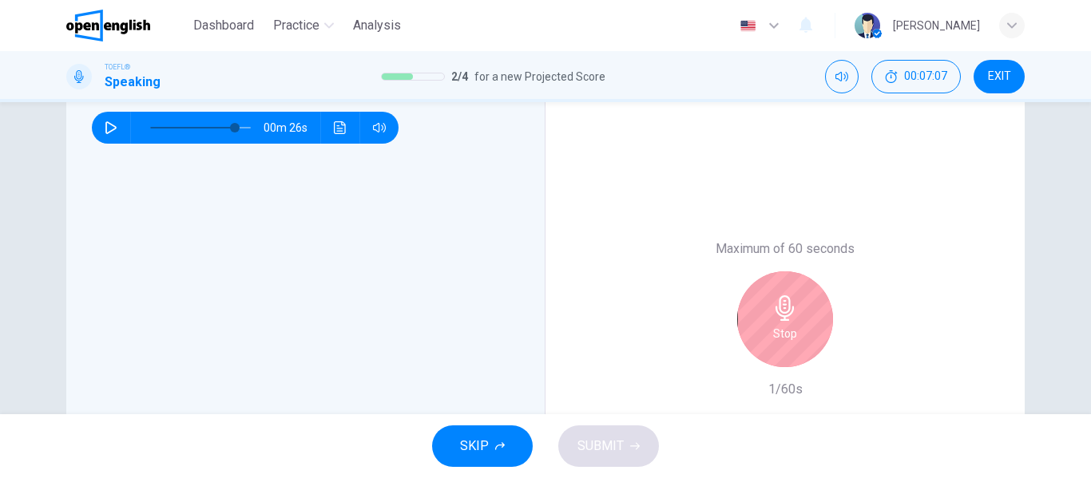
scroll to position [320, 0]
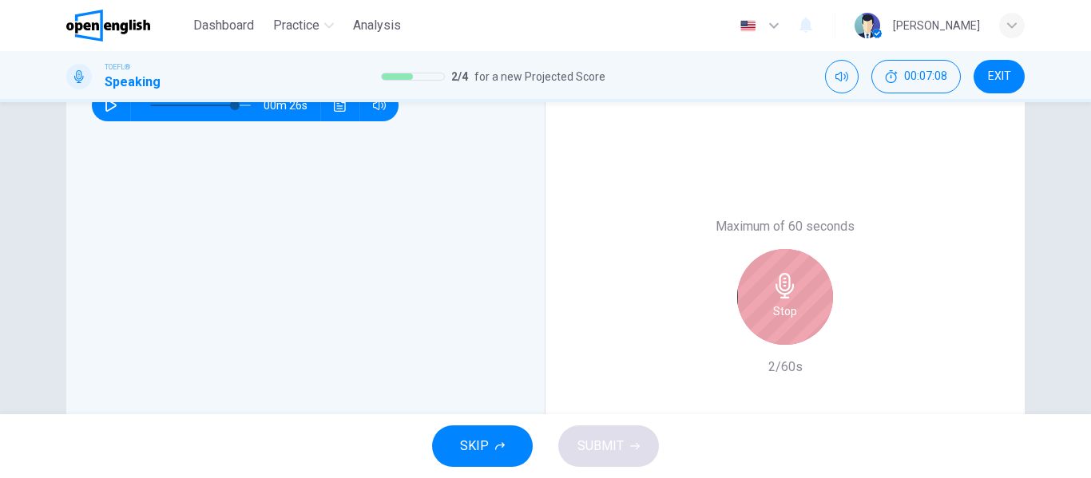
click at [781, 269] on div "Stop" at bounding box center [785, 297] width 96 height 96
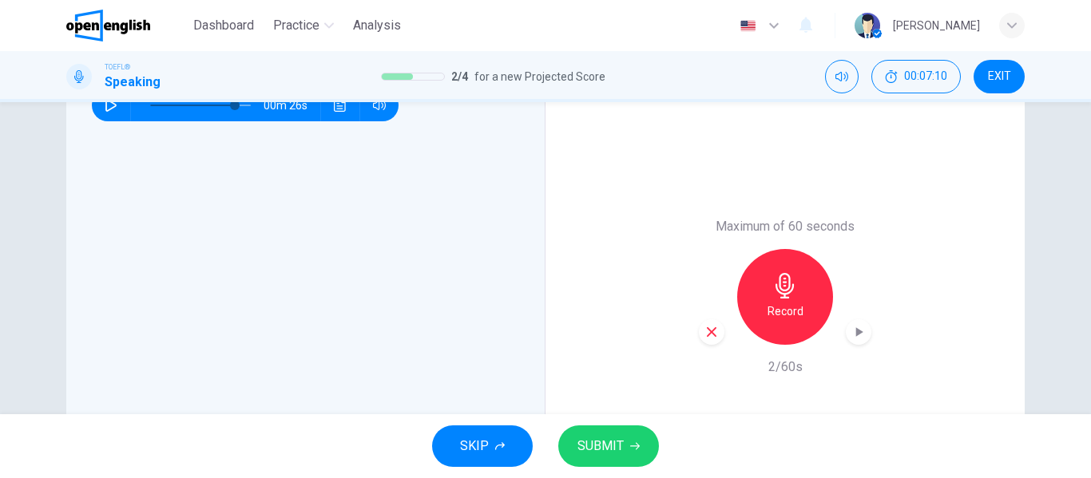
click at [777, 278] on icon "button" at bounding box center [785, 286] width 26 height 26
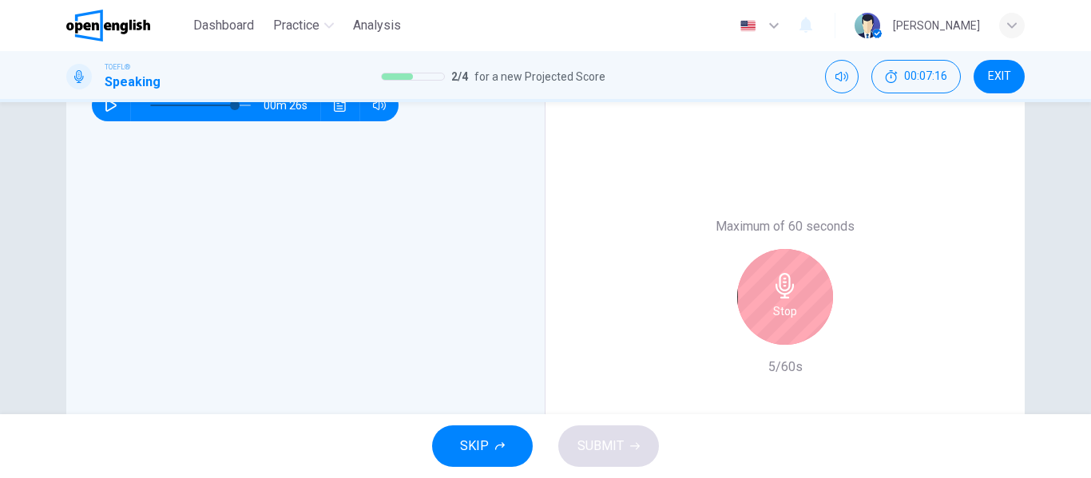
click at [777, 278] on icon "button" at bounding box center [785, 286] width 26 height 26
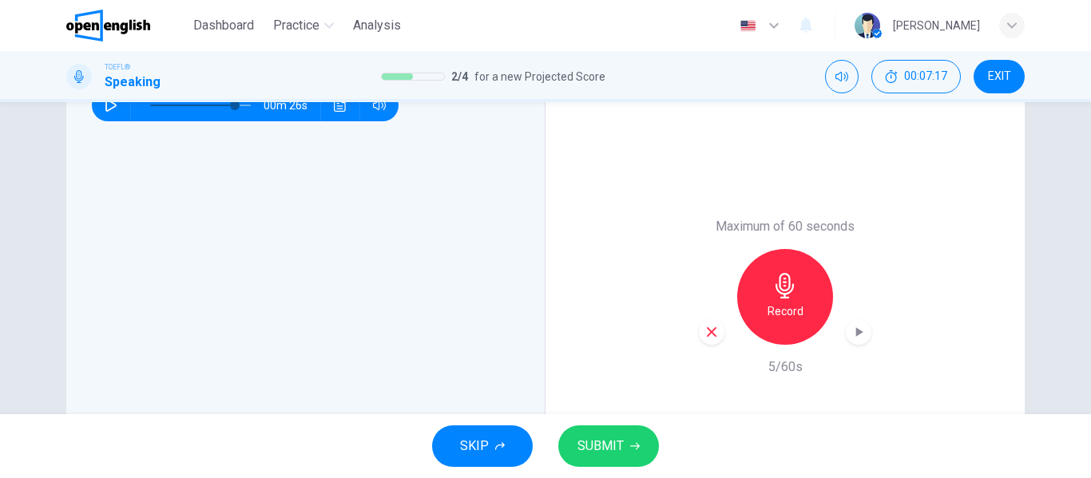
click at [777, 278] on icon "button" at bounding box center [785, 286] width 26 height 26
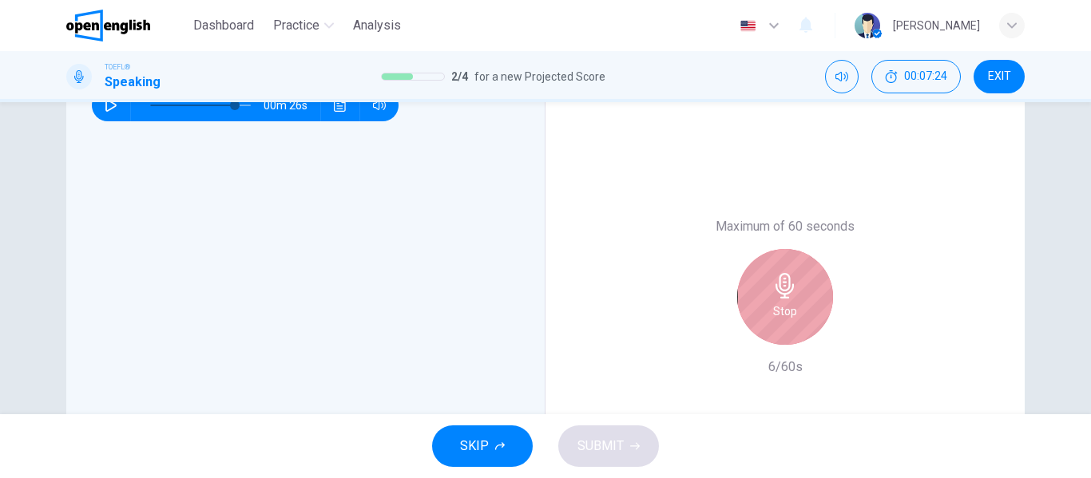
click at [777, 278] on icon "button" at bounding box center [785, 286] width 26 height 26
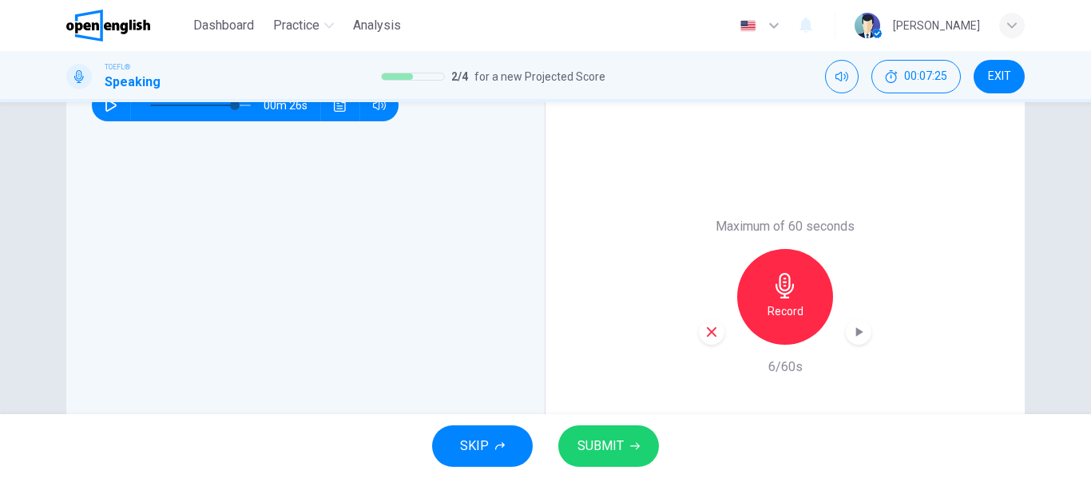
click at [777, 278] on icon "button" at bounding box center [785, 286] width 26 height 26
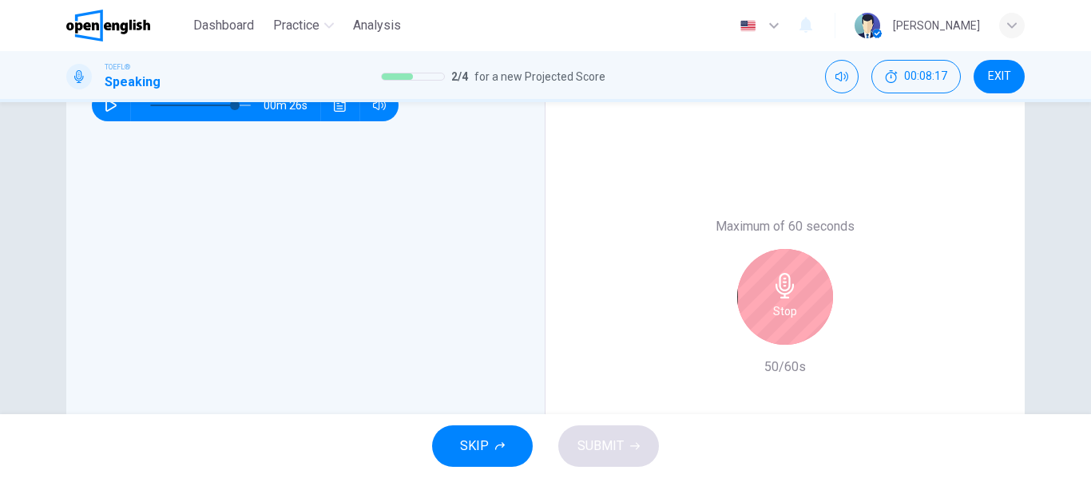
click at [777, 278] on icon "button" at bounding box center [785, 286] width 26 height 26
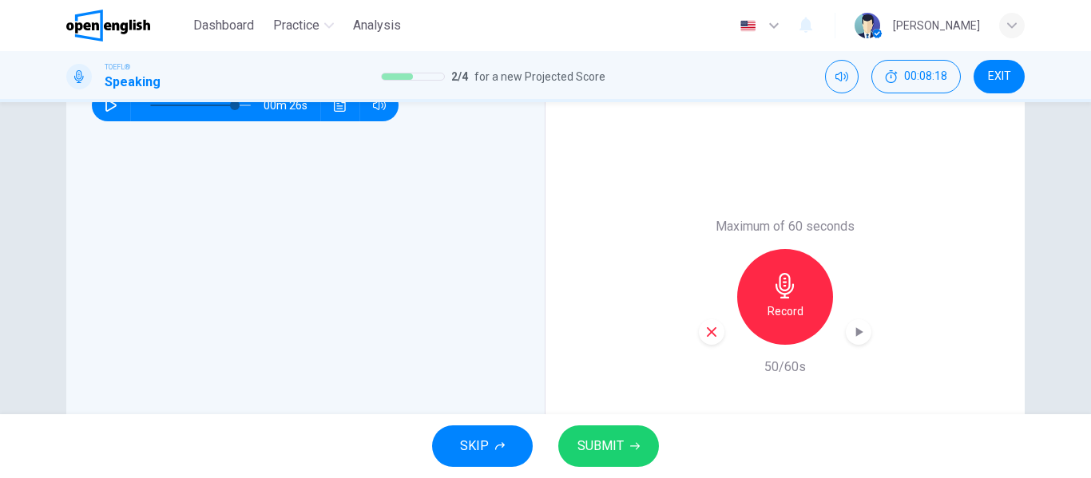
click at [598, 434] on button "SUBMIT" at bounding box center [608, 447] width 101 height 42
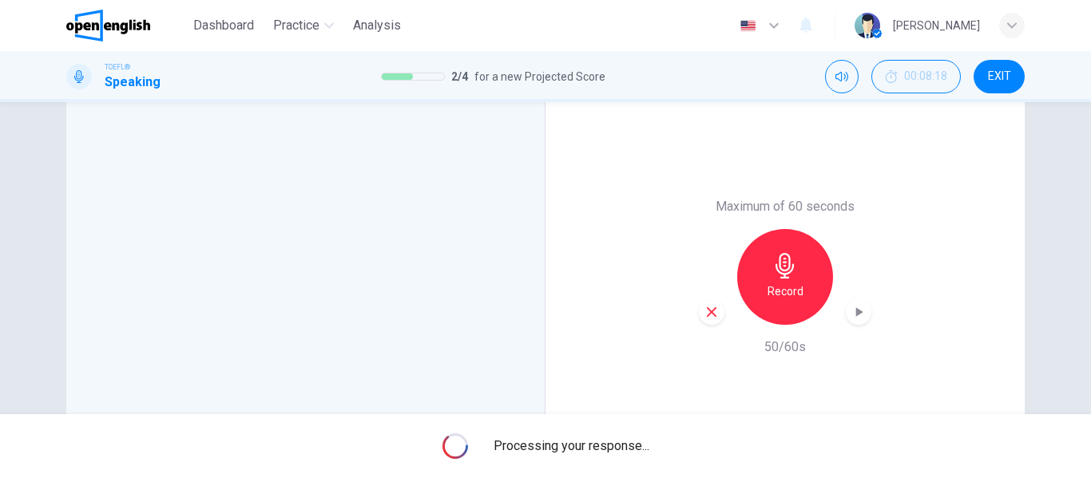
scroll to position [68, 0]
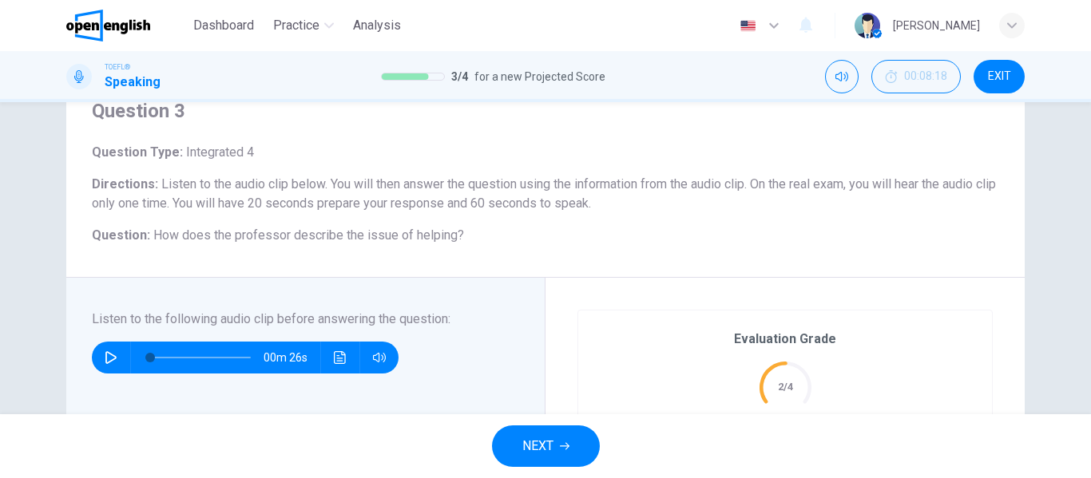
type input "*"
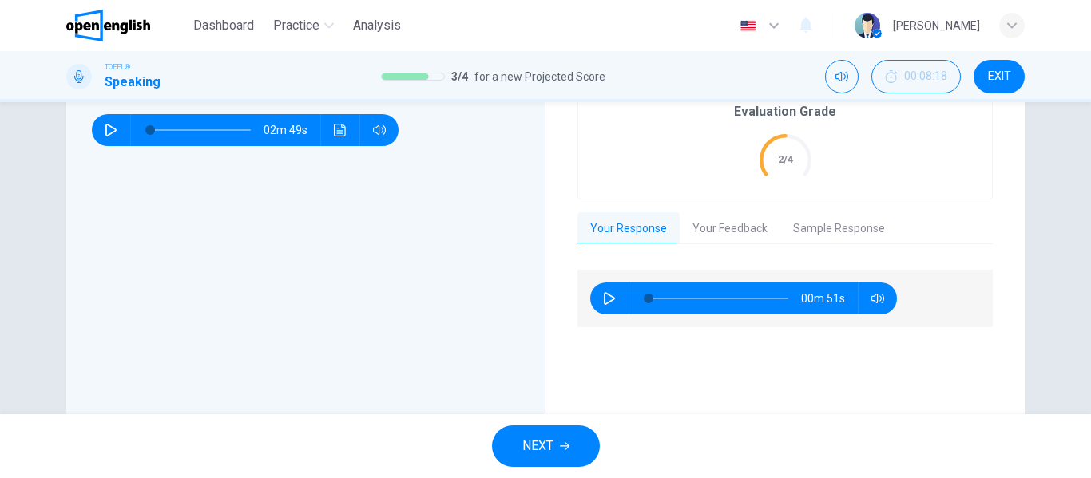
scroll to position [304, 0]
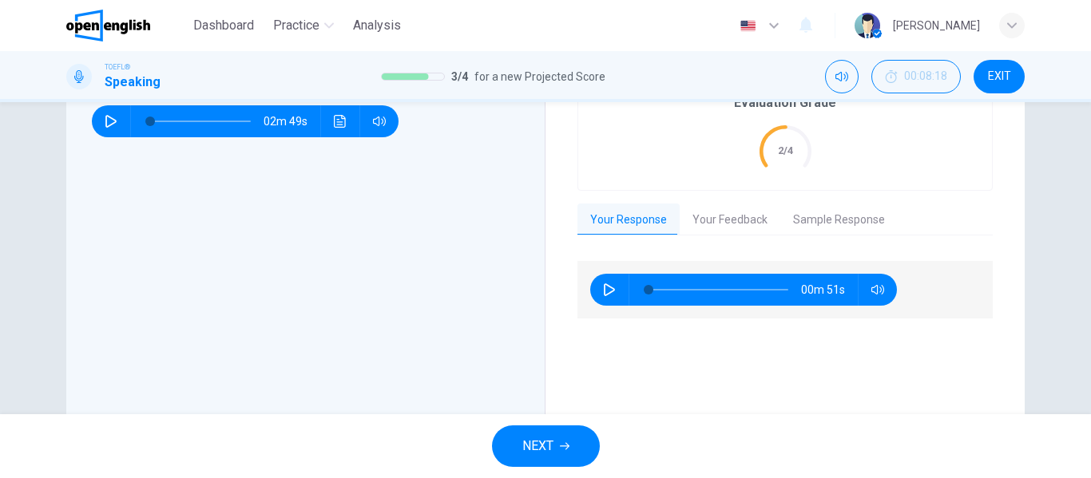
click at [713, 207] on button "Your Feedback" at bounding box center [730, 221] width 101 height 34
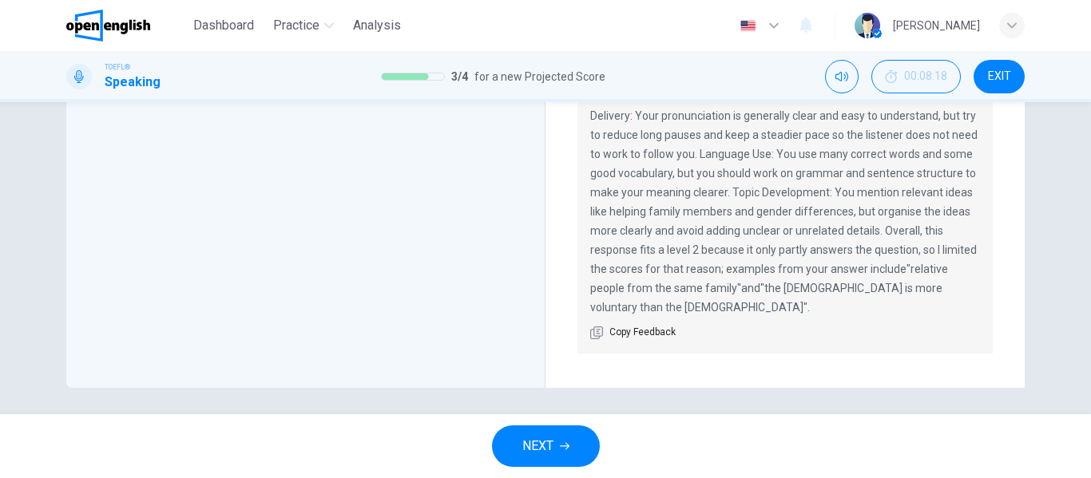
scroll to position [506, 0]
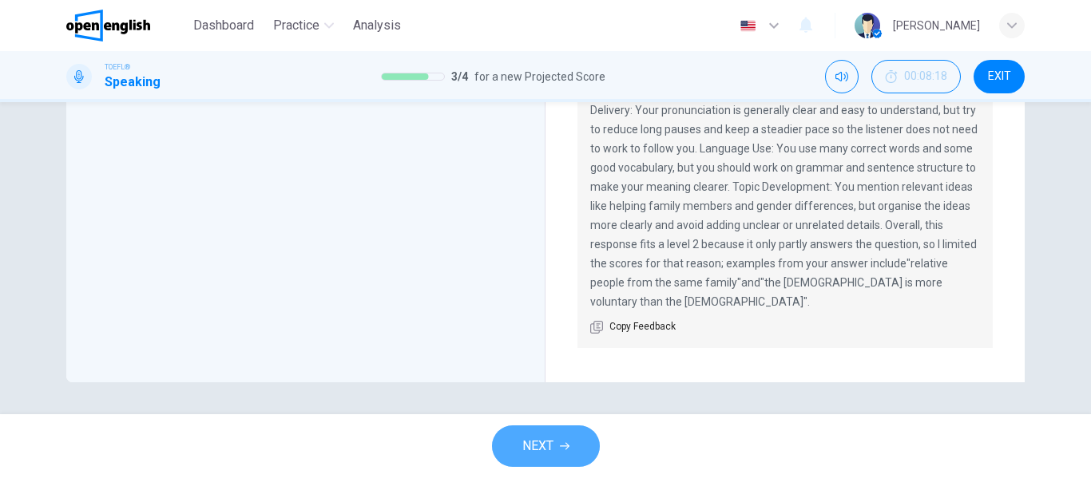
click at [570, 442] on button "NEXT" at bounding box center [546, 447] width 108 height 42
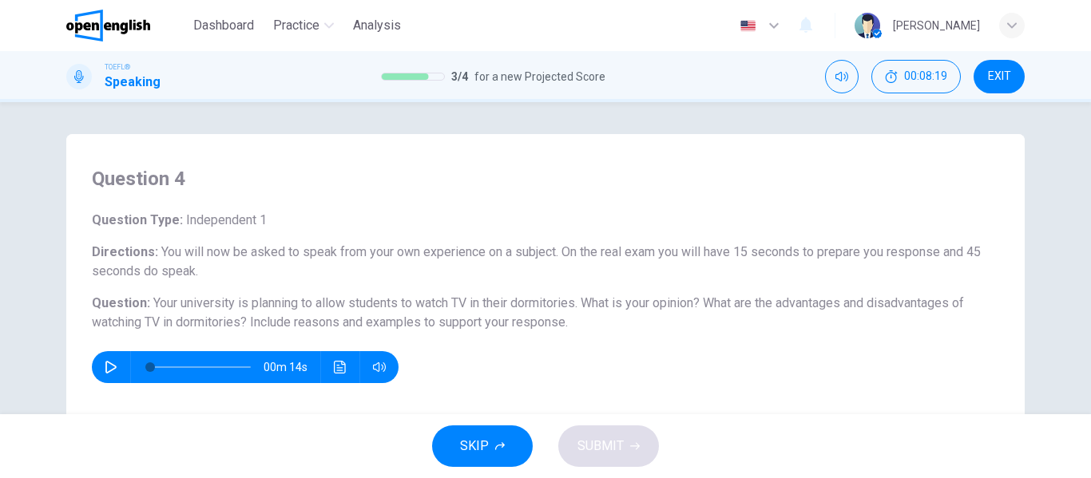
click at [105, 364] on icon "button" at bounding box center [111, 367] width 13 height 13
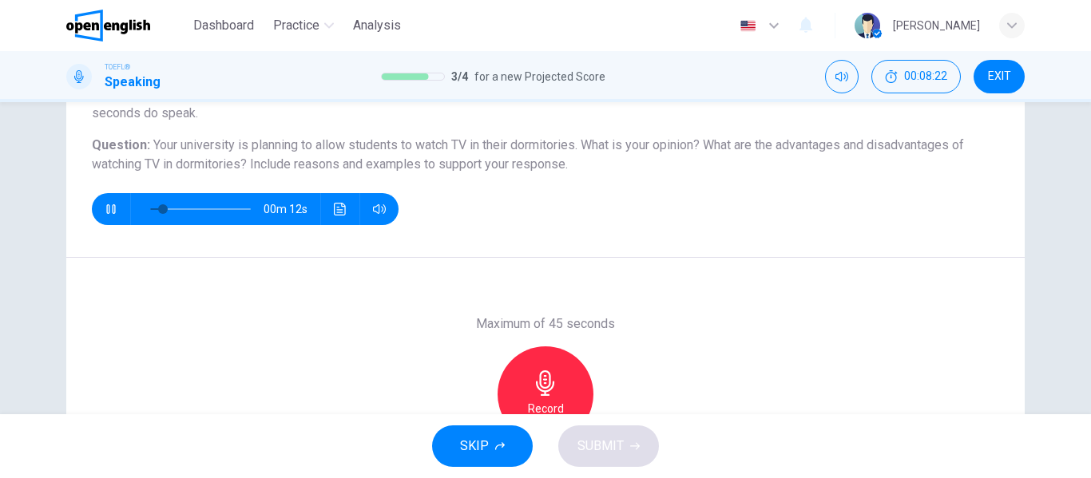
scroll to position [138, 0]
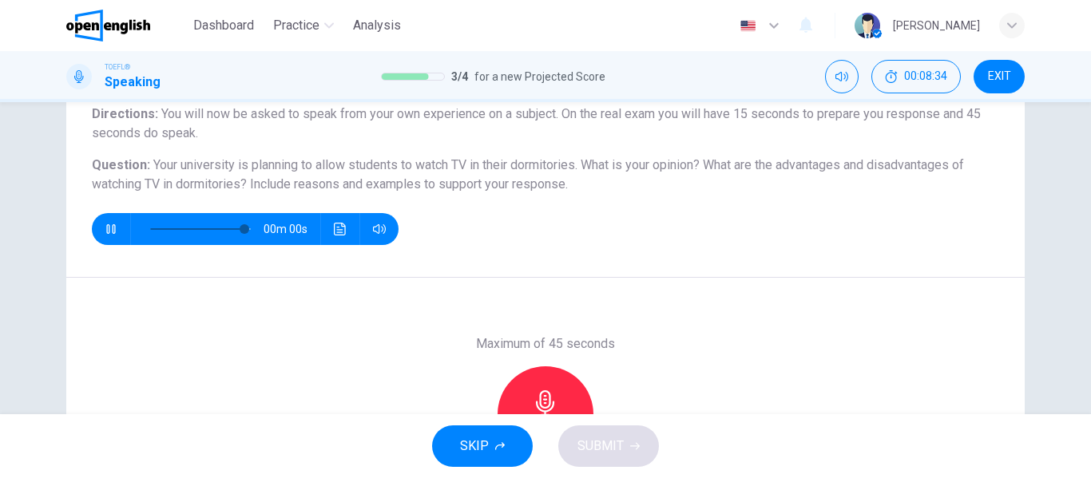
type input "*"
click at [535, 377] on div "Record" at bounding box center [546, 415] width 96 height 96
click at [535, 377] on div "Stop" at bounding box center [546, 415] width 96 height 96
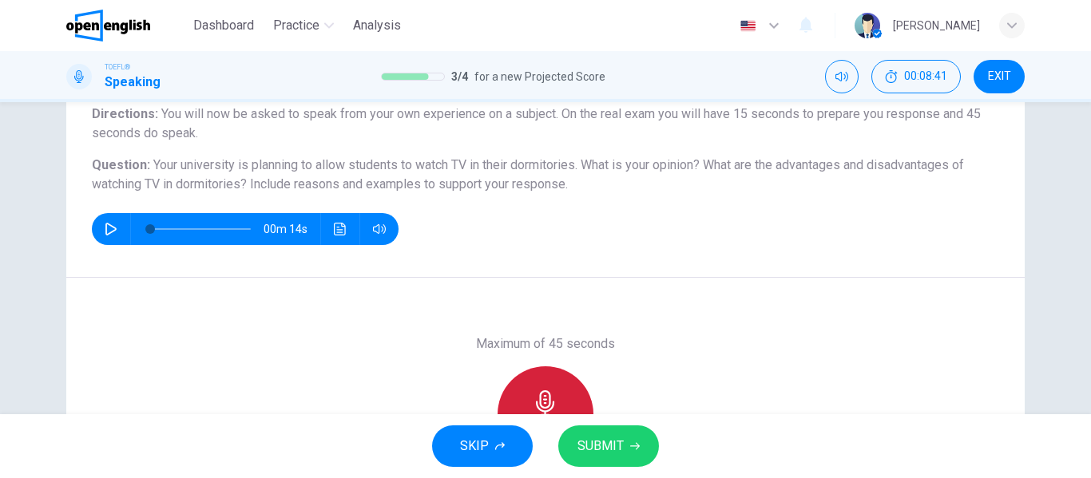
click at [535, 377] on div "Record" at bounding box center [546, 415] width 96 height 96
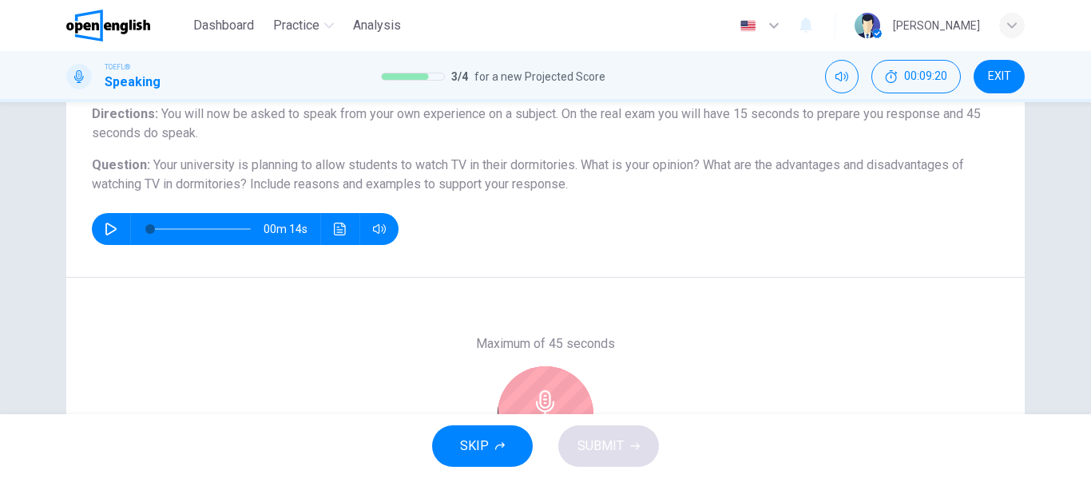
click at [535, 377] on div "Stop" at bounding box center [546, 415] width 96 height 96
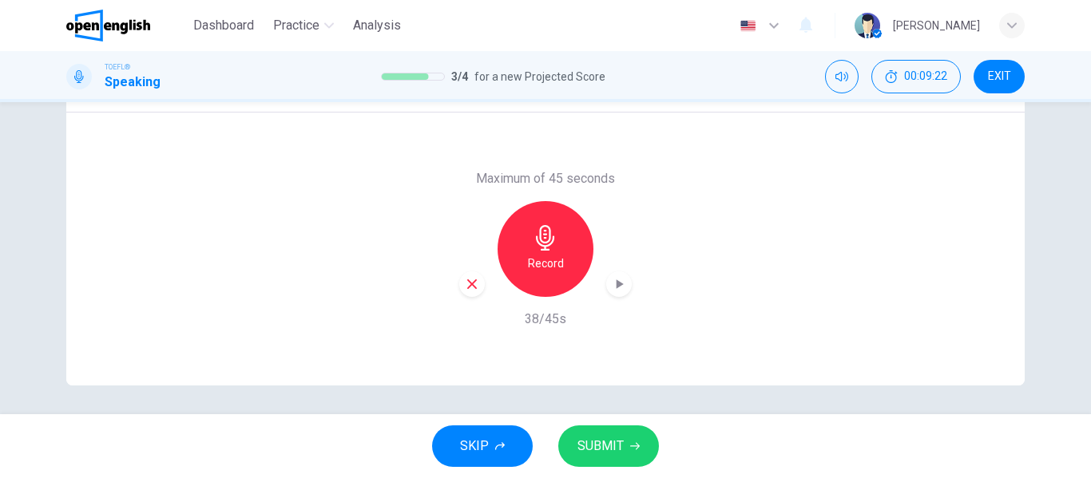
scroll to position [307, 0]
click at [606, 430] on button "SUBMIT" at bounding box center [608, 447] width 101 height 42
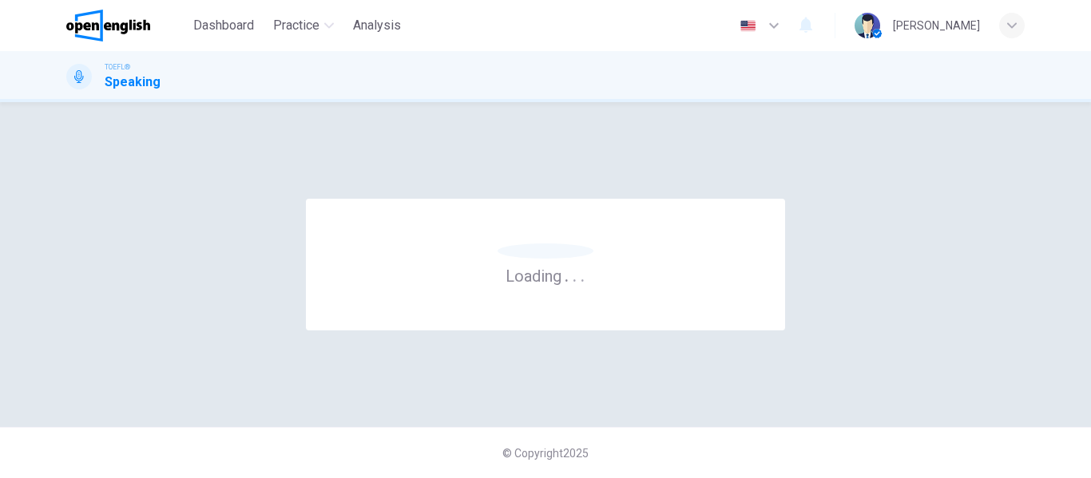
scroll to position [0, 0]
